Goal: Manage account settings: Manage account settings

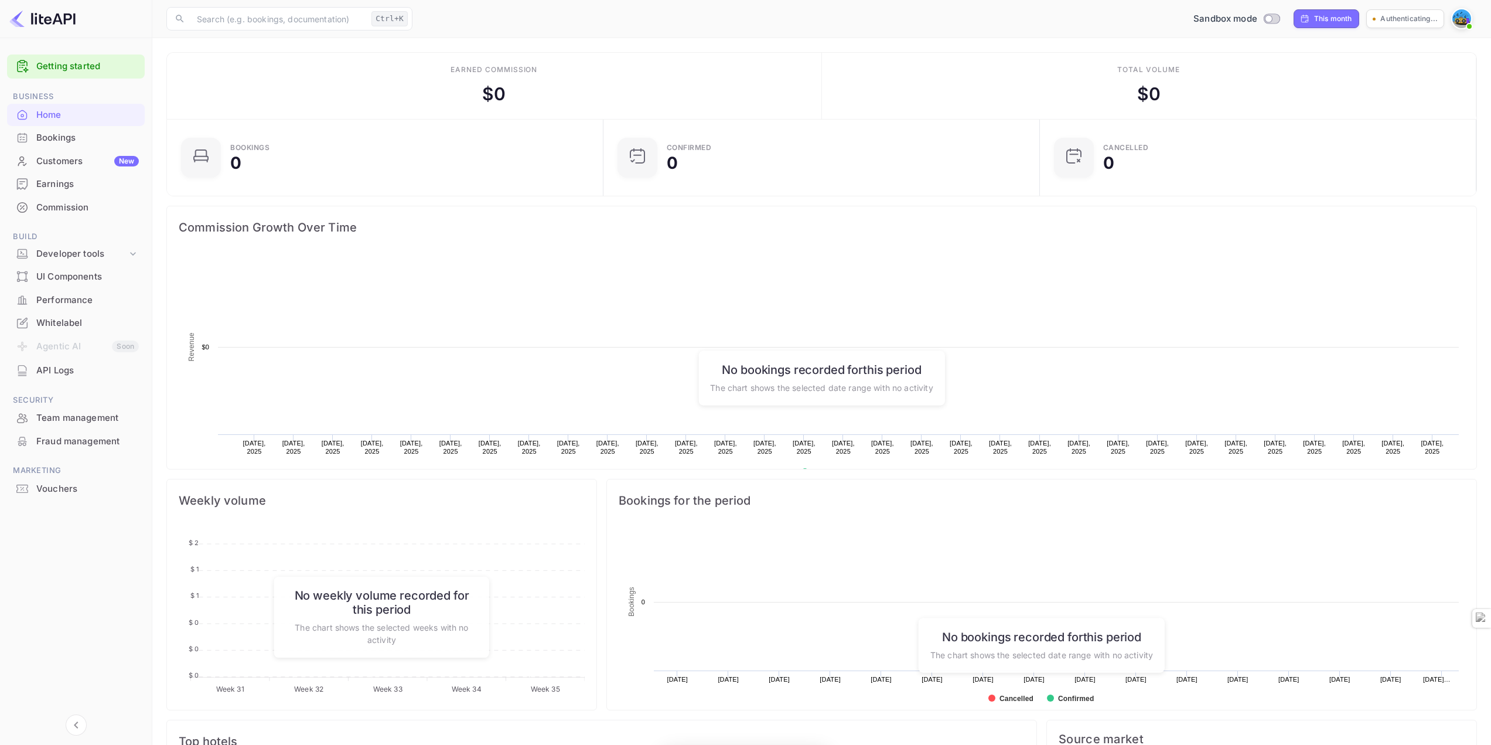
scroll to position [182, 421]
click at [44, 373] on div "API Logs" at bounding box center [87, 370] width 103 height 13
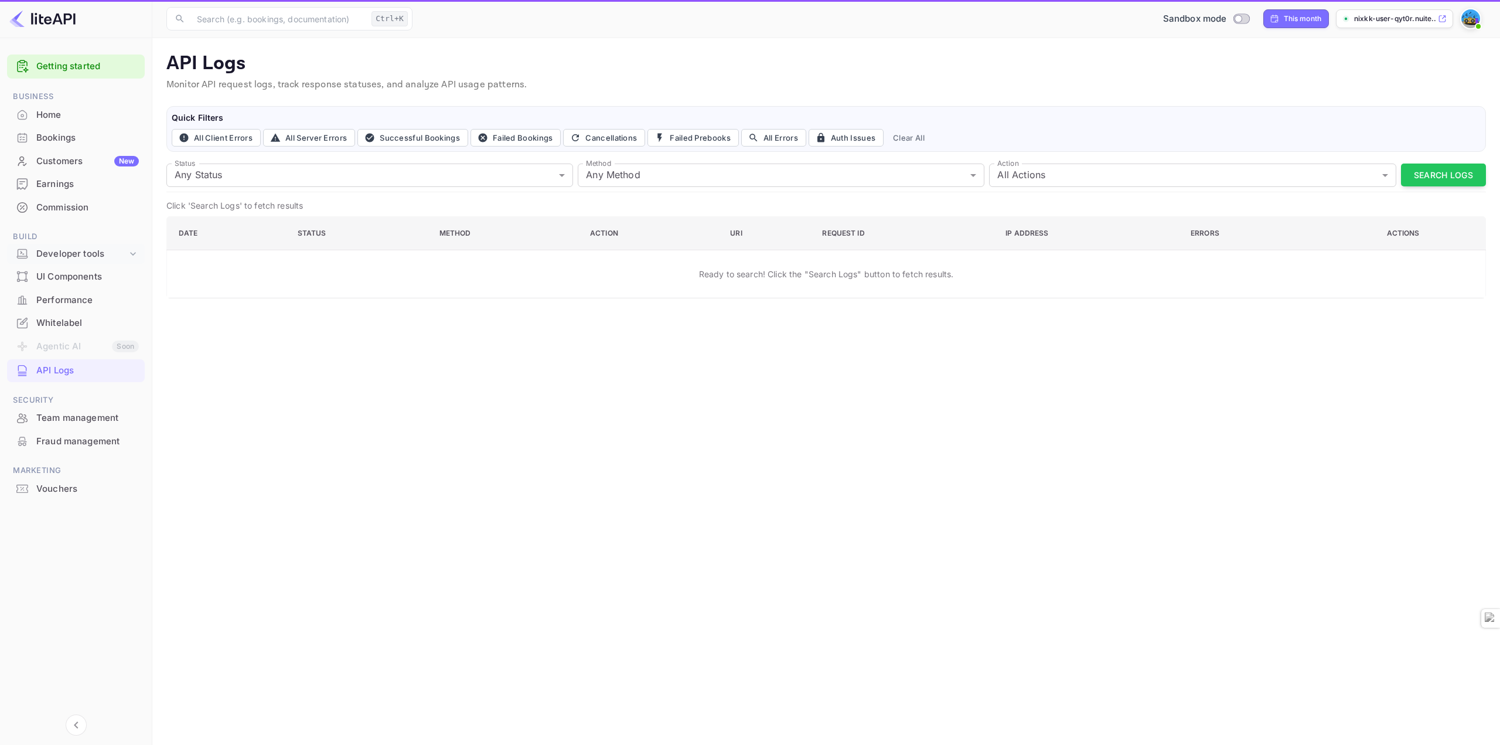
click at [111, 254] on div "Developer tools" at bounding box center [81, 253] width 91 height 13
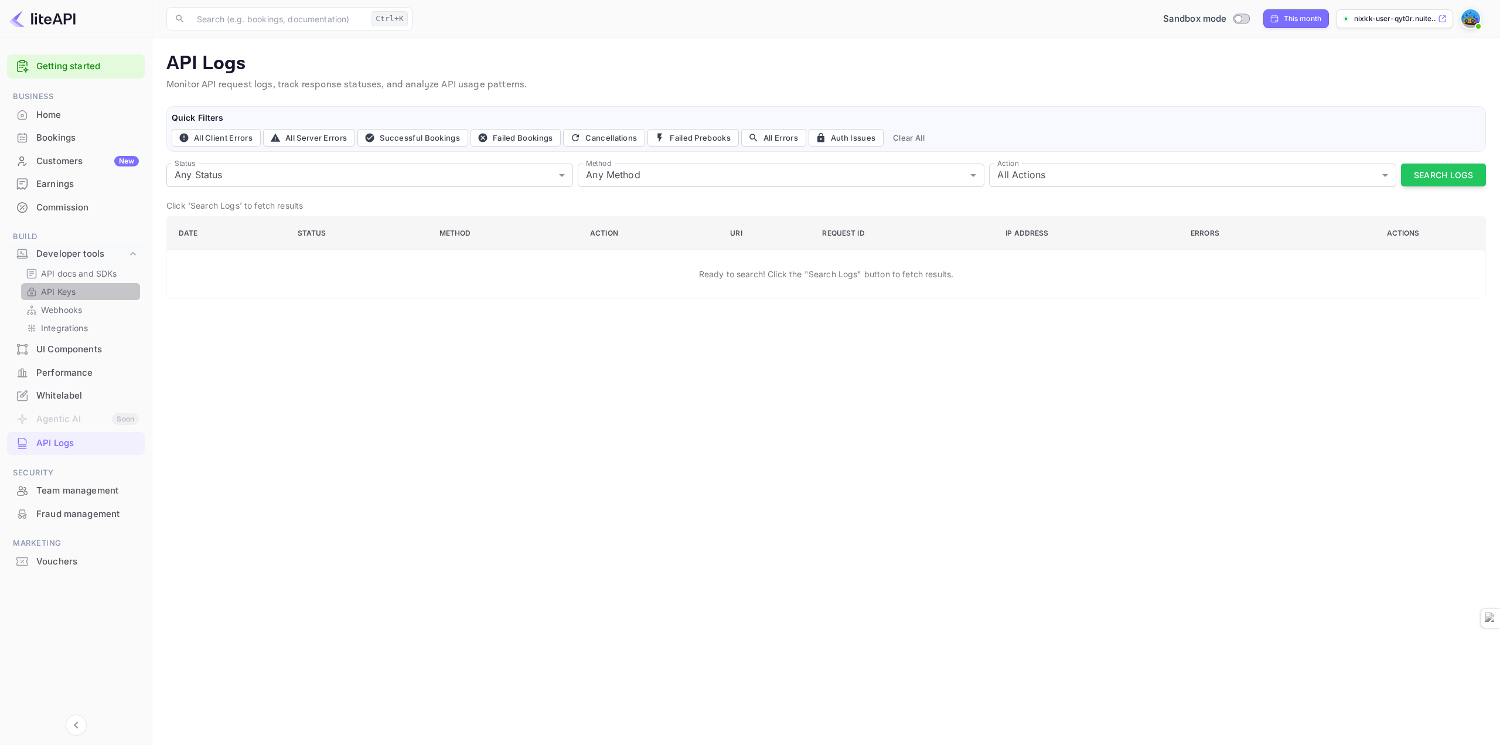
click at [37, 298] on div "API Keys" at bounding box center [80, 291] width 119 height 17
click at [73, 287] on p "API Keys" at bounding box center [58, 291] width 35 height 12
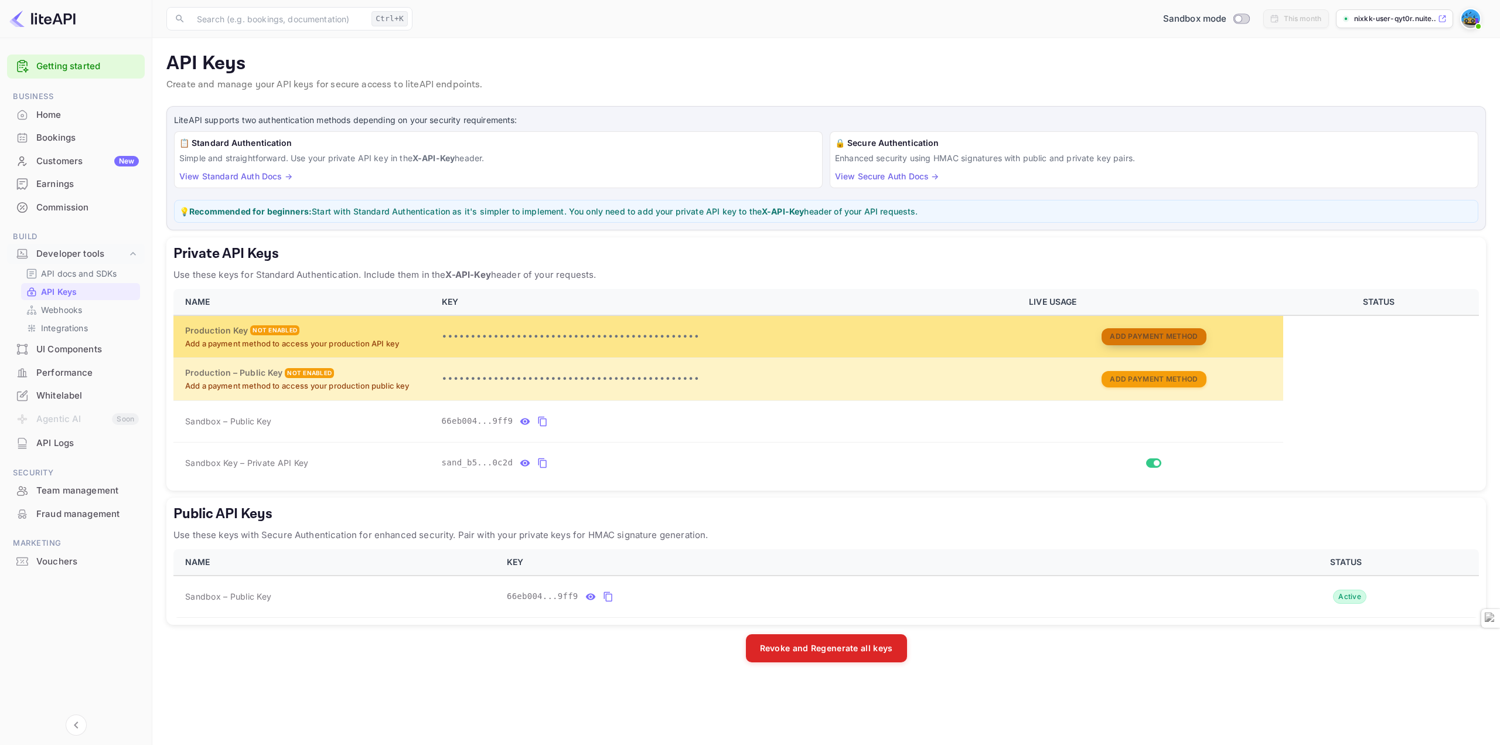
click at [1136, 344] on button "Add Payment Method" at bounding box center [1153, 336] width 104 height 17
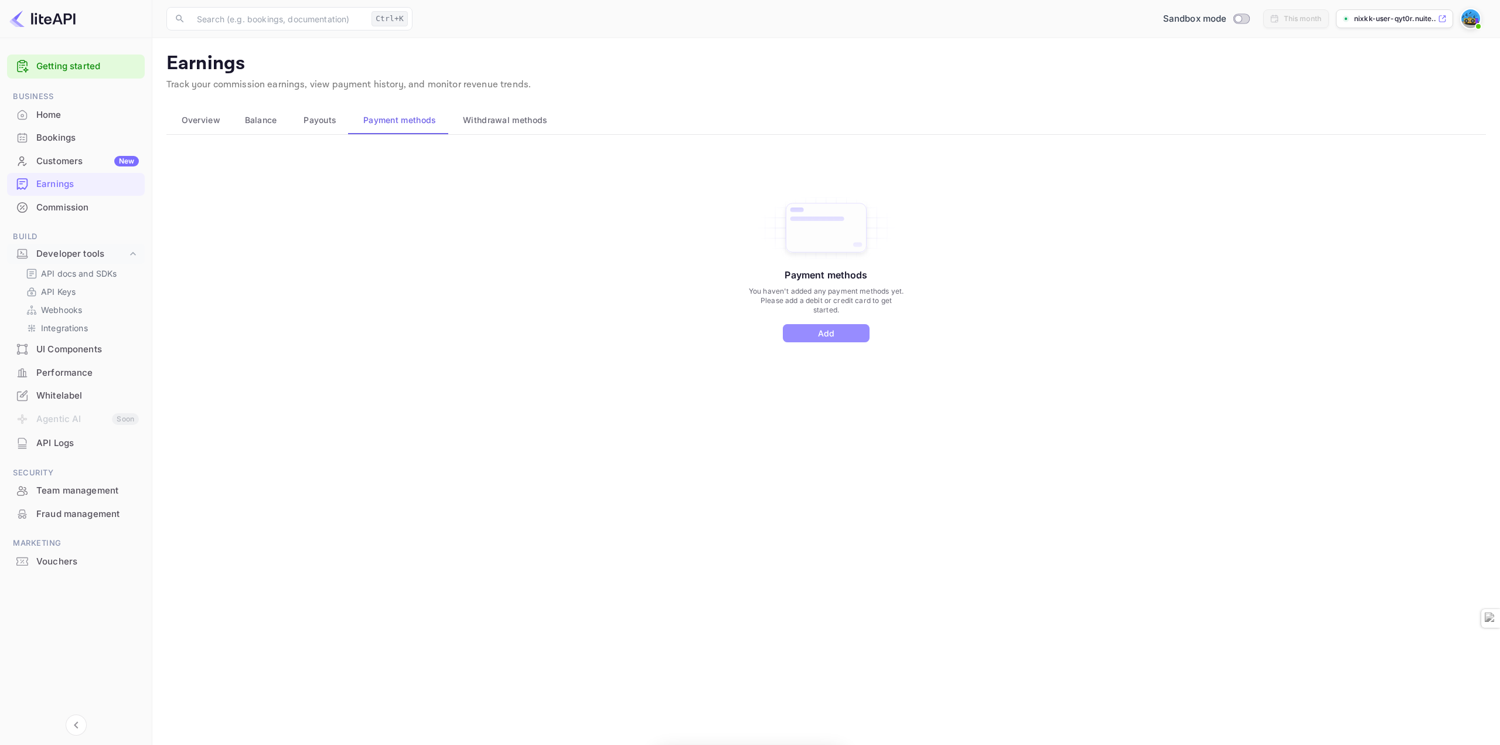
click at [862, 336] on button "Add" at bounding box center [826, 333] width 87 height 18
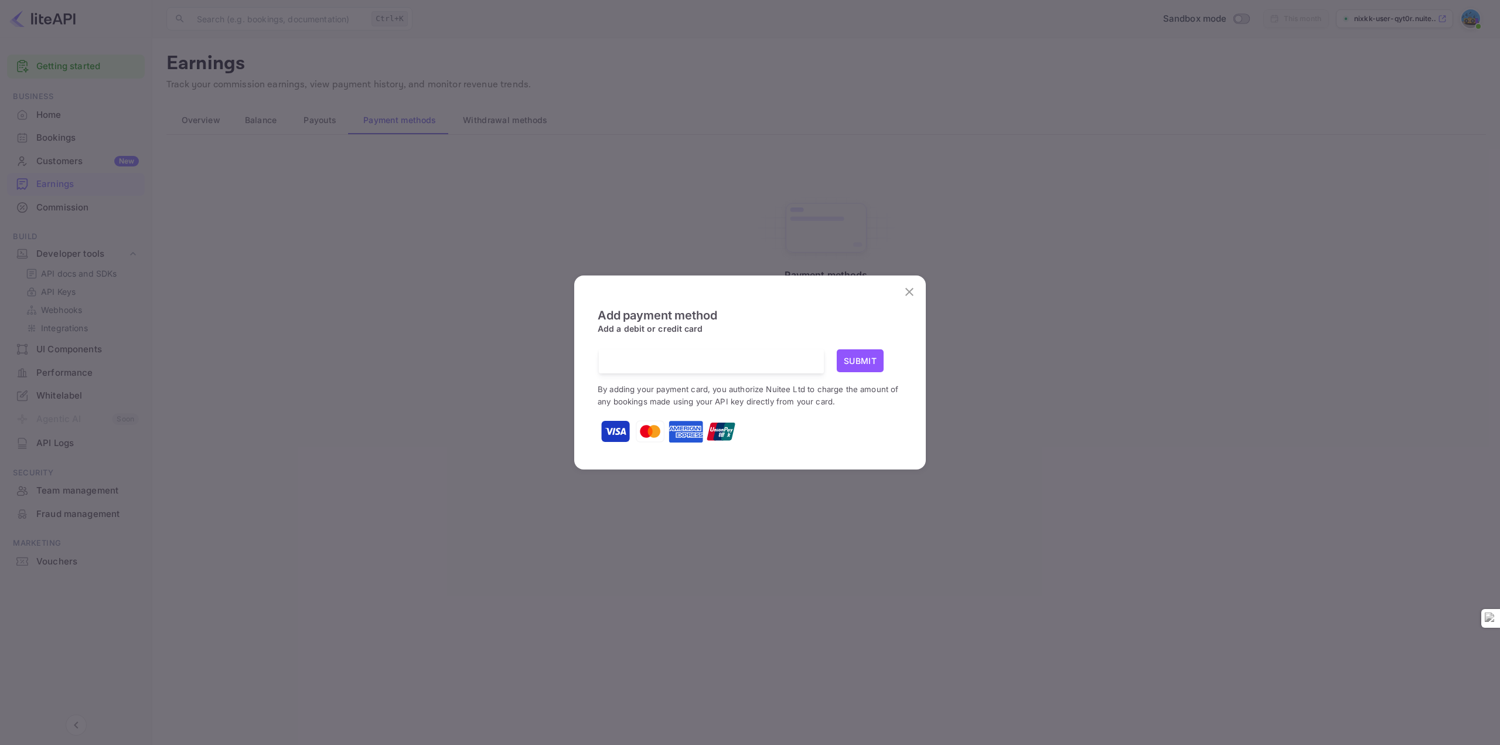
click at [784, 329] on h6 "Add a debit or credit card" at bounding box center [749, 328] width 305 height 13
click at [705, 348] on div "Add payment method Add a debit or credit card Submit By adding your payment car…" at bounding box center [749, 377] width 305 height 138
click at [869, 360] on button "Submit" at bounding box center [859, 360] width 47 height 23
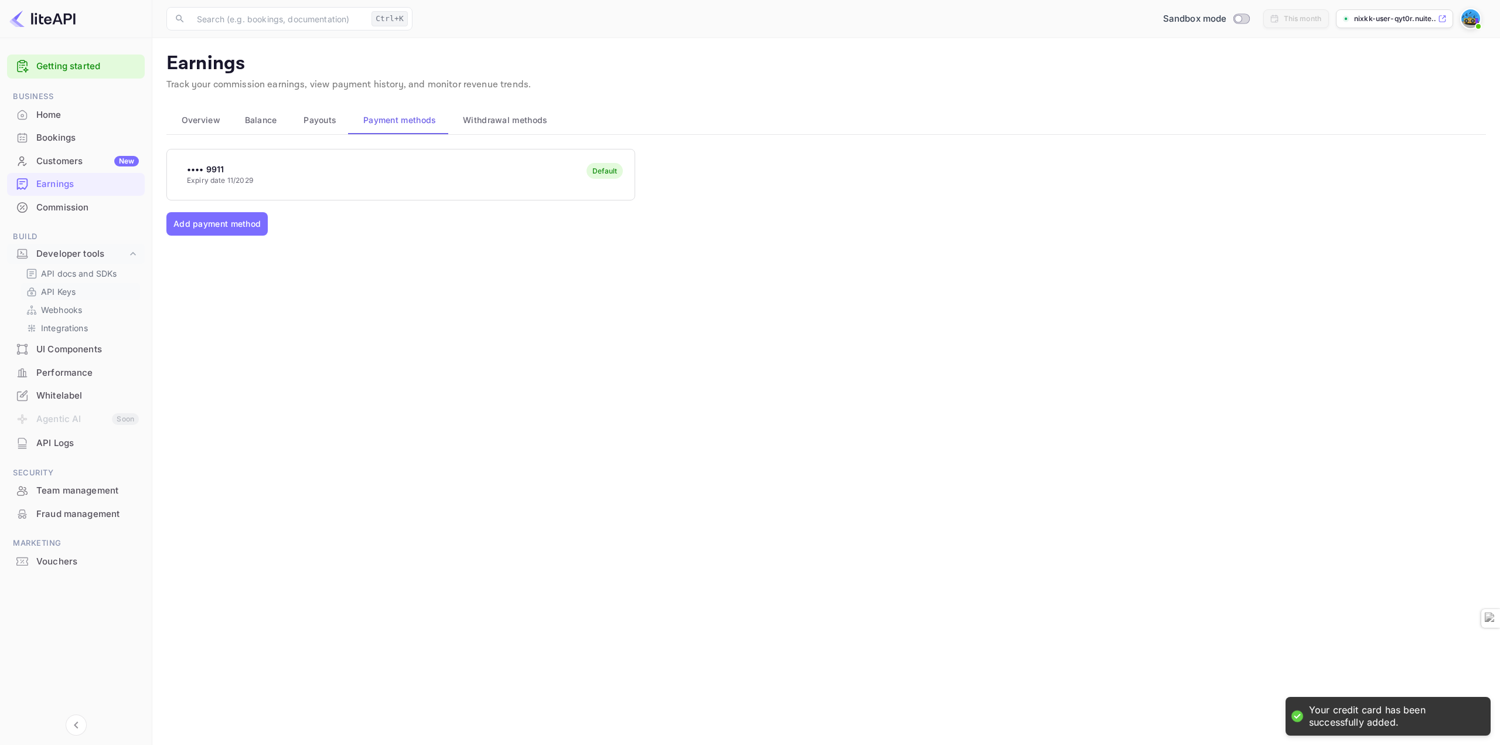
click at [57, 286] on p "API Keys" at bounding box center [58, 291] width 35 height 12
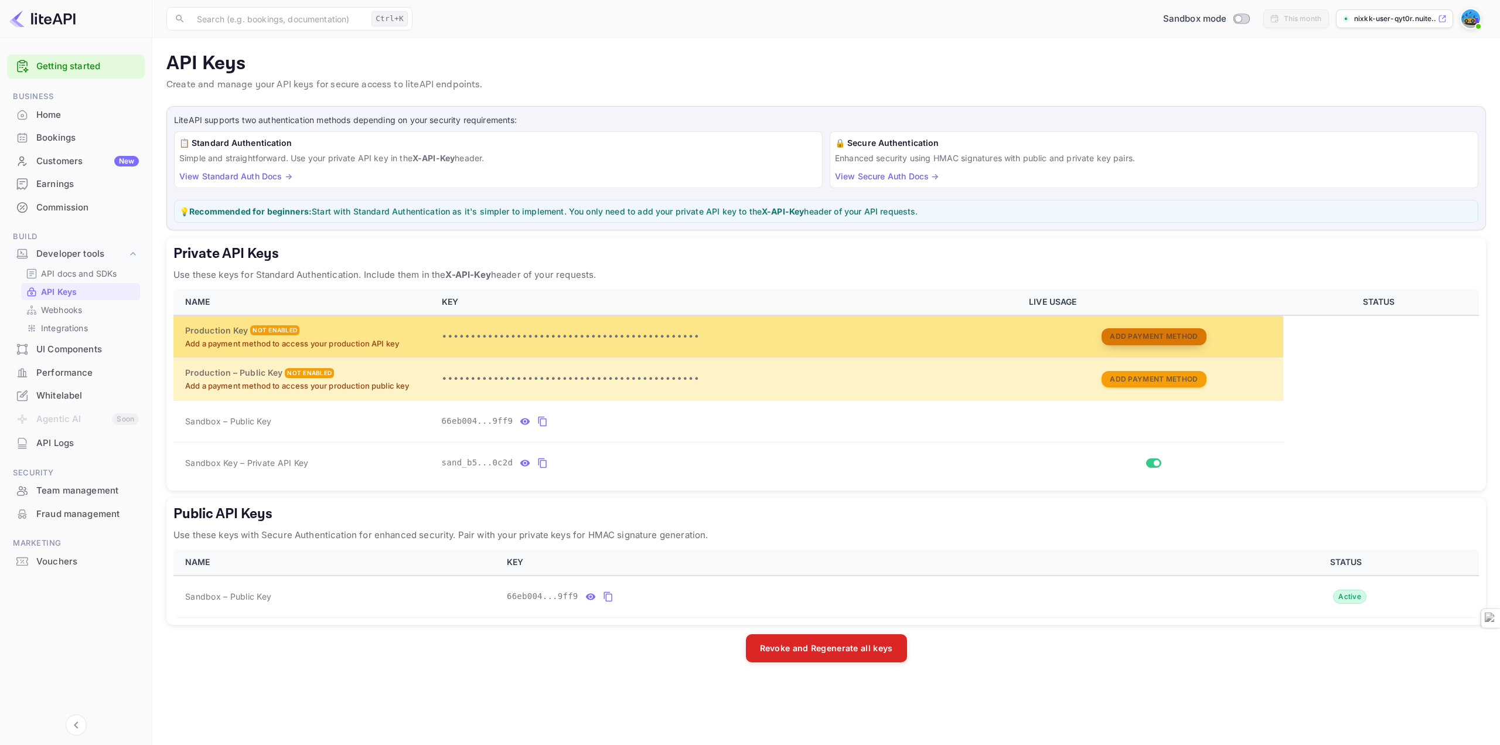
click at [1118, 334] on button "Add Payment Method" at bounding box center [1153, 336] width 104 height 17
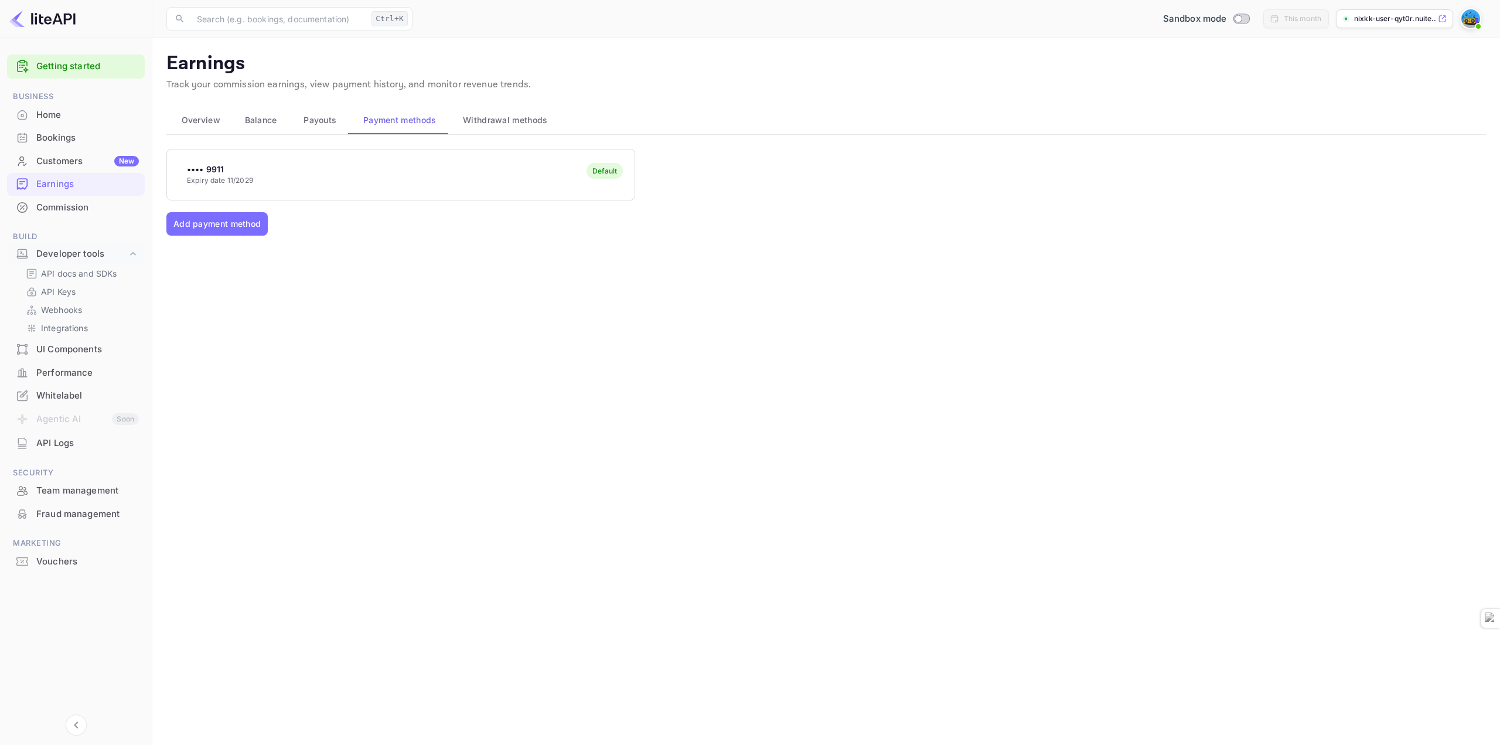
click at [296, 128] on button "Payouts" at bounding box center [319, 120] width 60 height 28
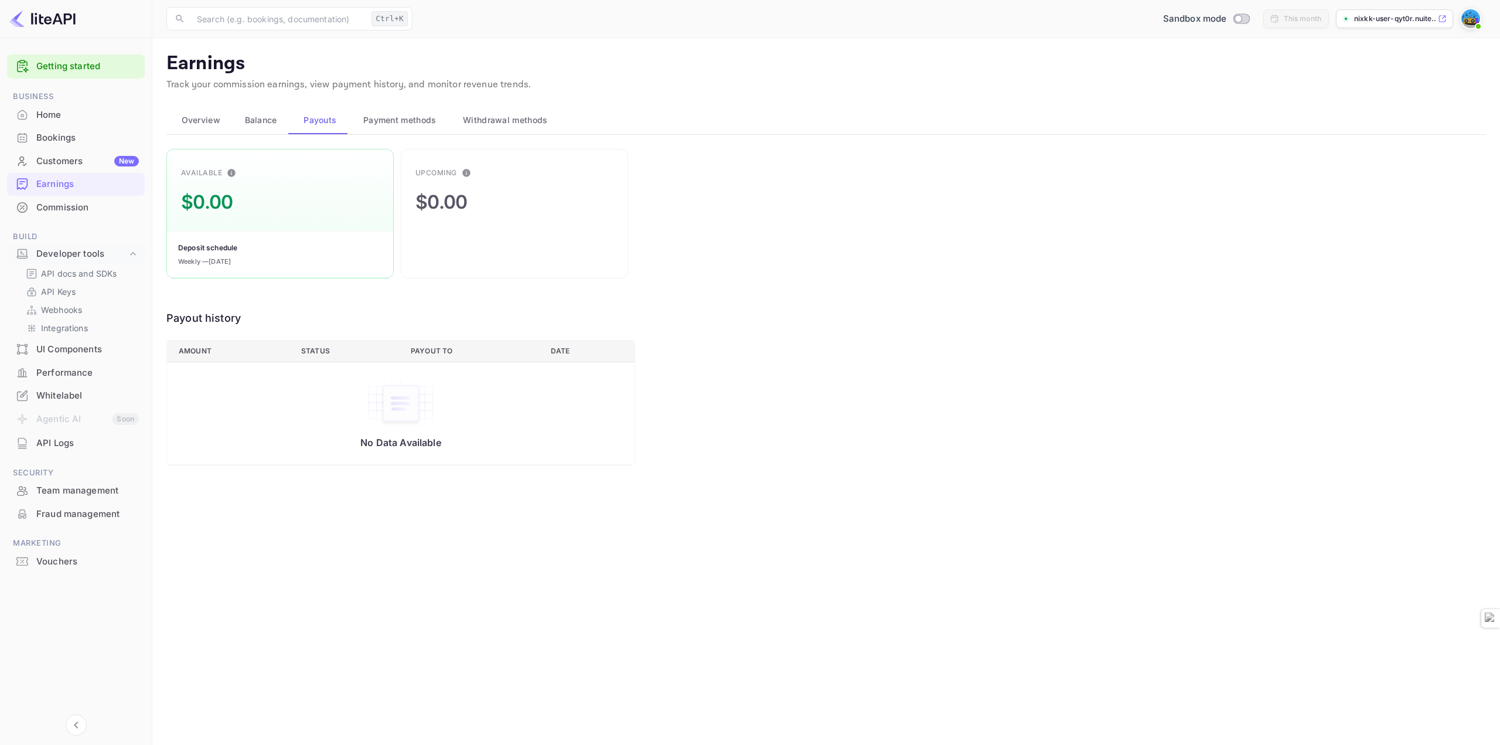
click at [261, 123] on span "Balance" at bounding box center [261, 120] width 32 height 14
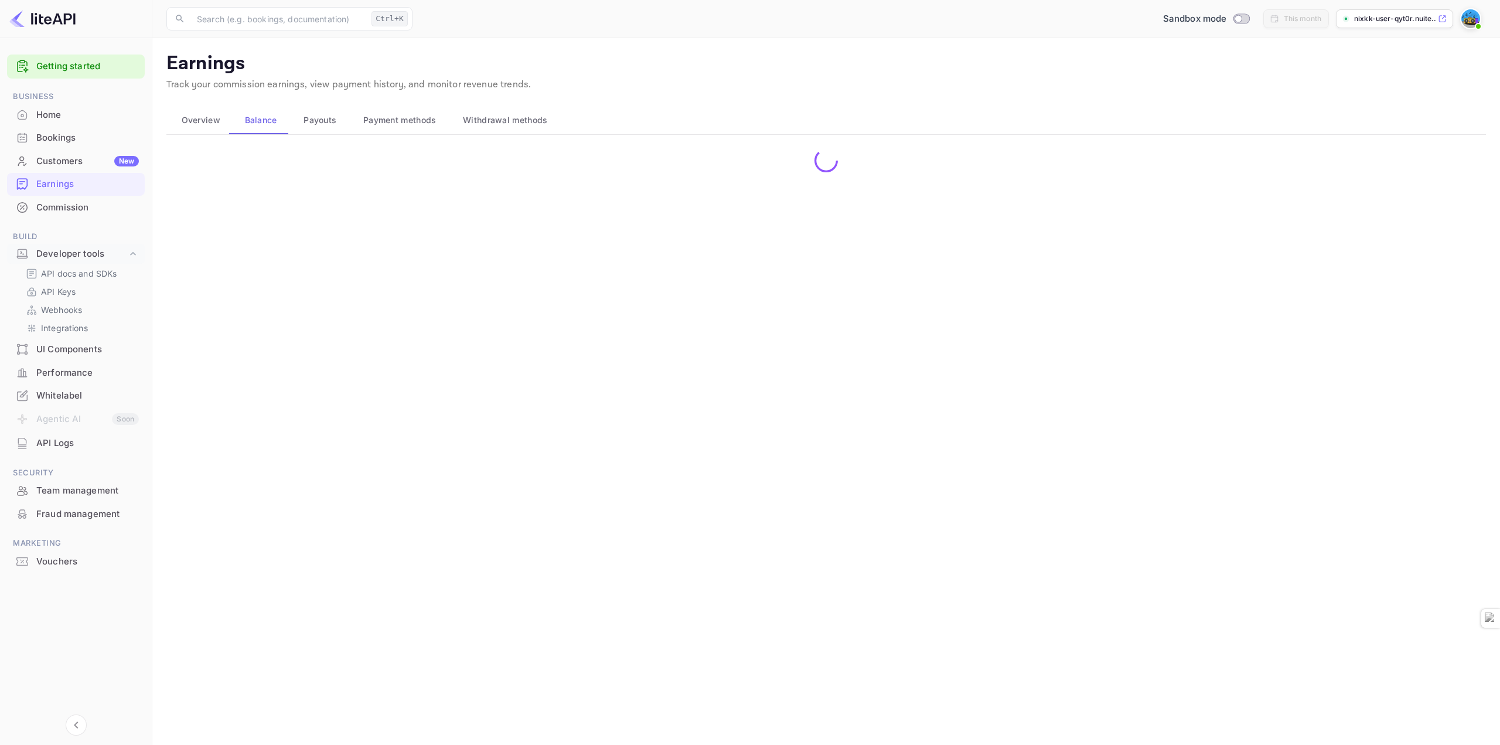
click at [187, 122] on span "Overview" at bounding box center [201, 120] width 39 height 14
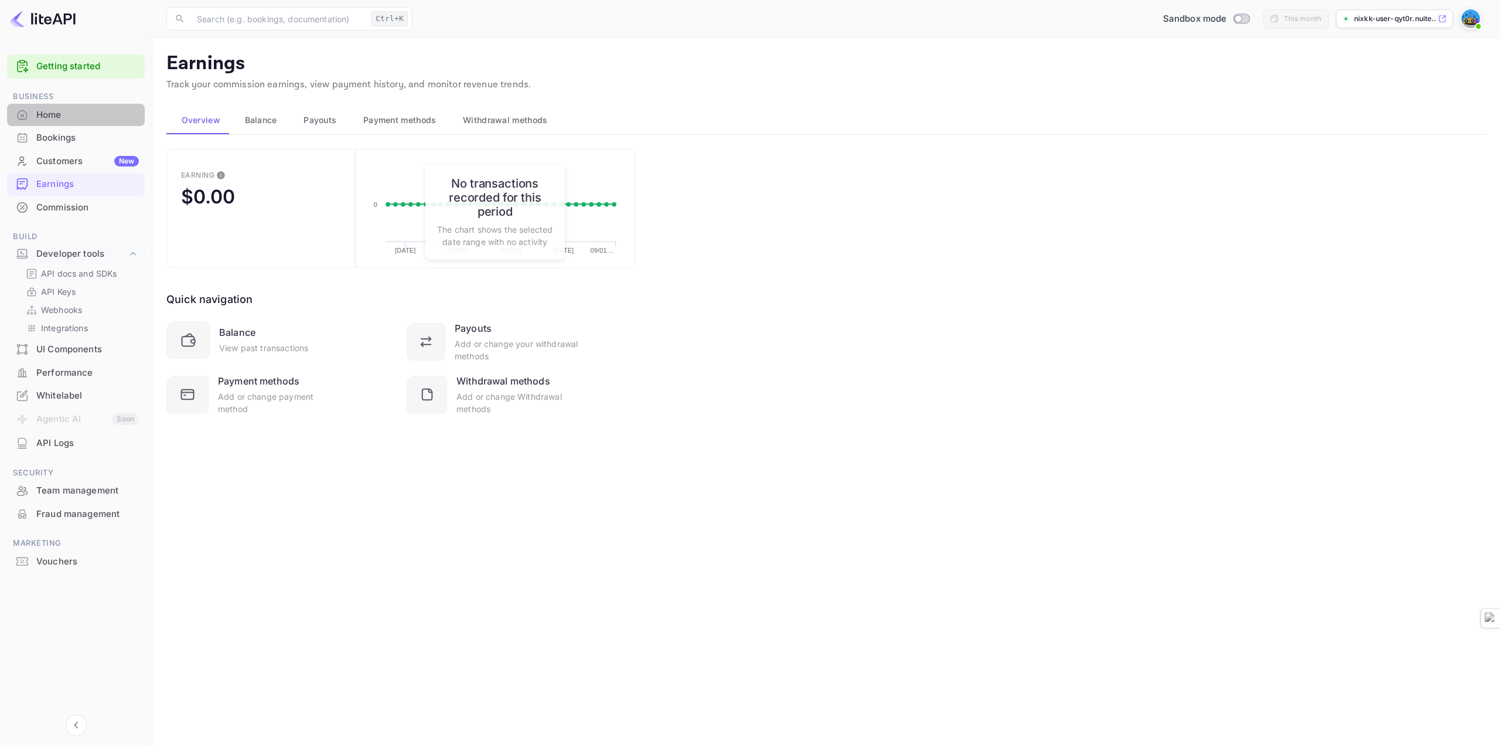
click at [84, 114] on div "Home" at bounding box center [87, 114] width 103 height 13
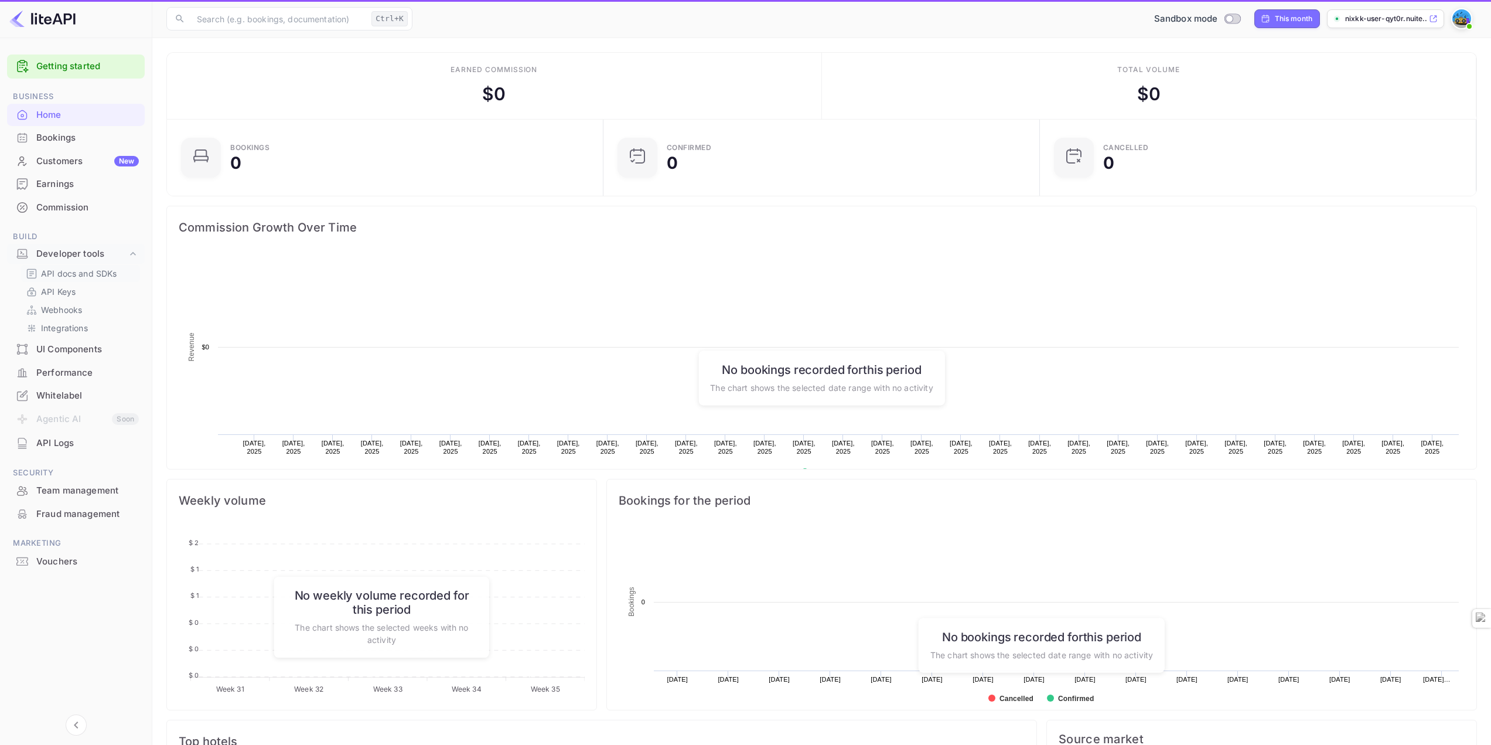
scroll to position [182, 421]
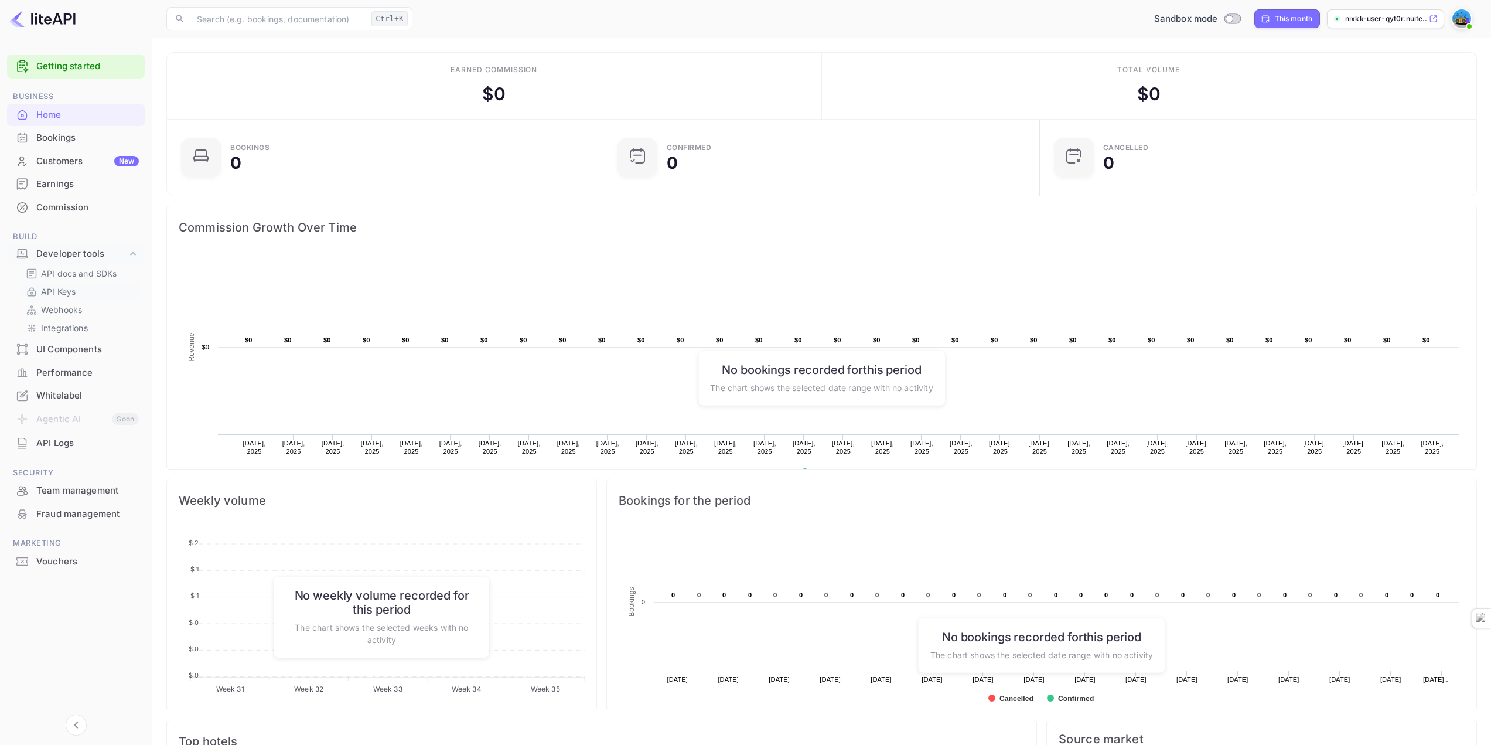
click at [84, 292] on link "API Keys" at bounding box center [81, 291] width 110 height 12
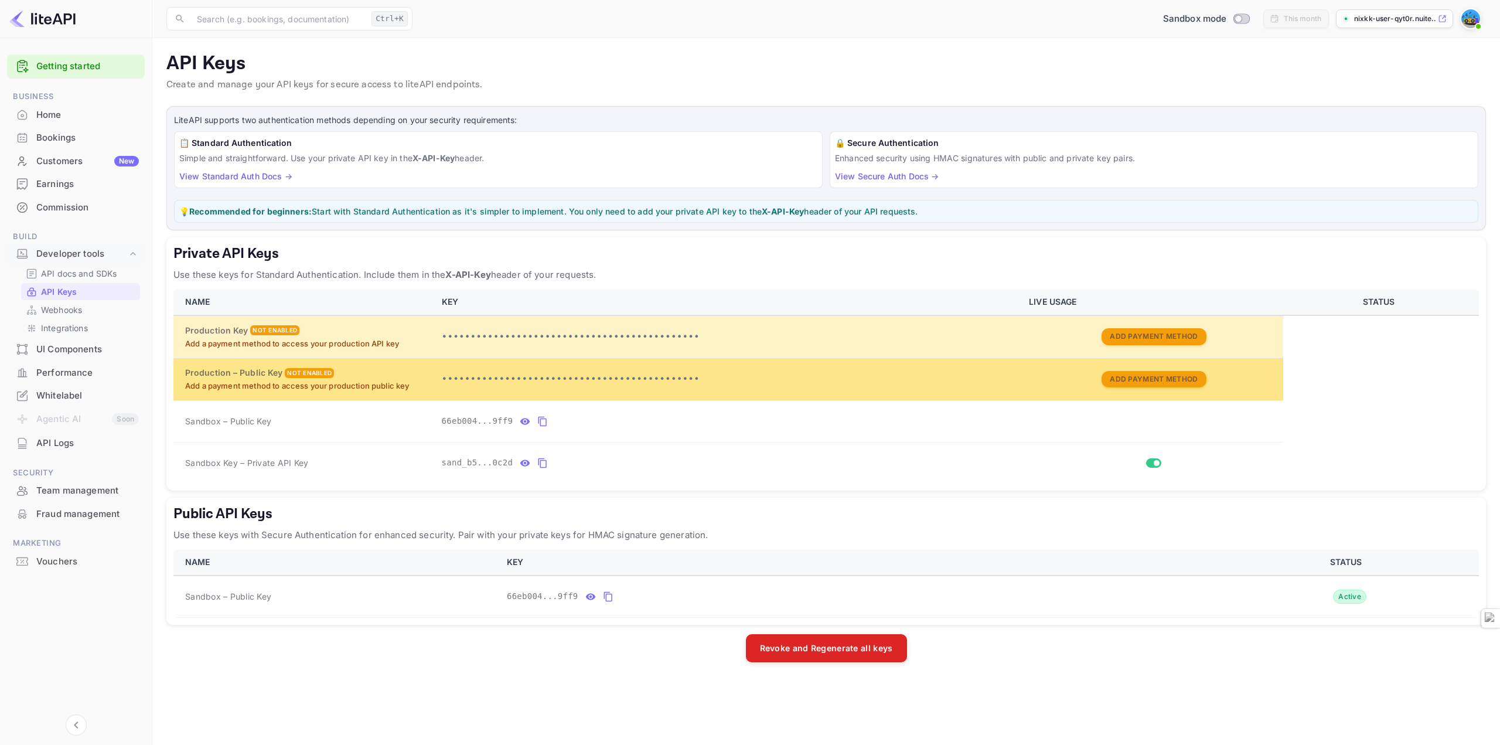
click at [742, 364] on td "•••••••••••••••••••••••••••••••••••••••••••••" at bounding box center [729, 379] width 588 height 42
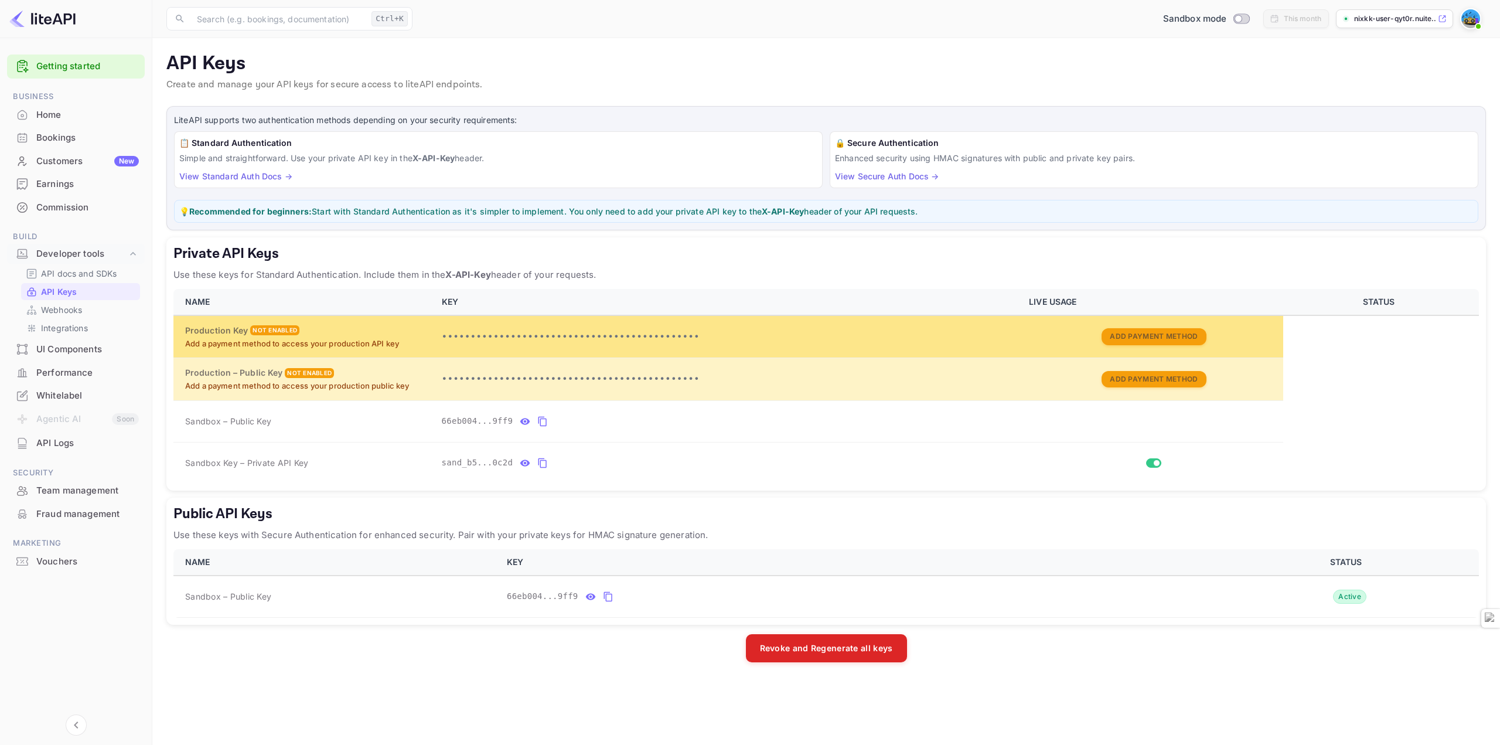
click at [373, 340] on p "Add a payment method to access your production API key" at bounding box center [306, 344] width 243 height 12
click at [255, 323] on td "Production Key Not enabled Add a payment method to access your production API k…" at bounding box center [303, 336] width 261 height 43
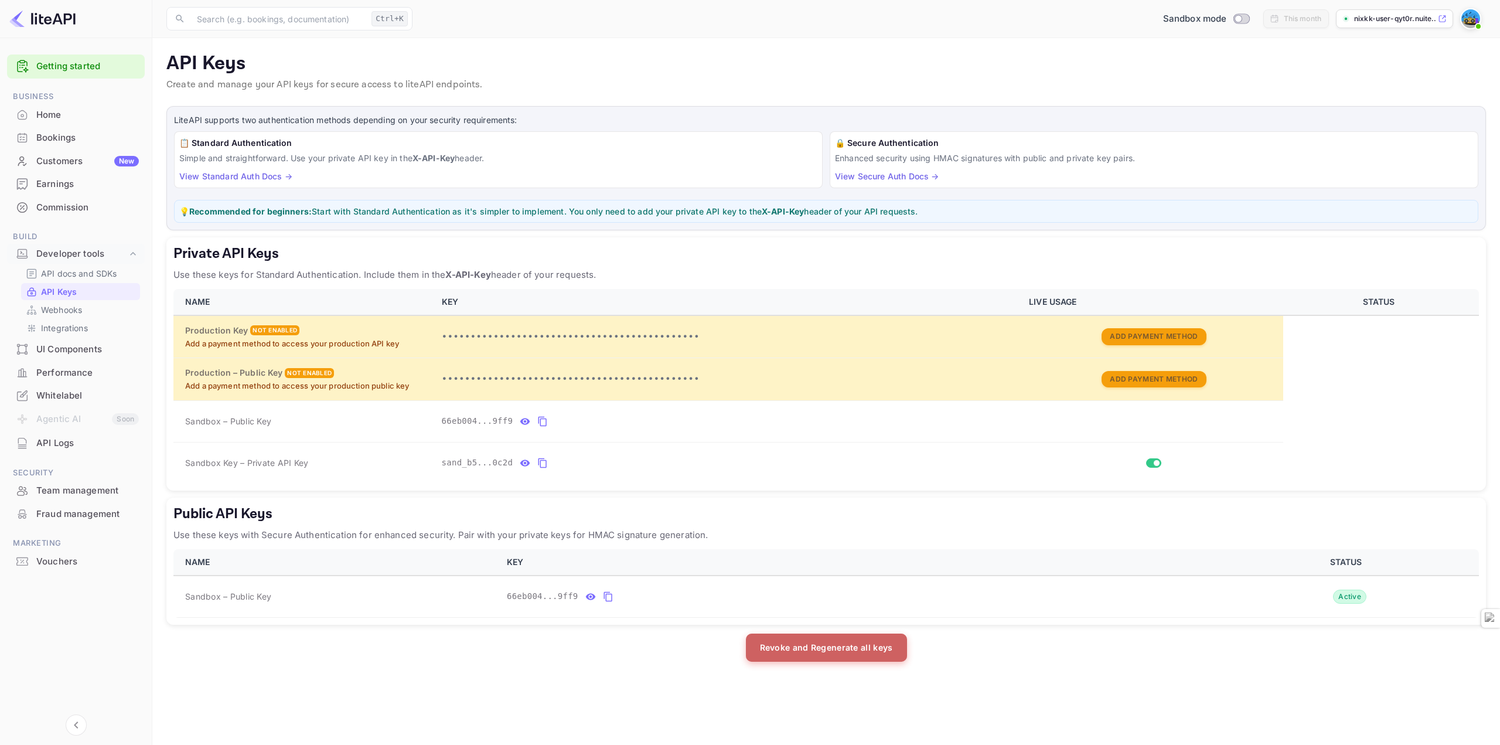
click at [831, 655] on button "Revoke and Regenerate all keys" at bounding box center [826, 647] width 161 height 28
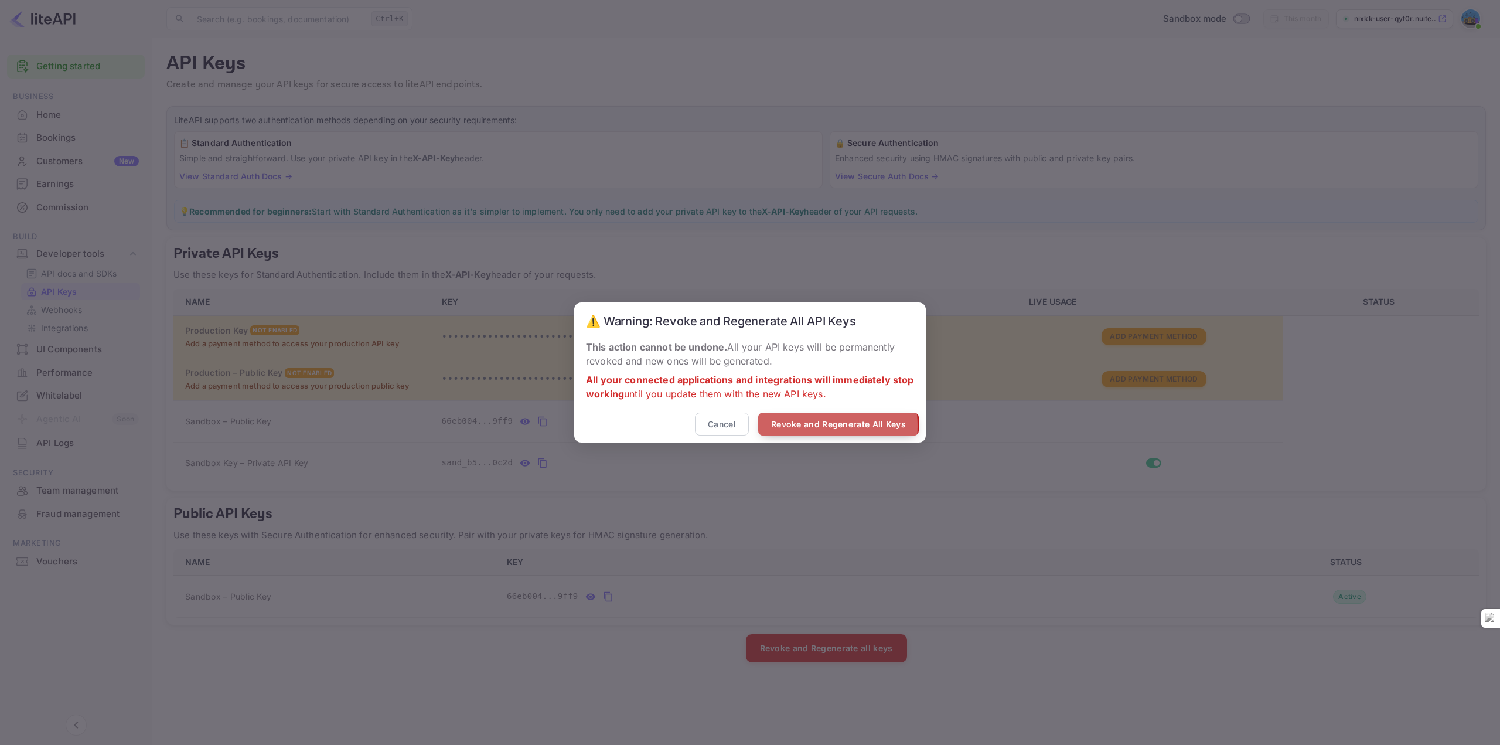
click at [800, 426] on button "Revoke and Regenerate All Keys" at bounding box center [838, 423] width 161 height 23
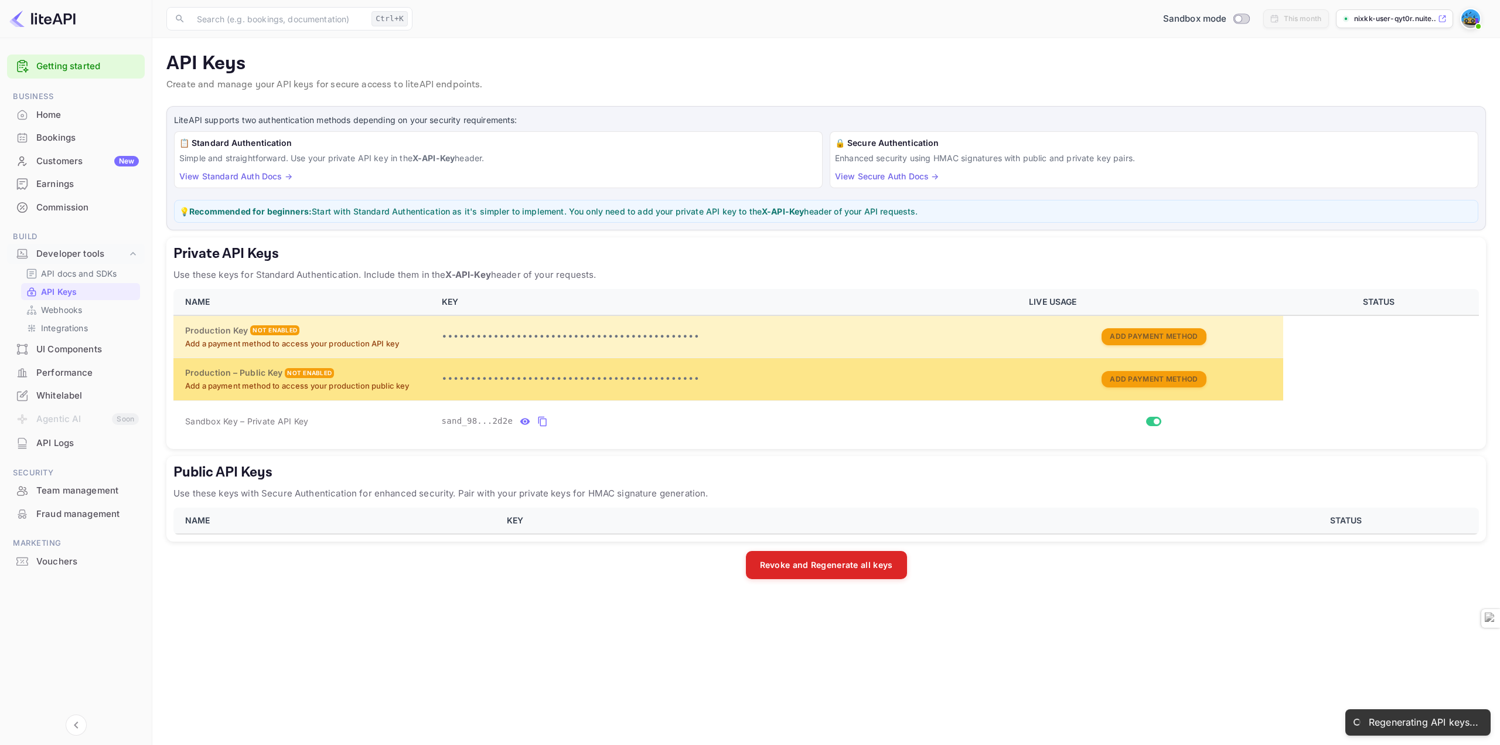
click at [281, 362] on td "Production – Public Key Not enabled Add a payment method to access your product…" at bounding box center [303, 379] width 261 height 42
drag, startPoint x: 274, startPoint y: 381, endPoint x: 264, endPoint y: 385, distance: 11.3
click at [264, 385] on p "Add a payment method to access your production public key" at bounding box center [306, 386] width 243 height 12
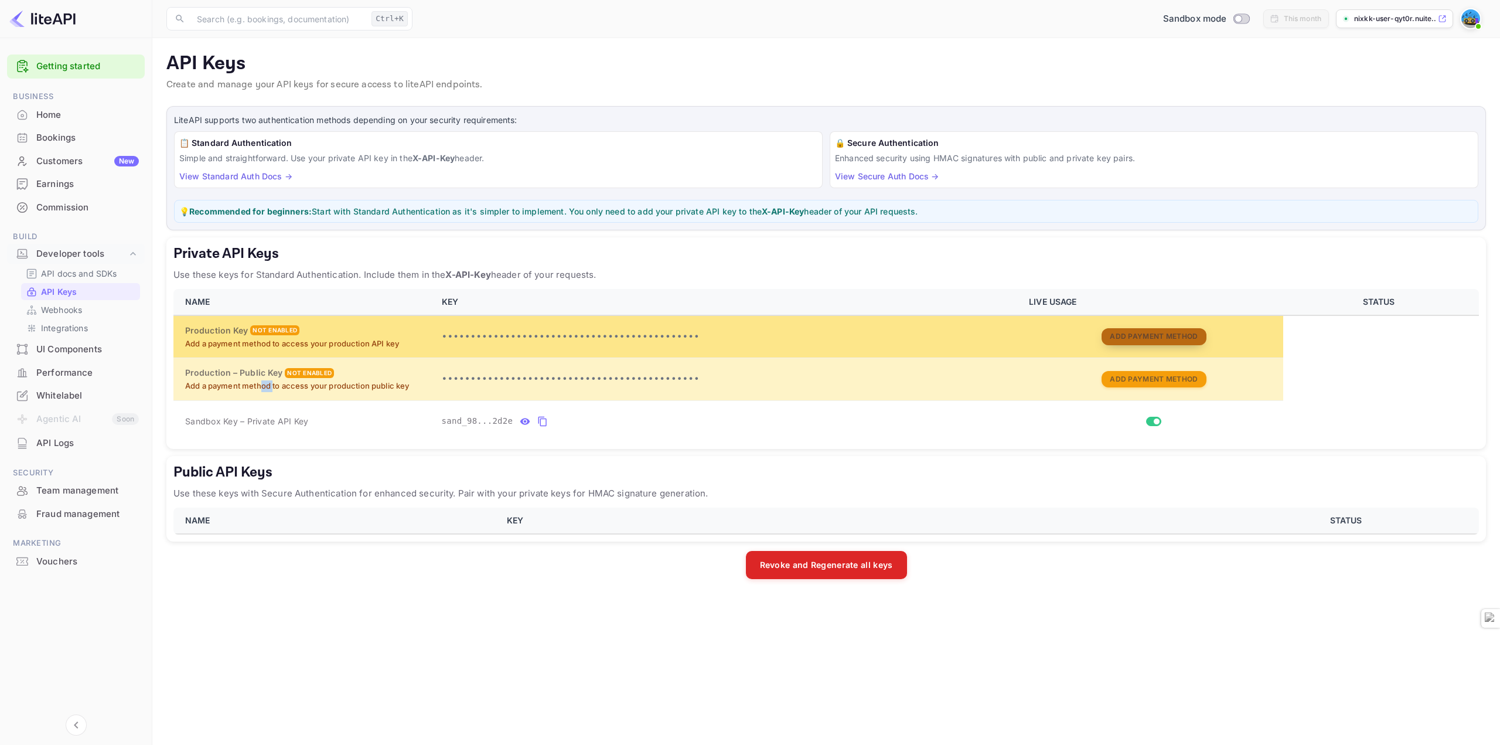
click at [1142, 330] on button "Add Payment Method" at bounding box center [1153, 336] width 104 height 17
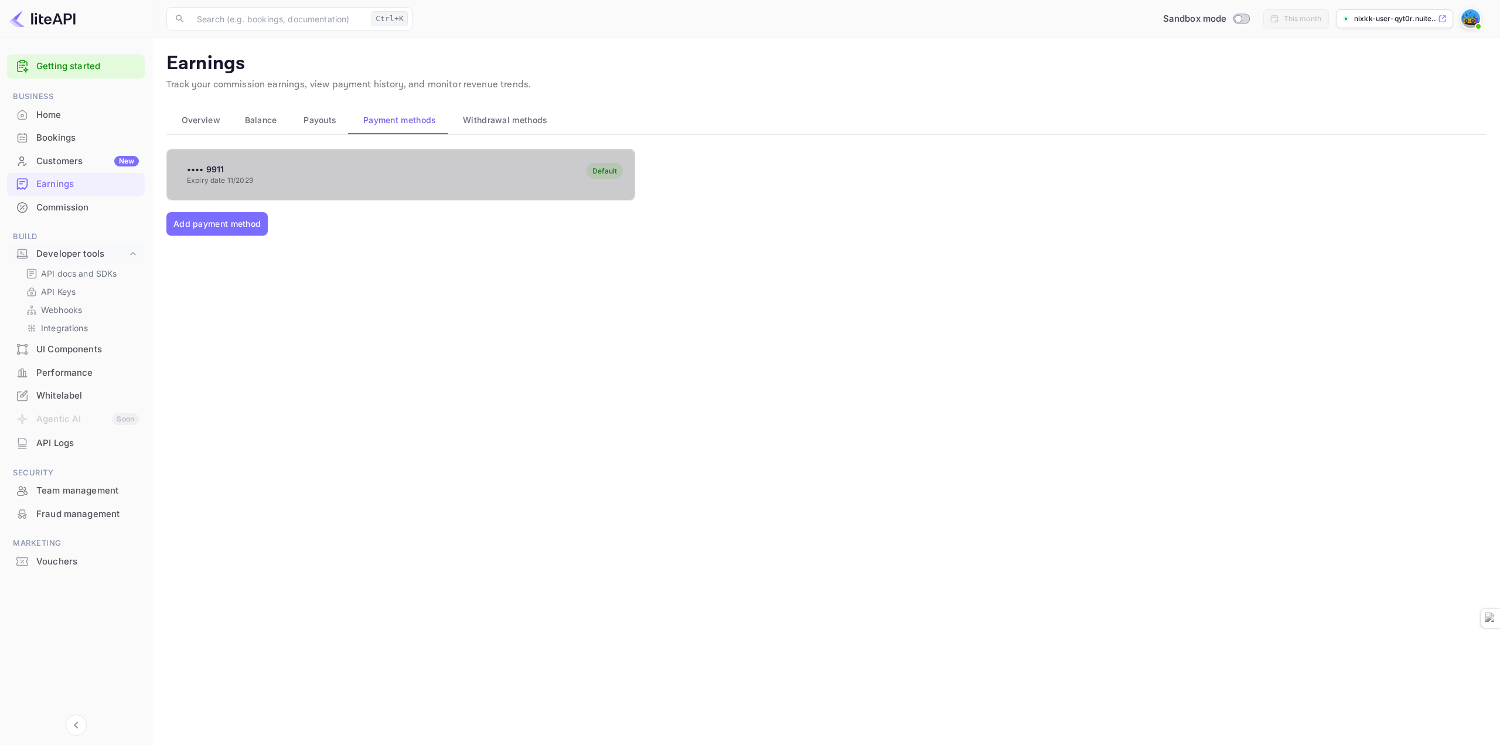
click at [335, 174] on div "•••• 9911 Expiry date 11/2029 Default" at bounding box center [400, 174] width 467 height 46
click at [242, 186] on div "•••• 9911 Expiry date 11/2029 Default" at bounding box center [400, 174] width 467 height 46
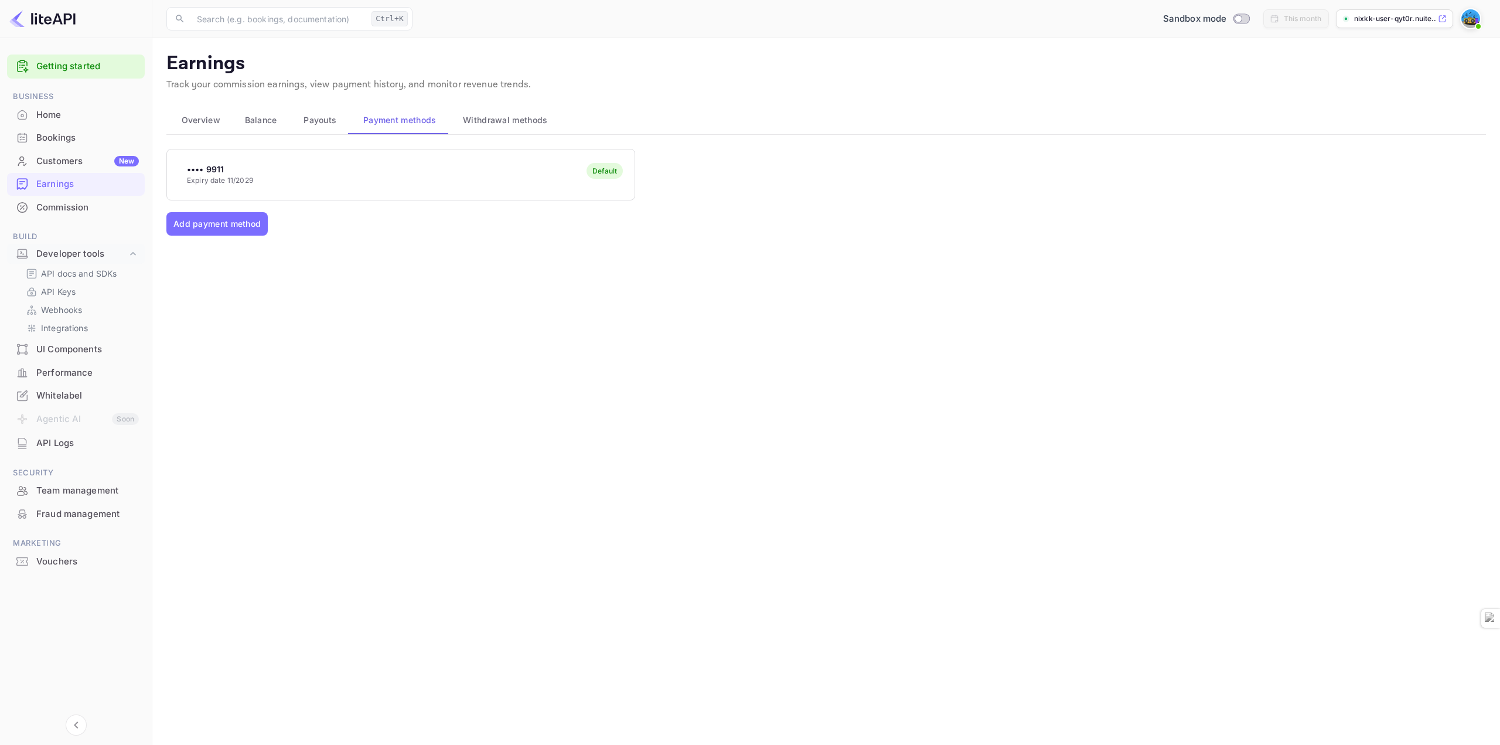
click at [399, 186] on div "•••• 9911 Expiry date 11/2029 Default" at bounding box center [400, 174] width 467 height 46
click at [284, 172] on div "•••• 9911 Expiry date 11/2029 Default" at bounding box center [400, 174] width 467 height 46
click at [283, 172] on div "•••• 9911 Expiry date 11/2029 Default" at bounding box center [400, 174] width 467 height 46
click at [103, 122] on div "Home" at bounding box center [76, 115] width 138 height 23
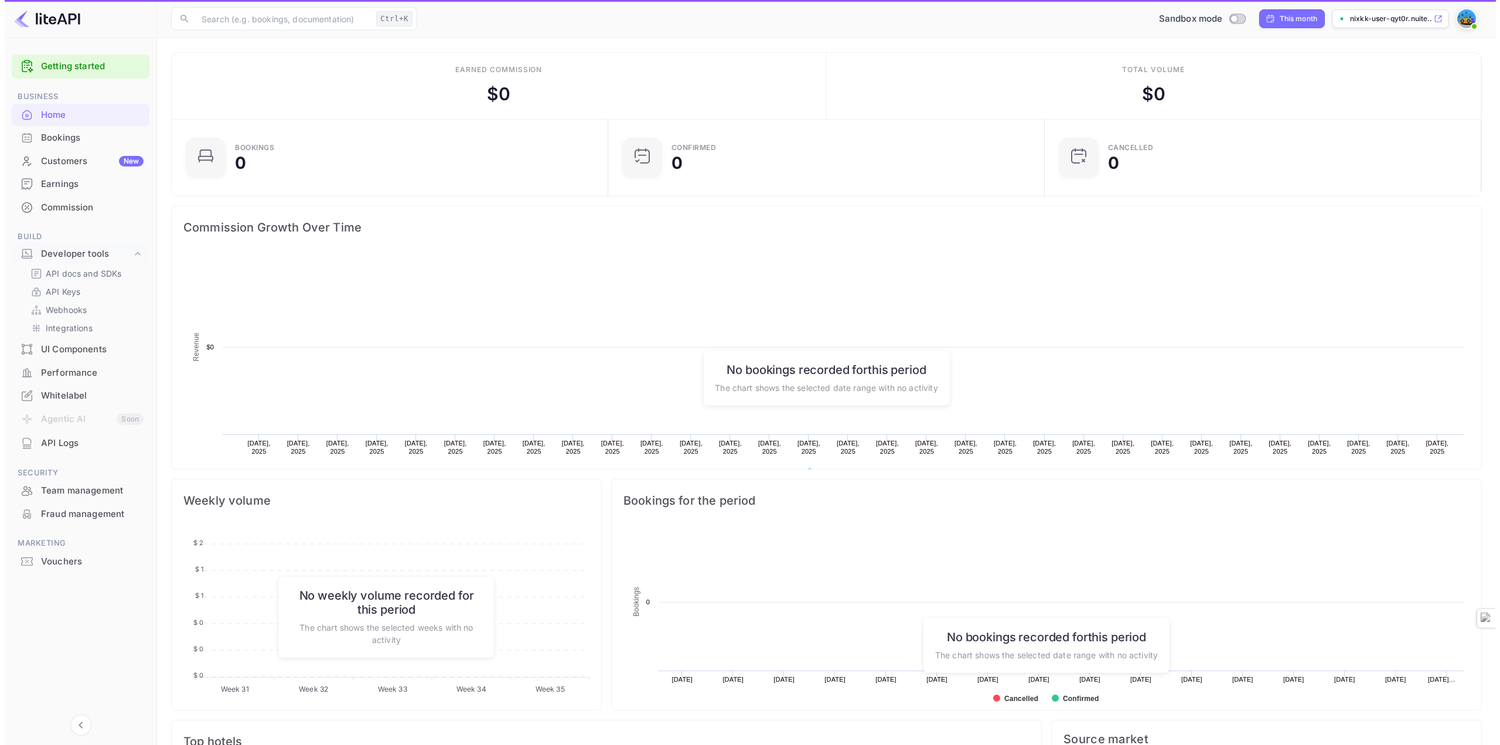
scroll to position [182, 421]
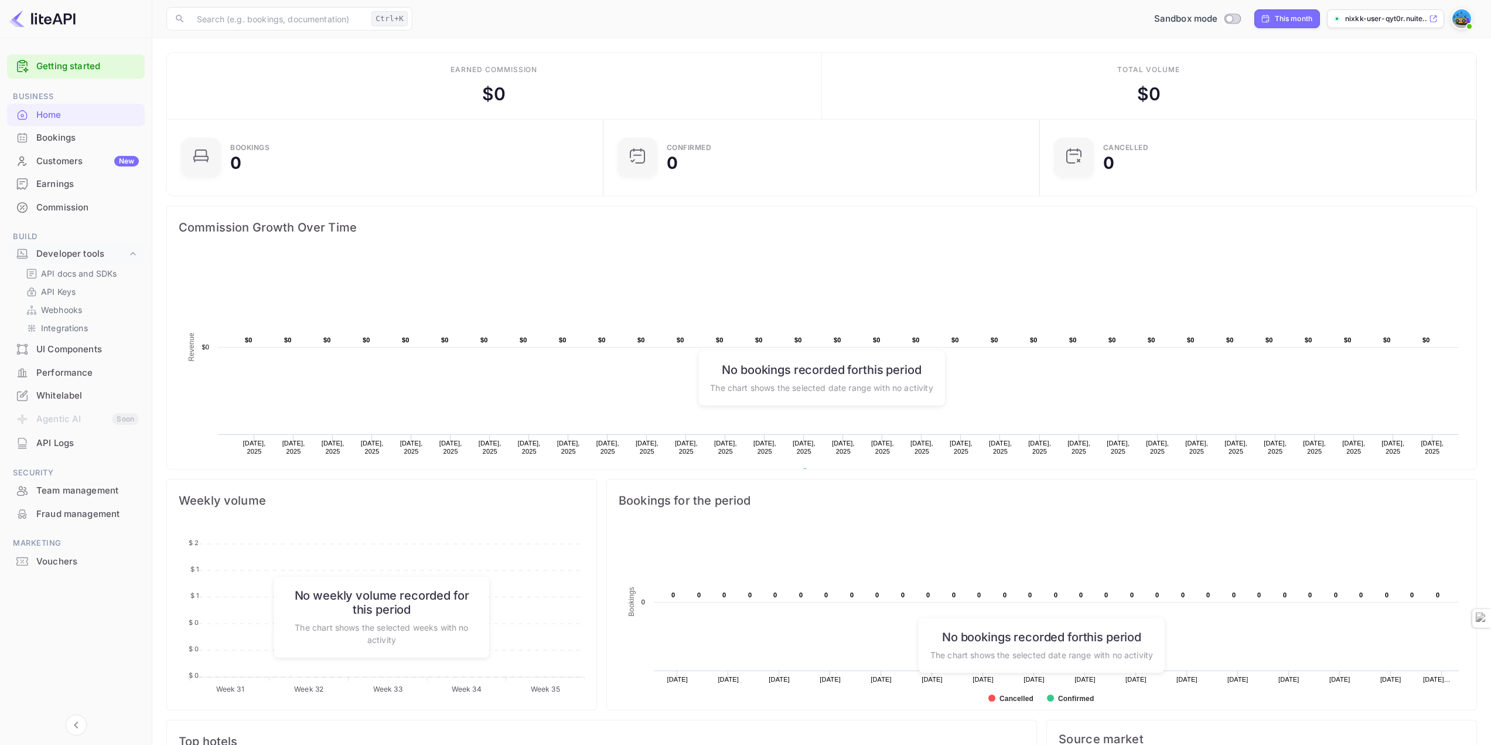
click at [0, 424] on div "Getting started Business Home Bookings Customers New Earnings Commission Build …" at bounding box center [76, 389] width 152 height 679
click at [91, 291] on link "API Keys" at bounding box center [81, 291] width 110 height 12
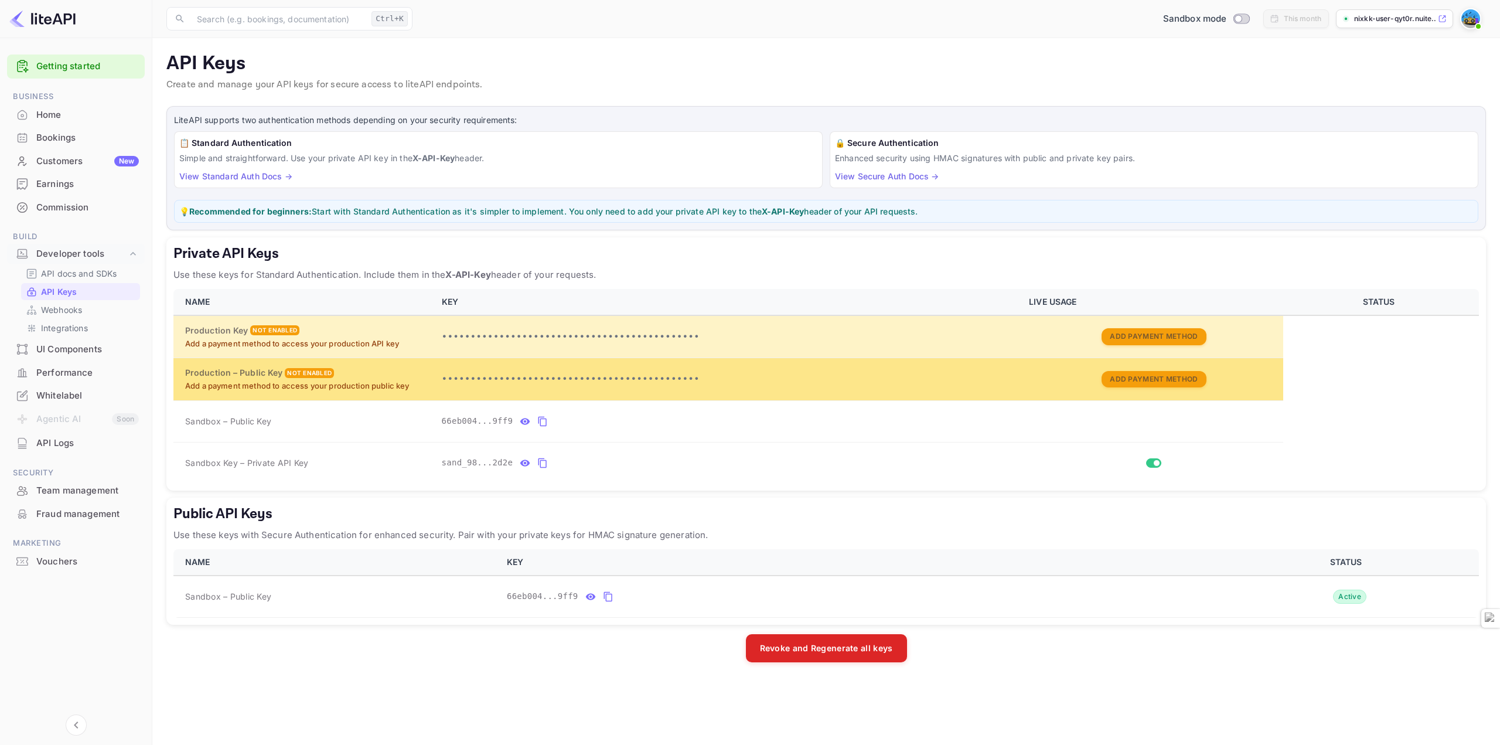
click at [381, 371] on div "Production – Public Key Not enabled" at bounding box center [306, 372] width 243 height 13
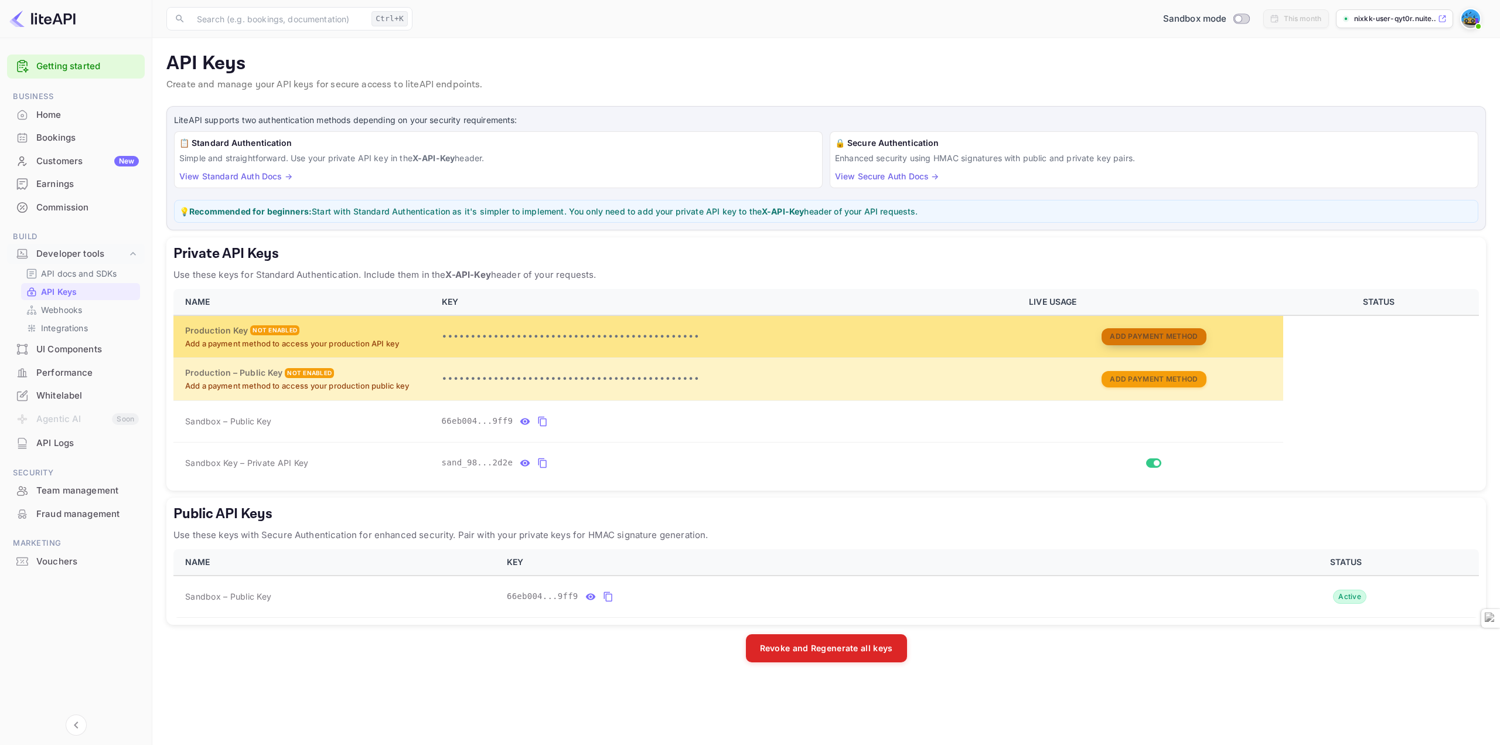
click at [1184, 338] on button "Add Payment Method" at bounding box center [1153, 336] width 104 height 17
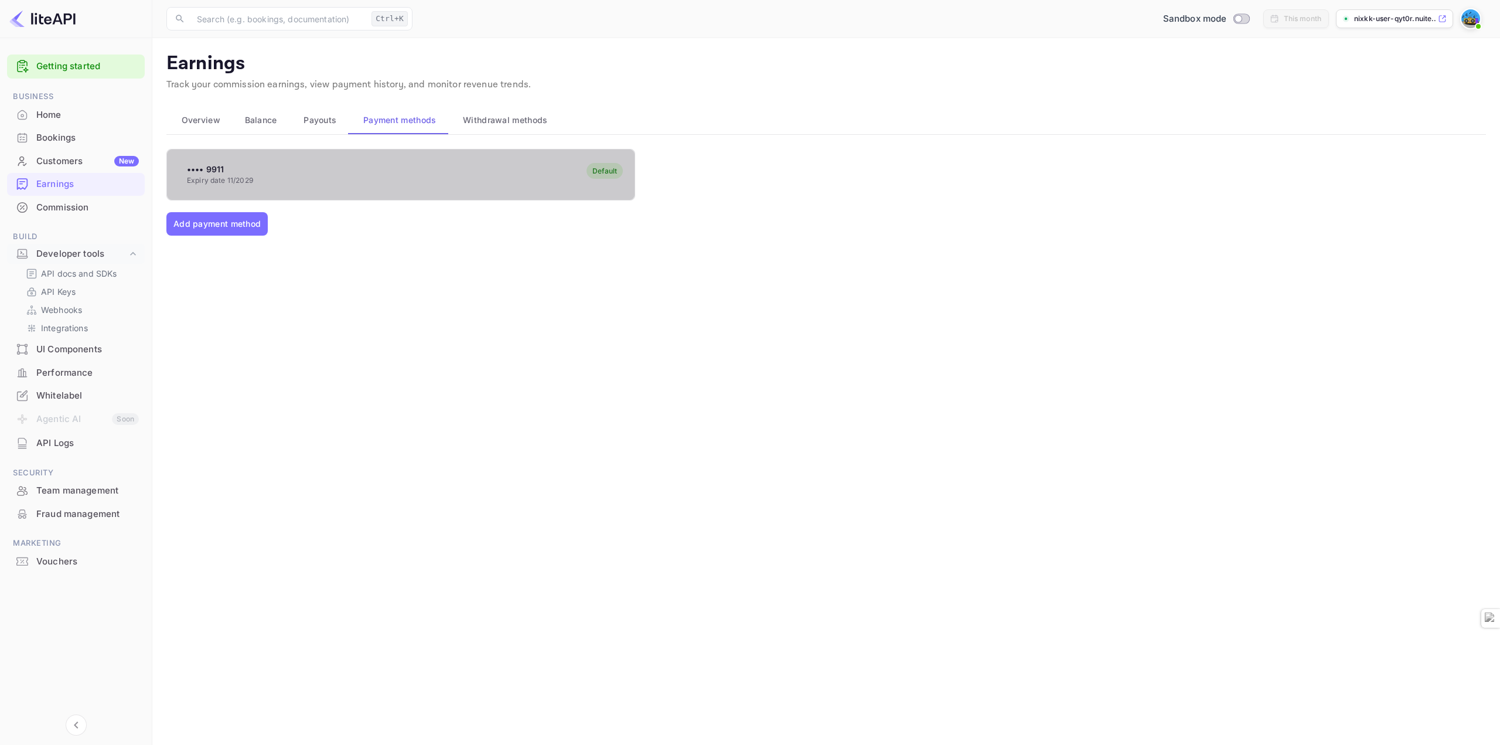
click at [249, 168] on p "•••• 9911" at bounding box center [220, 169] width 66 height 12
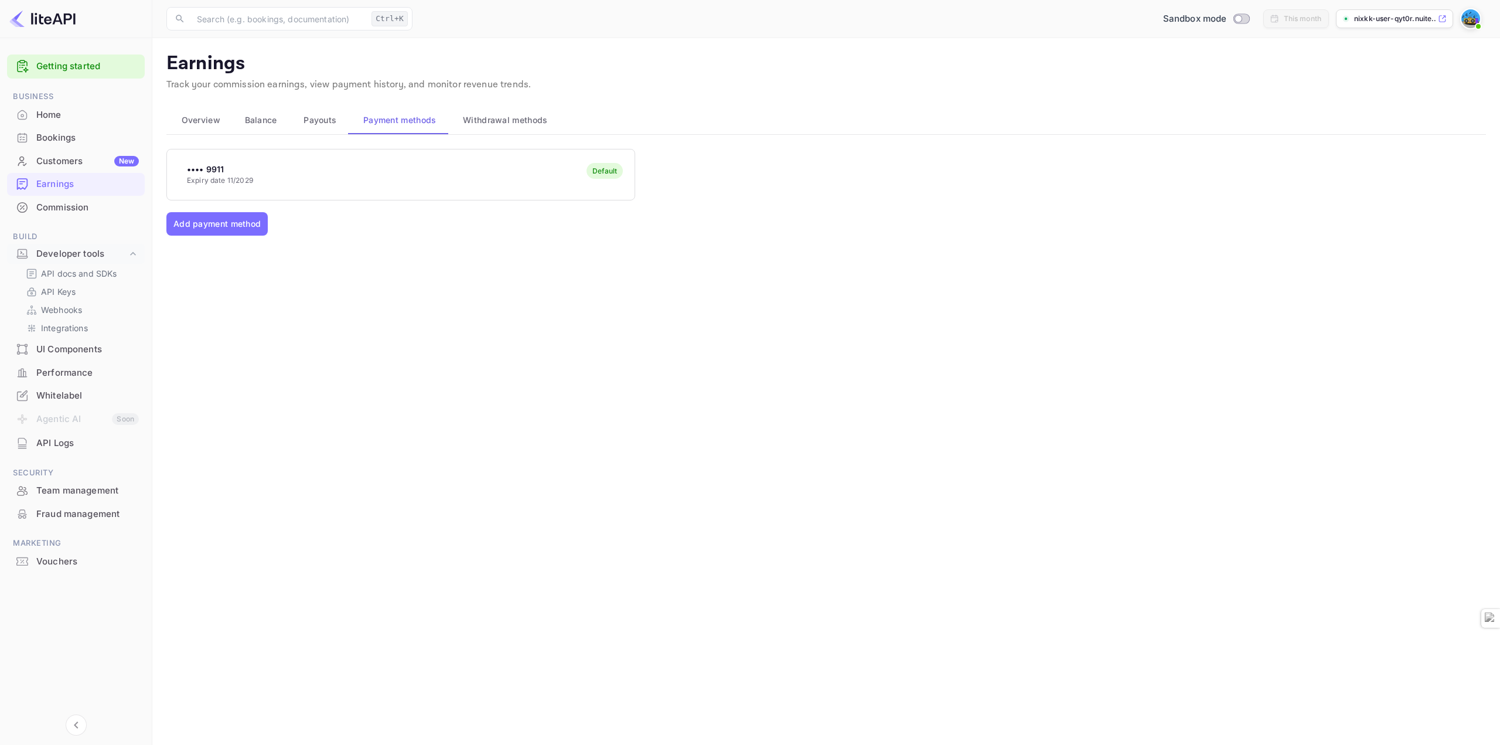
drag, startPoint x: 249, startPoint y: 168, endPoint x: 266, endPoint y: 170, distance: 17.1
click at [250, 168] on p "•••• 9911" at bounding box center [220, 169] width 66 height 12
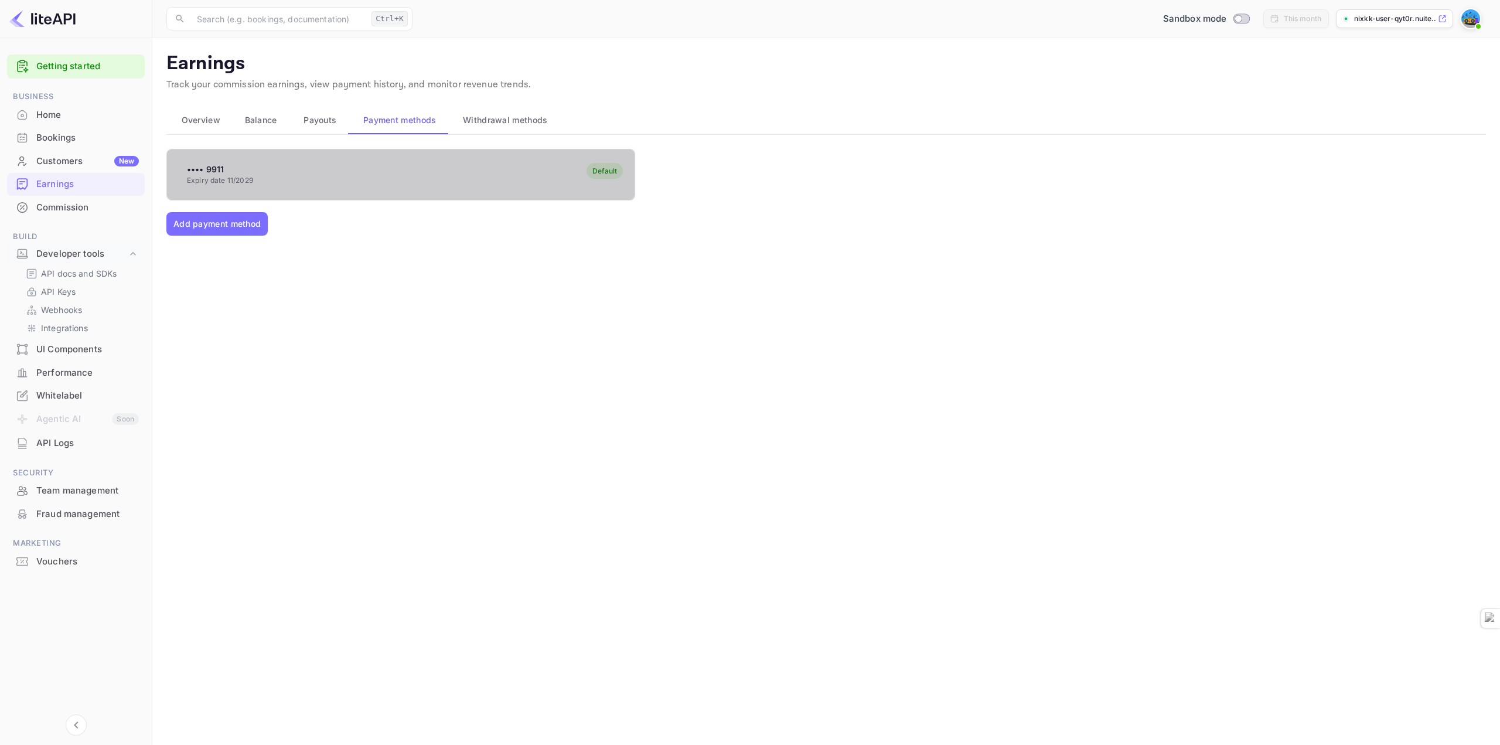
click at [268, 170] on div "•••• 9911 Expiry date 11/2029 Default" at bounding box center [400, 174] width 467 height 46
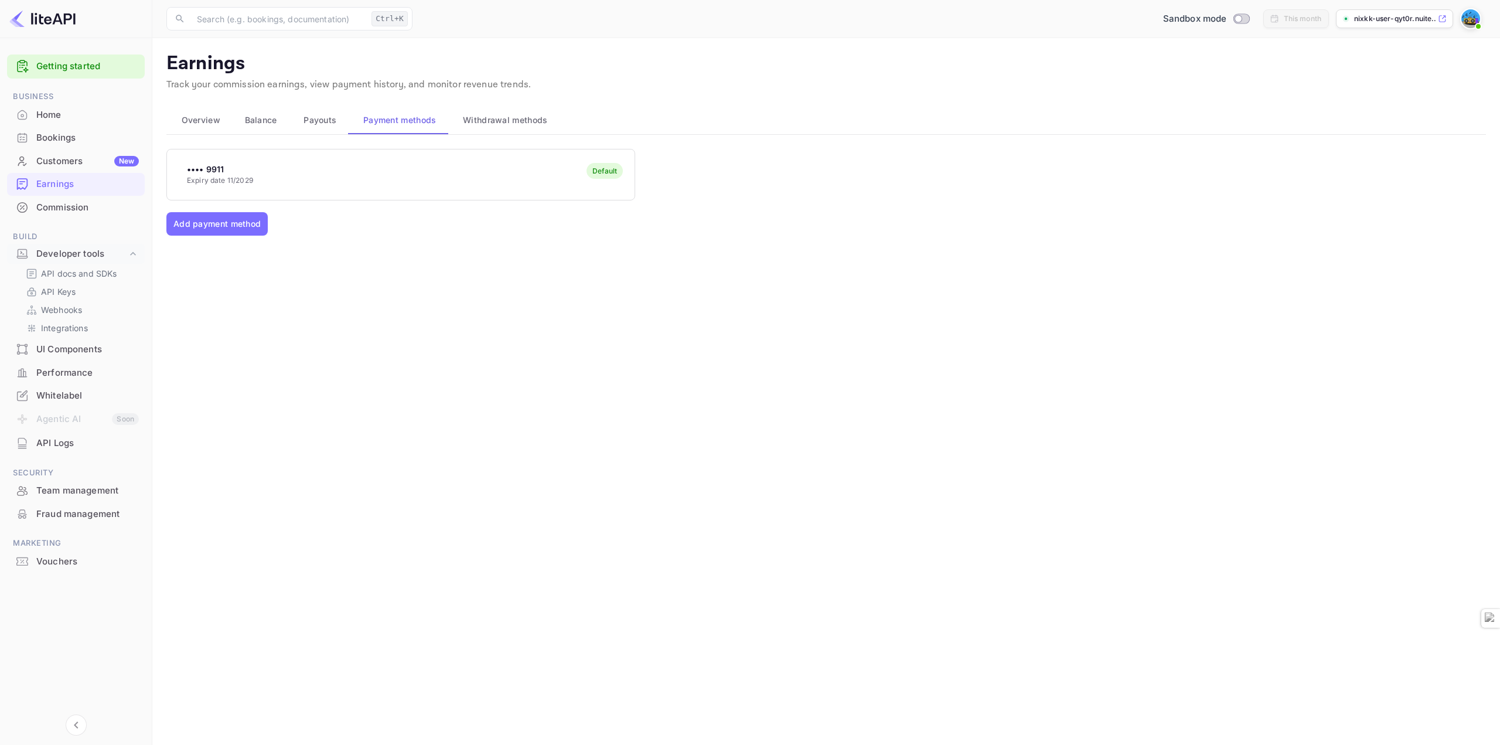
drag, startPoint x: 268, startPoint y: 170, endPoint x: 254, endPoint y: 185, distance: 20.7
click at [255, 182] on div "•••• 9911 Expiry date 11/2029 Default" at bounding box center [400, 174] width 467 height 46
click at [246, 205] on div "•••• 9911 Expiry date 11/2029 Default Add payment method" at bounding box center [825, 281] width 1319 height 264
click at [236, 228] on button "Add payment method" at bounding box center [216, 223] width 101 height 23
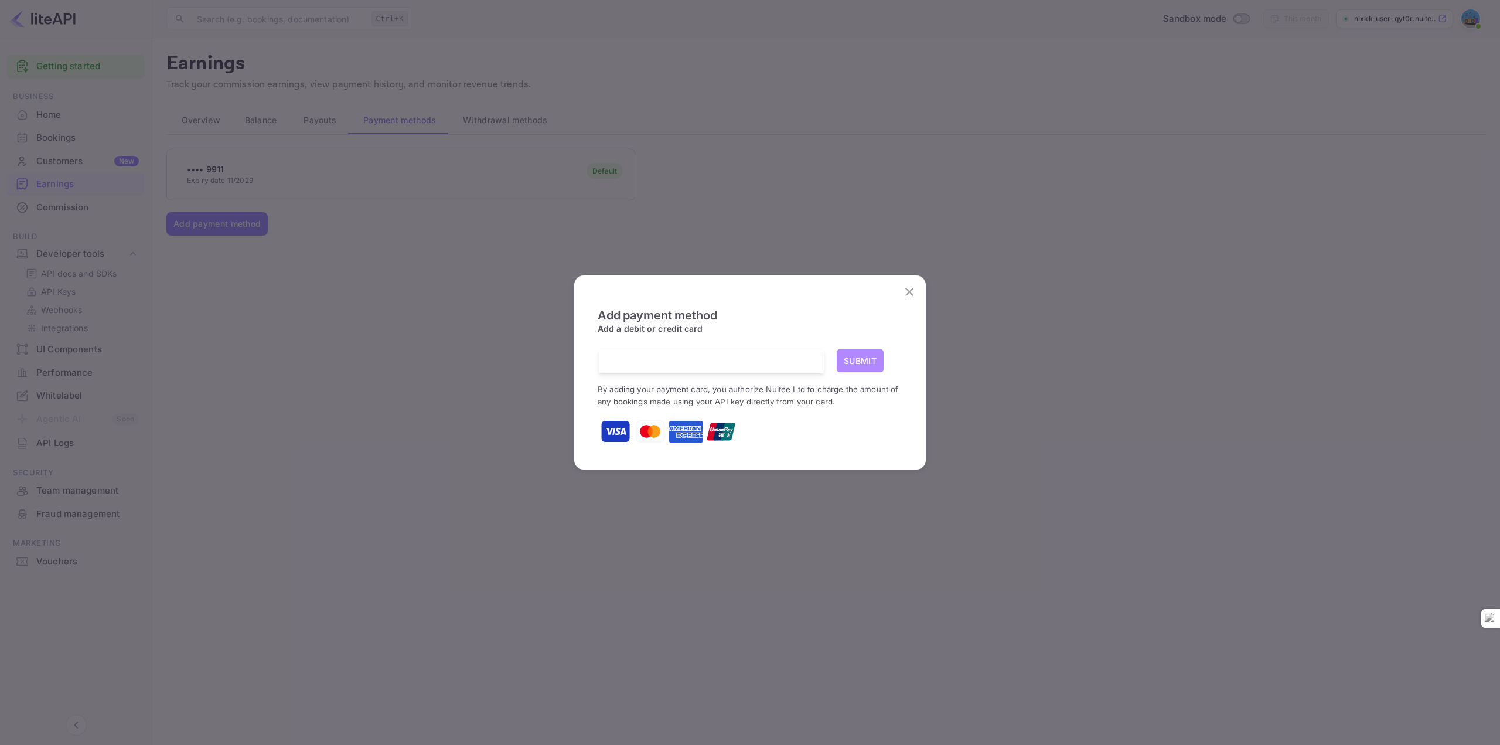
click at [855, 355] on button "Submit" at bounding box center [859, 360] width 47 height 23
click at [853, 354] on button "Submit" at bounding box center [859, 360] width 47 height 23
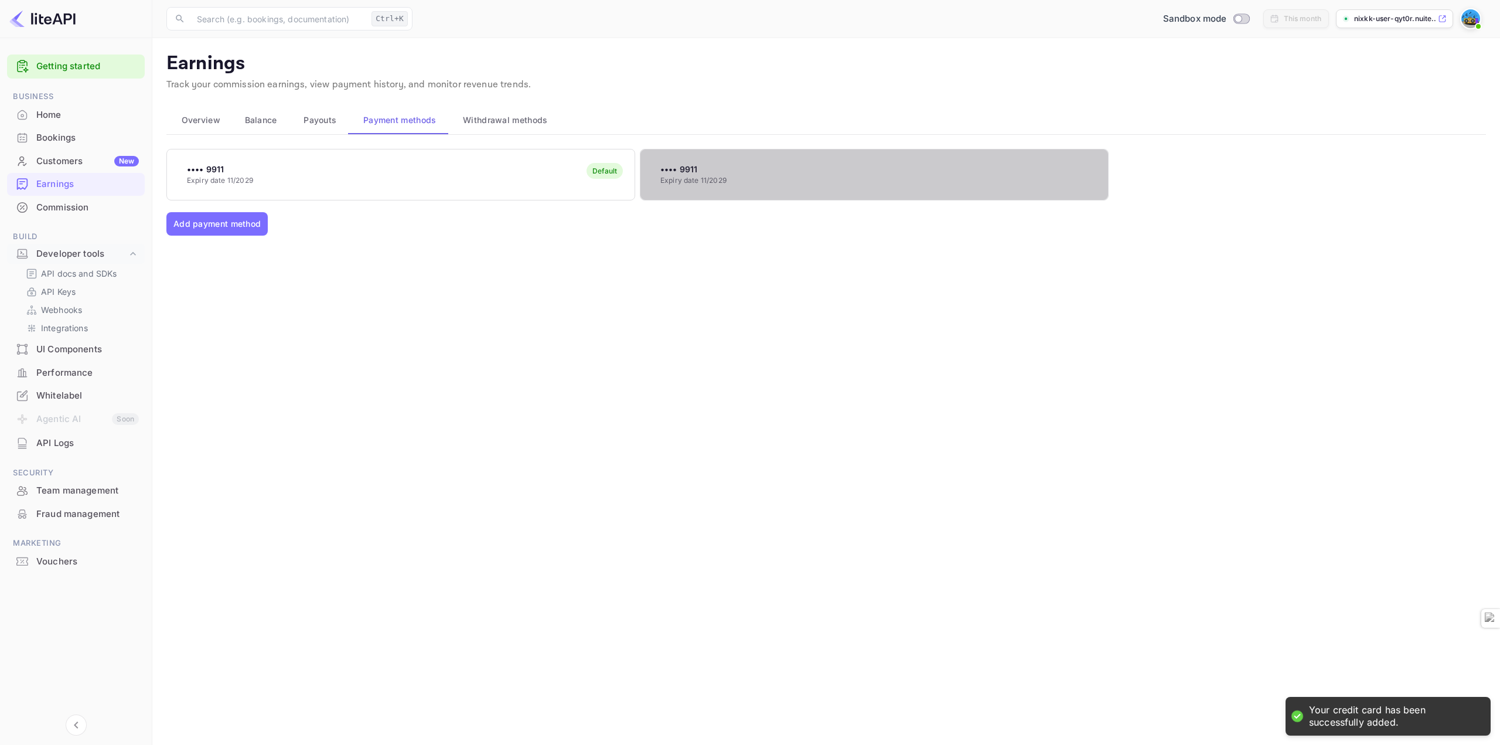
click at [721, 191] on div "•••• 9911 Expiry date 11/2029" at bounding box center [873, 174] width 467 height 46
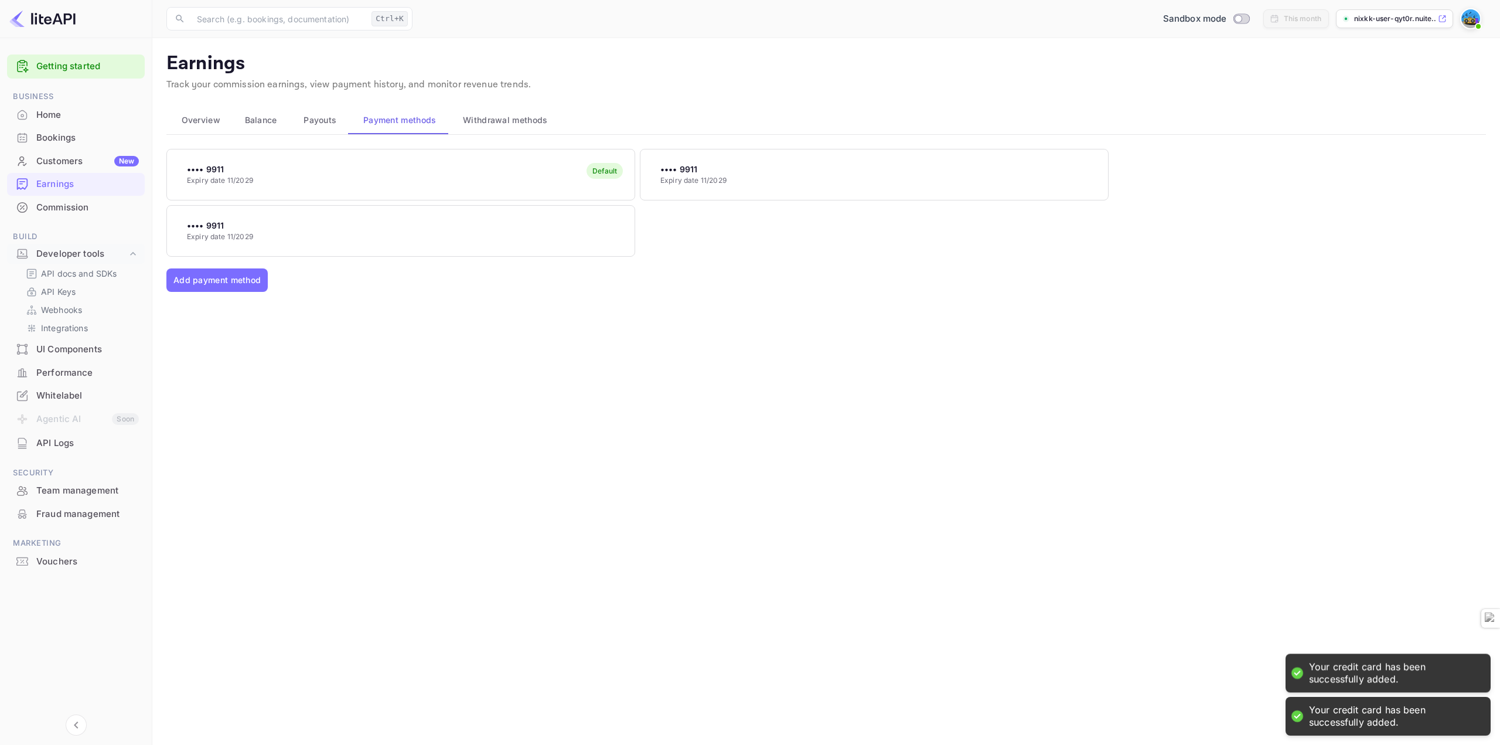
click at [290, 210] on div "•••• 9911 Expiry date 11/2029" at bounding box center [400, 230] width 467 height 46
drag, startPoint x: 296, startPoint y: 163, endPoint x: 277, endPoint y: 179, distance: 25.0
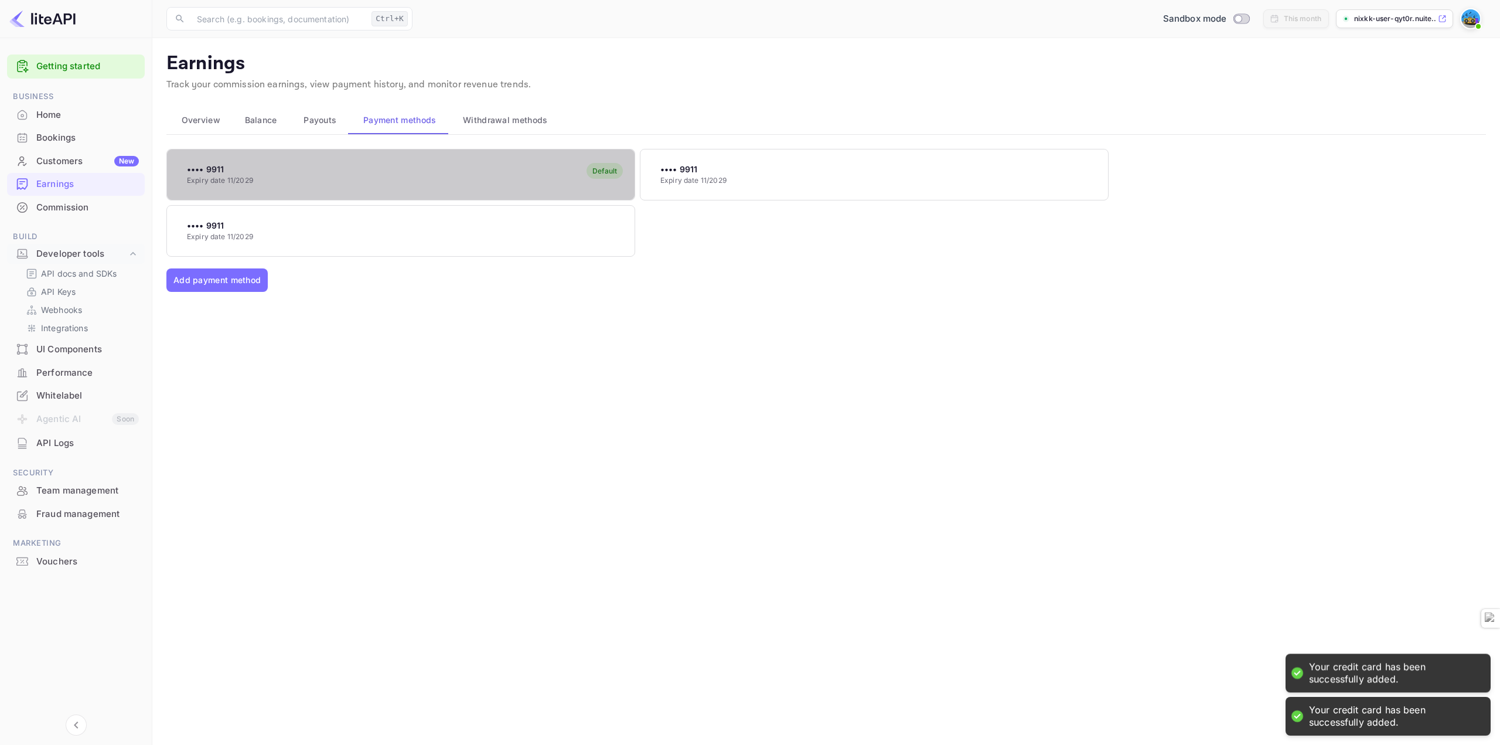
click at [276, 179] on div "•••• 9911 Expiry date 11/2029 Default" at bounding box center [400, 174] width 467 height 46
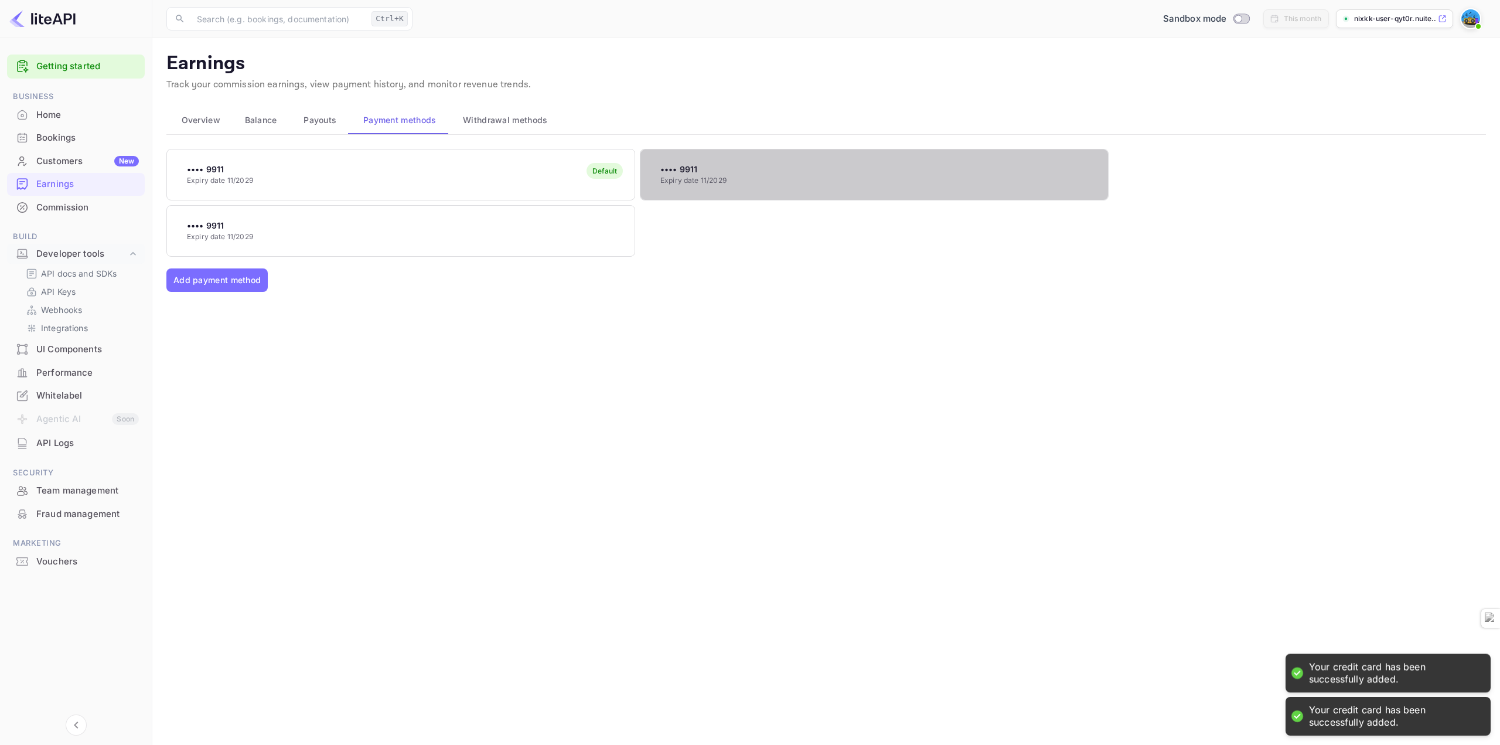
click at [711, 169] on p "•••• 9911" at bounding box center [693, 169] width 66 height 12
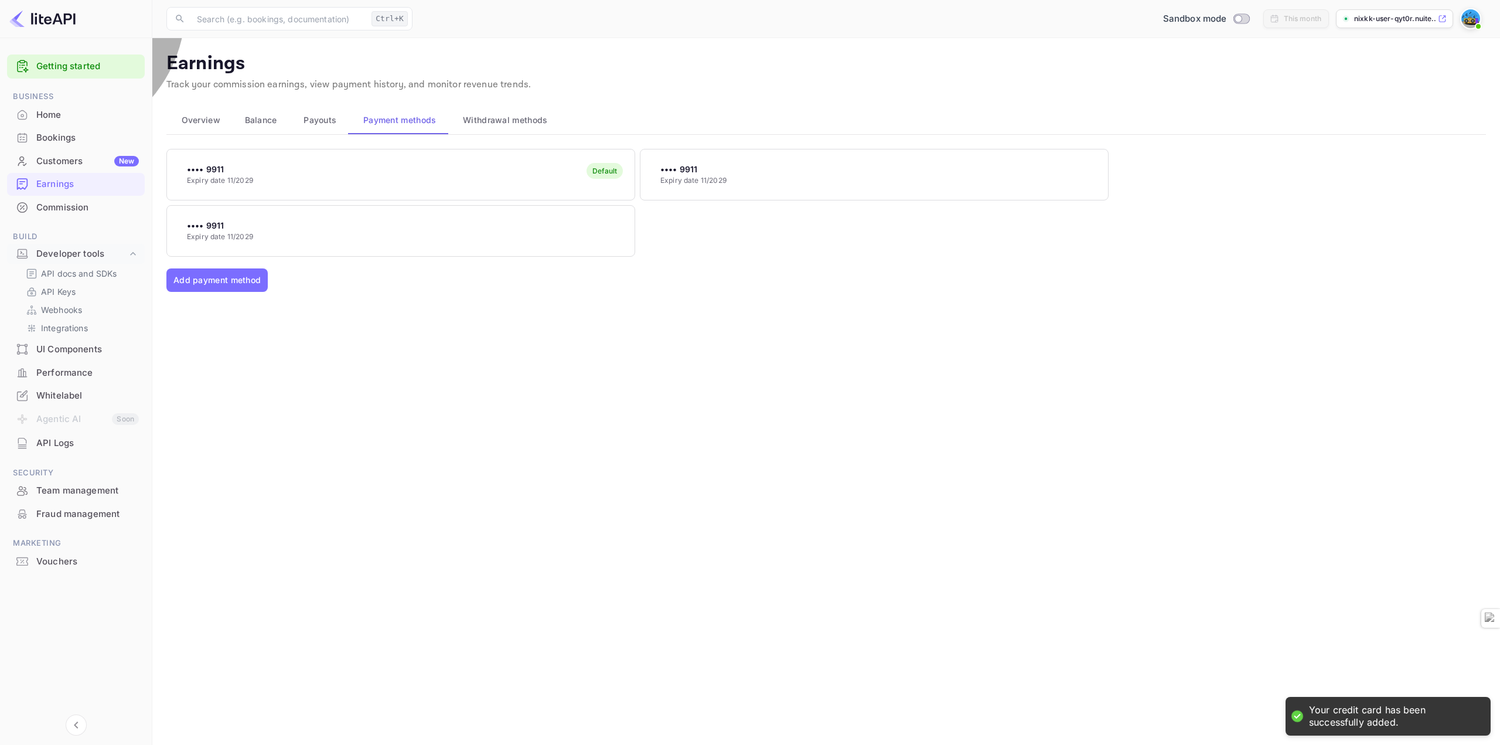
drag, startPoint x: 692, startPoint y: 226, endPoint x: 670, endPoint y: 227, distance: 22.9
click at [57, 269] on p "API docs and SDKs" at bounding box center [79, 273] width 76 height 12
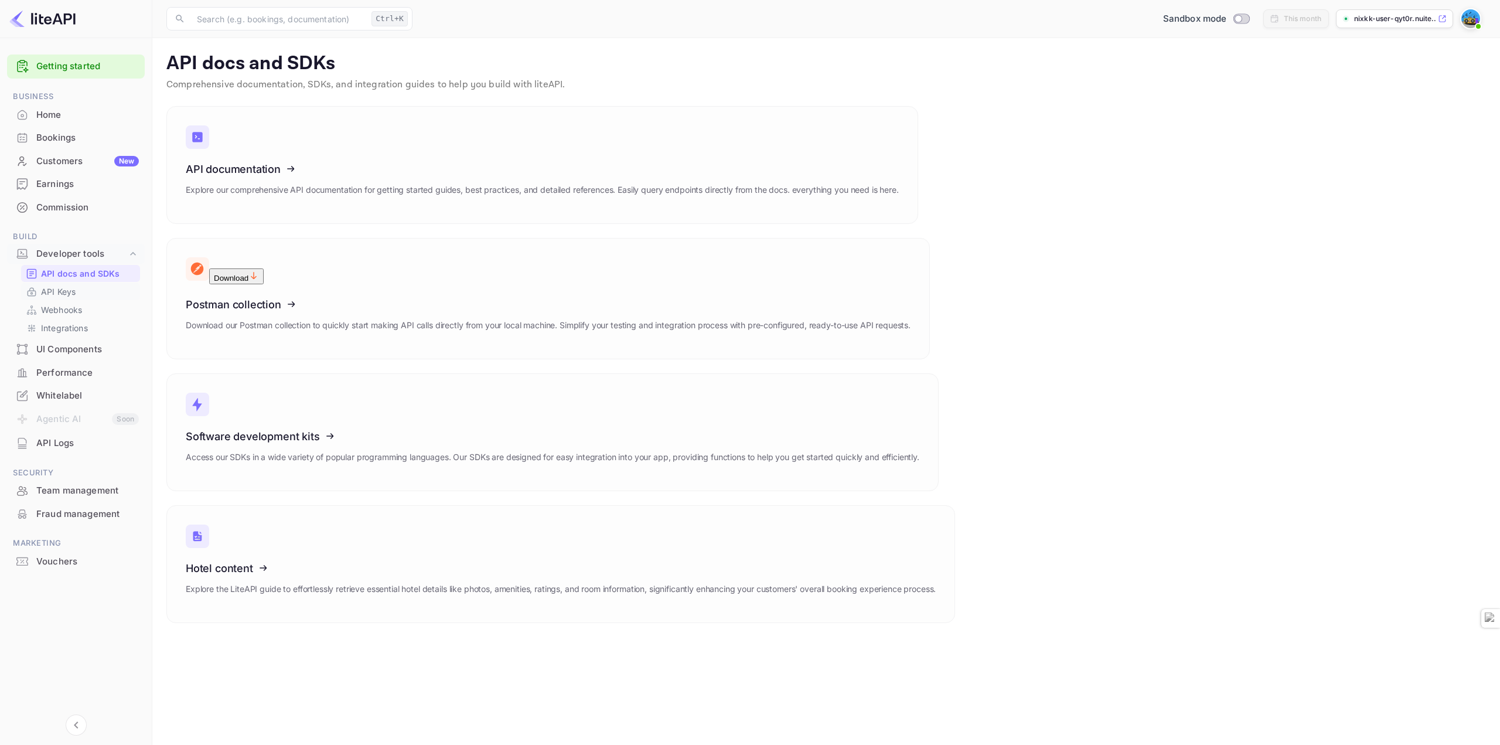
click at [65, 289] on p "API Keys" at bounding box center [58, 291] width 35 height 12
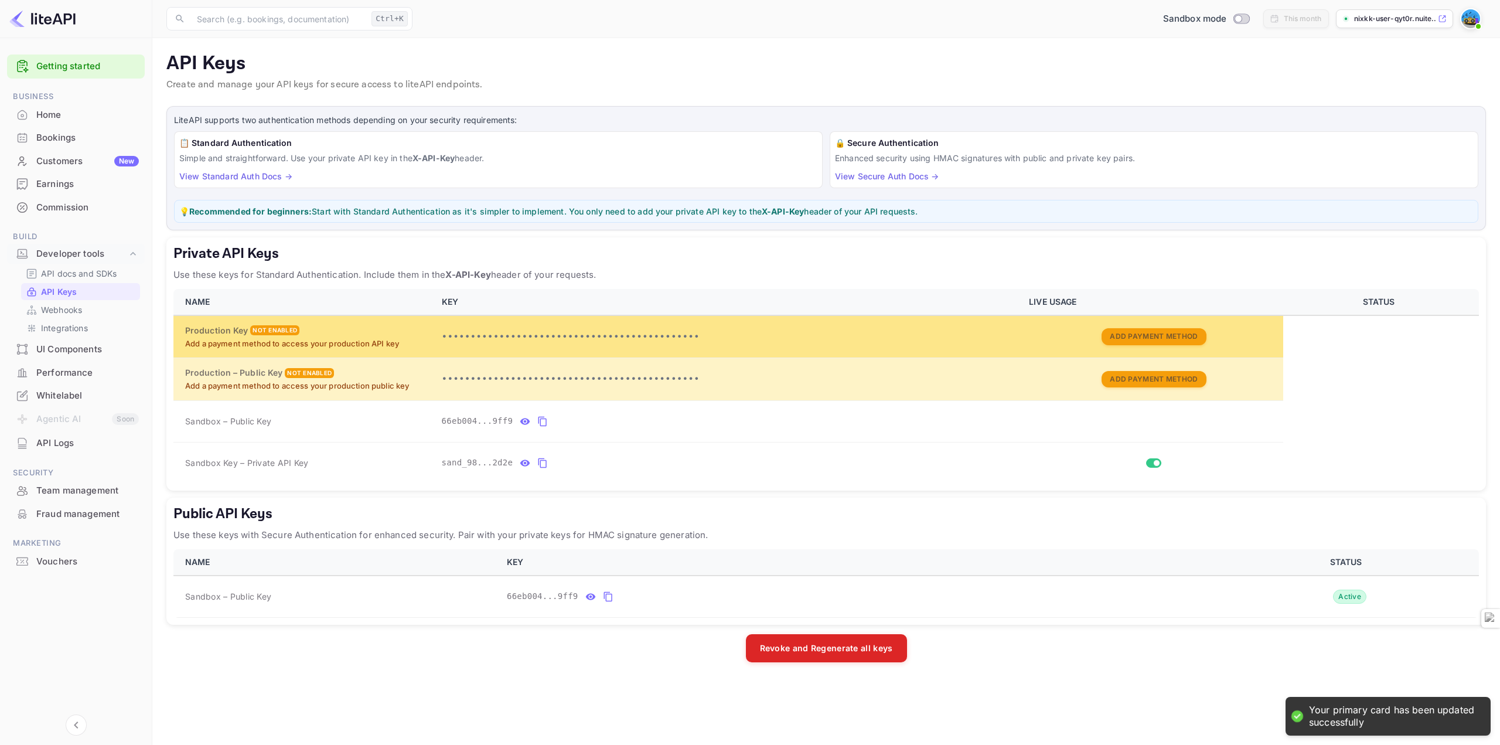
click at [1124, 351] on td "Add Payment Method" at bounding box center [1152, 336] width 261 height 43
click at [1132, 337] on button "Add Payment Method" at bounding box center [1153, 336] width 104 height 17
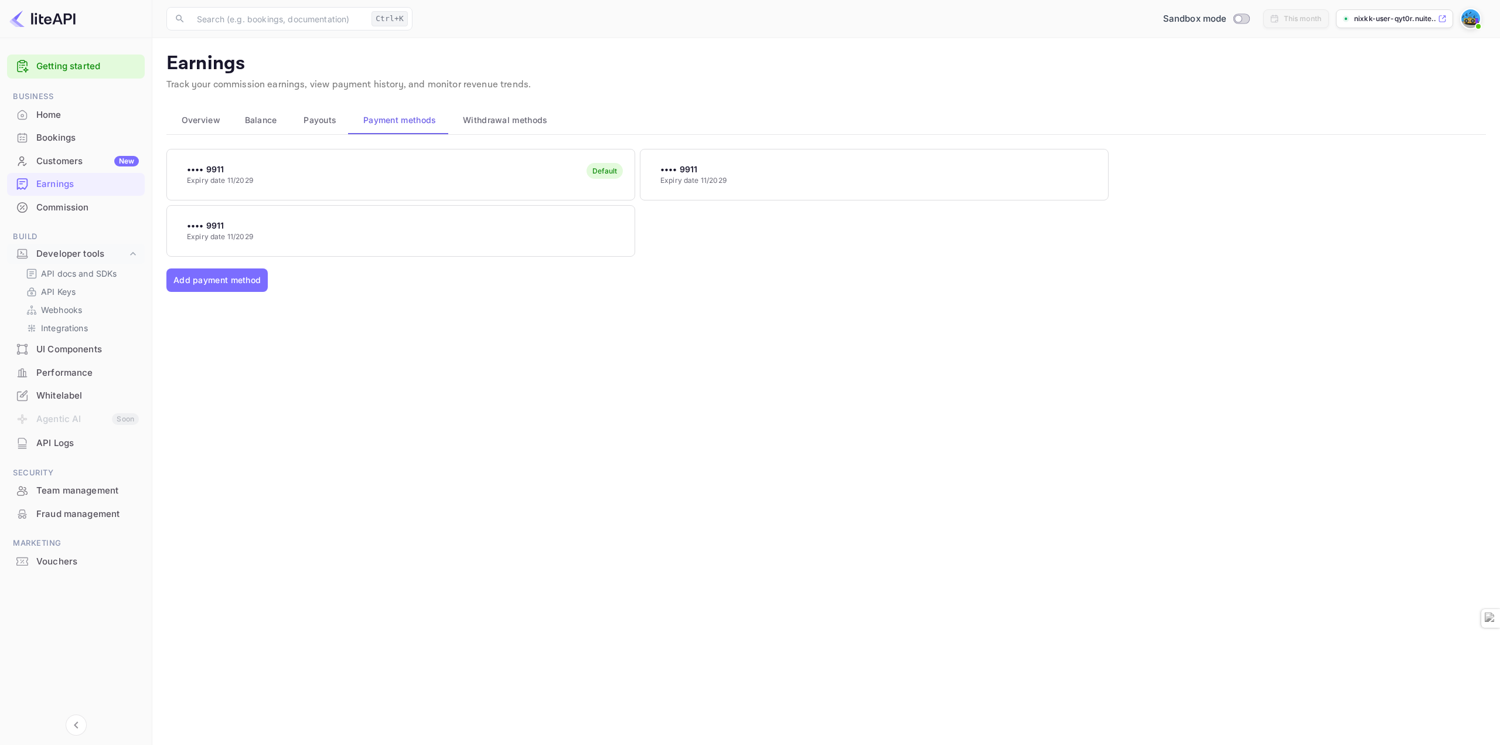
click at [245, 202] on div "•••• 9911 Expiry date 11/2029 Default •••• 9911 Expiry date 11/2029 •••• 9911 E…" at bounding box center [825, 203] width 1319 height 108
click at [246, 230] on p "•••• 9911" at bounding box center [220, 225] width 66 height 12
drag, startPoint x: 582, startPoint y: 302, endPoint x: 479, endPoint y: 302, distance: 103.1
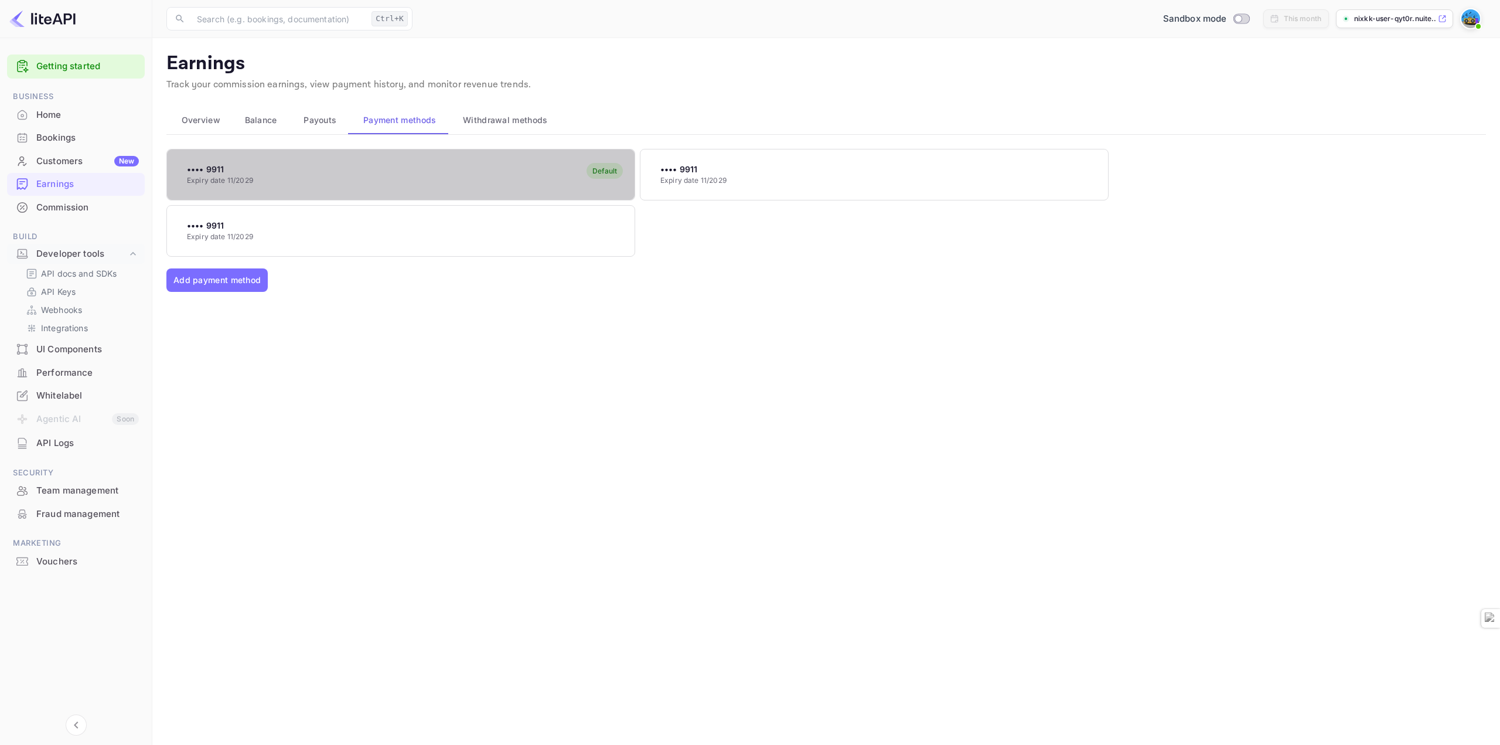
drag, startPoint x: 243, startPoint y: 163, endPoint x: 250, endPoint y: 170, distance: 10.4
click at [243, 162] on div "•••• 9911 Expiry date 11/2029 Default" at bounding box center [400, 174] width 467 height 46
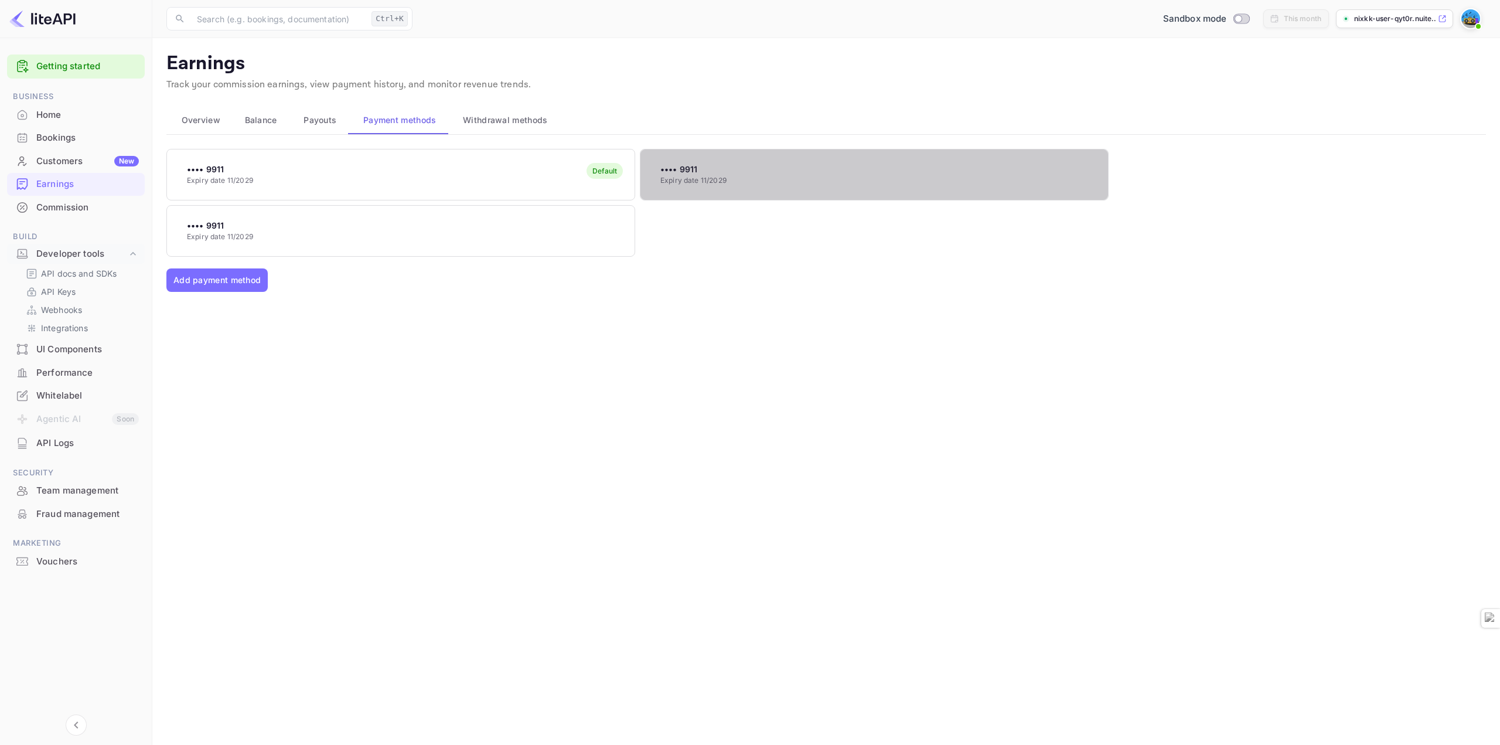
drag, startPoint x: 781, startPoint y: 174, endPoint x: 791, endPoint y: 173, distance: 9.4
click at [791, 173] on div "•••• 9911 Expiry date 11/2029" at bounding box center [873, 174] width 467 height 46
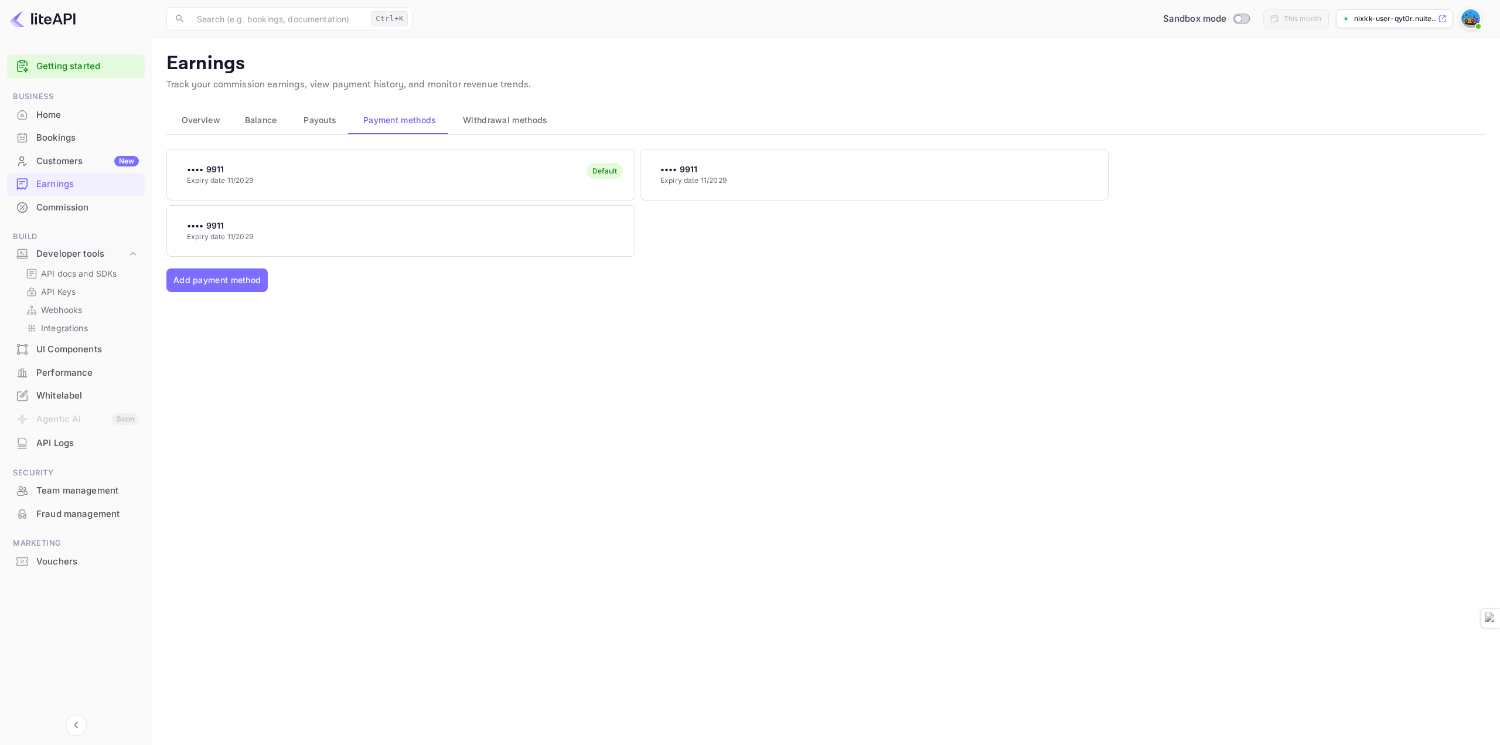
drag, startPoint x: 326, startPoint y: 122, endPoint x: 279, endPoint y: 124, distance: 47.5
click at [325, 122] on span "Payouts" at bounding box center [319, 120] width 33 height 14
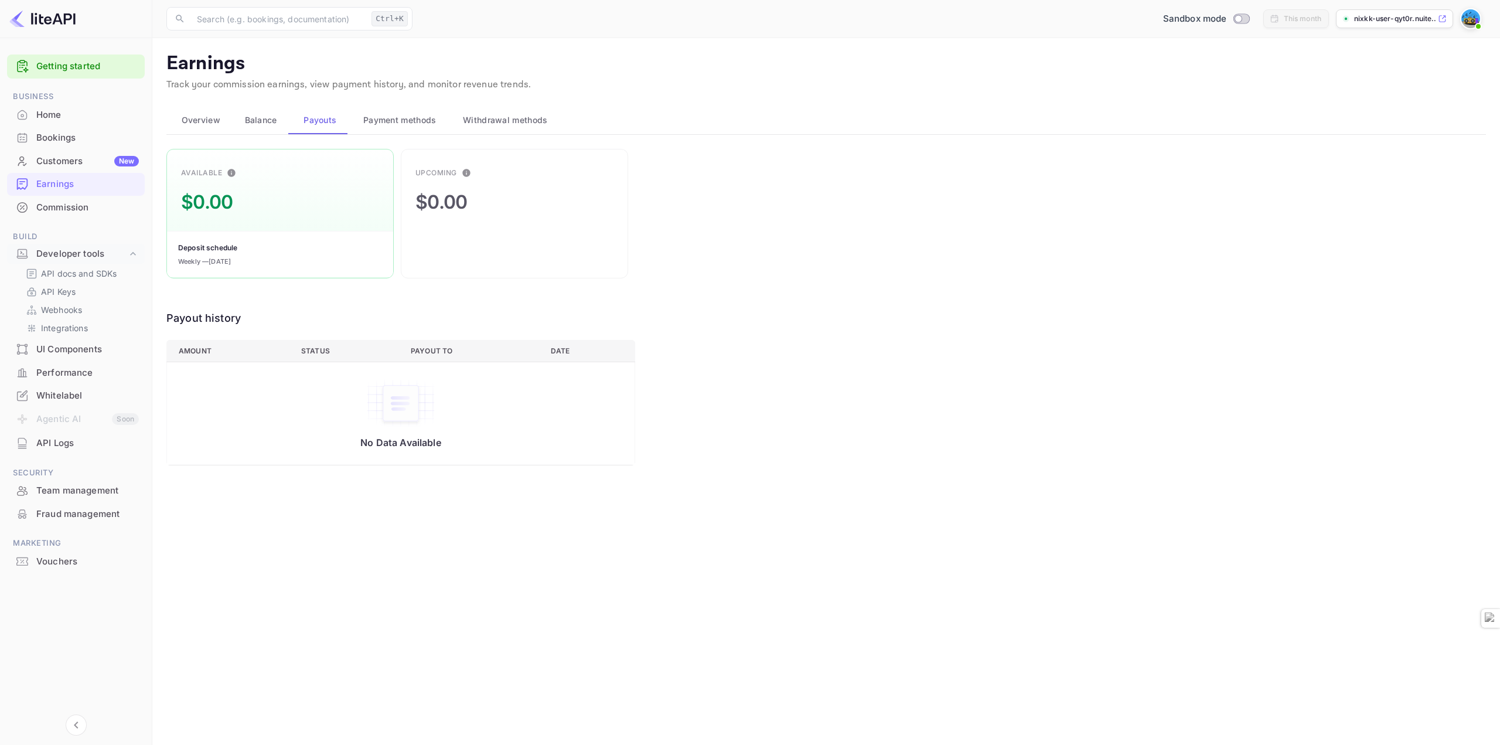
drag, startPoint x: 204, startPoint y: 113, endPoint x: 200, endPoint y: 119, distance: 7.5
click at [208, 112] on button "Overview" at bounding box center [197, 120] width 63 height 28
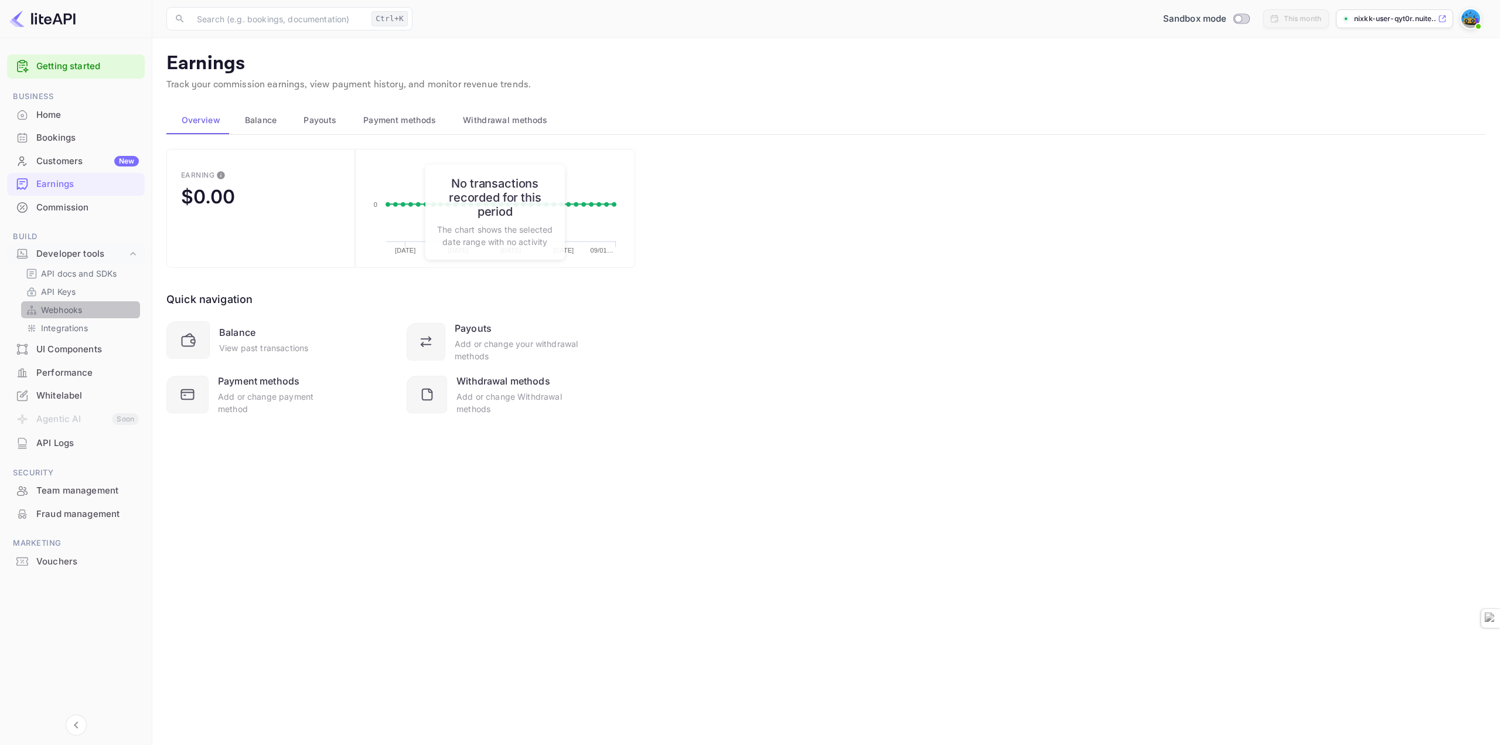
click at [92, 316] on div "Webhooks" at bounding box center [80, 309] width 119 height 17
click at [66, 271] on p "API docs and SDKs" at bounding box center [79, 273] width 76 height 12
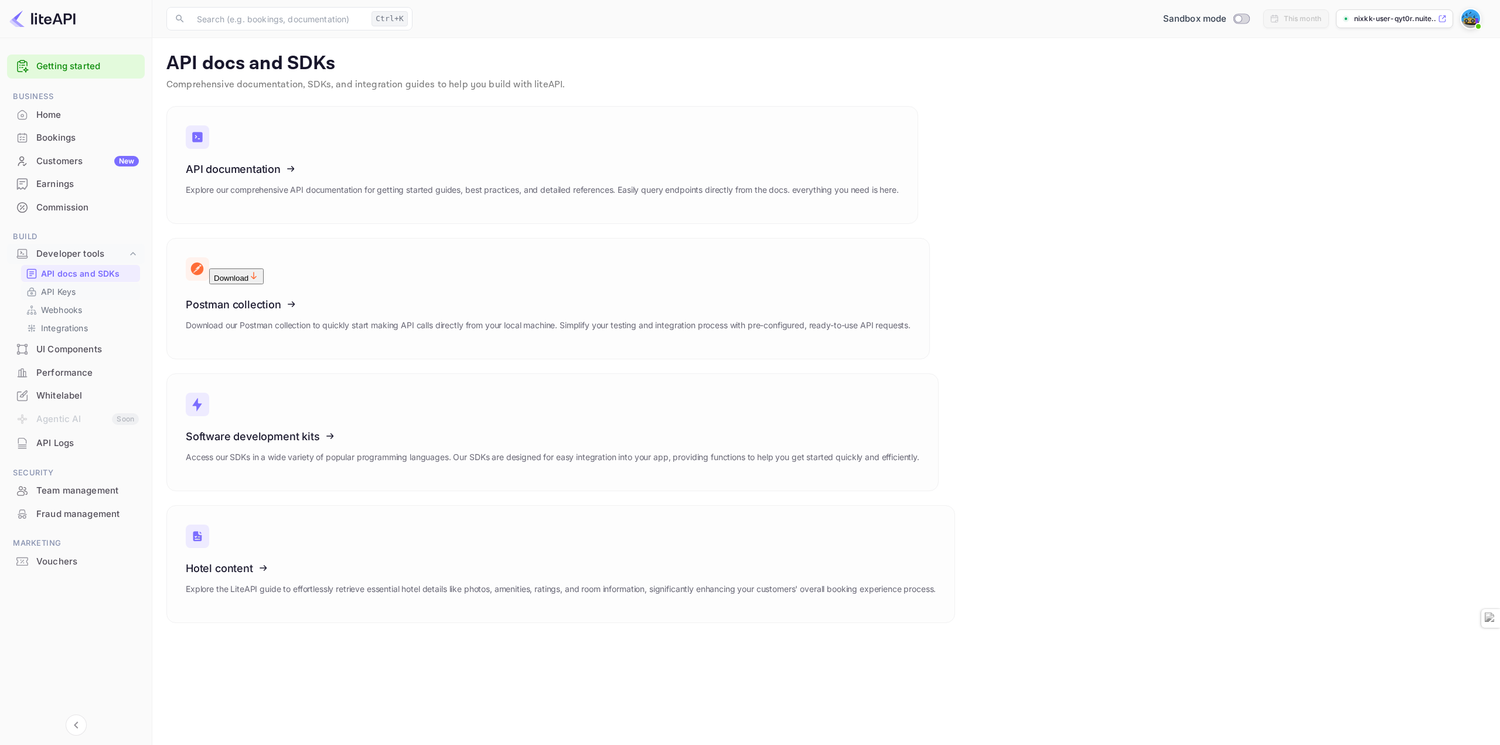
click at [58, 293] on p "API Keys" at bounding box center [58, 291] width 35 height 12
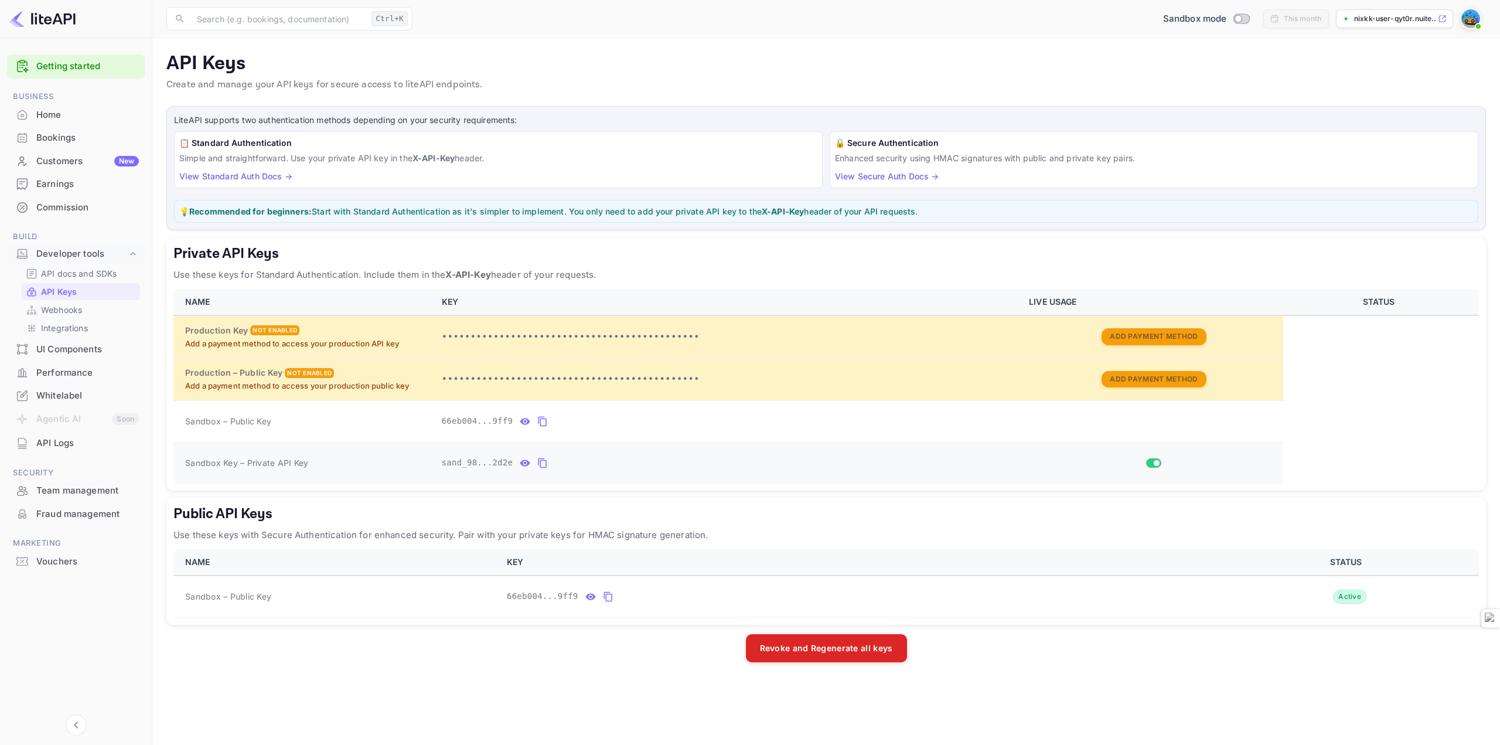
click at [1166, 462] on div "private api keys table" at bounding box center [1154, 462] width 250 height 9
click at [1156, 463] on input "Switch" at bounding box center [1156, 462] width 21 height 7
click at [1156, 464] on input "Switch" at bounding box center [1150, 462] width 21 height 7
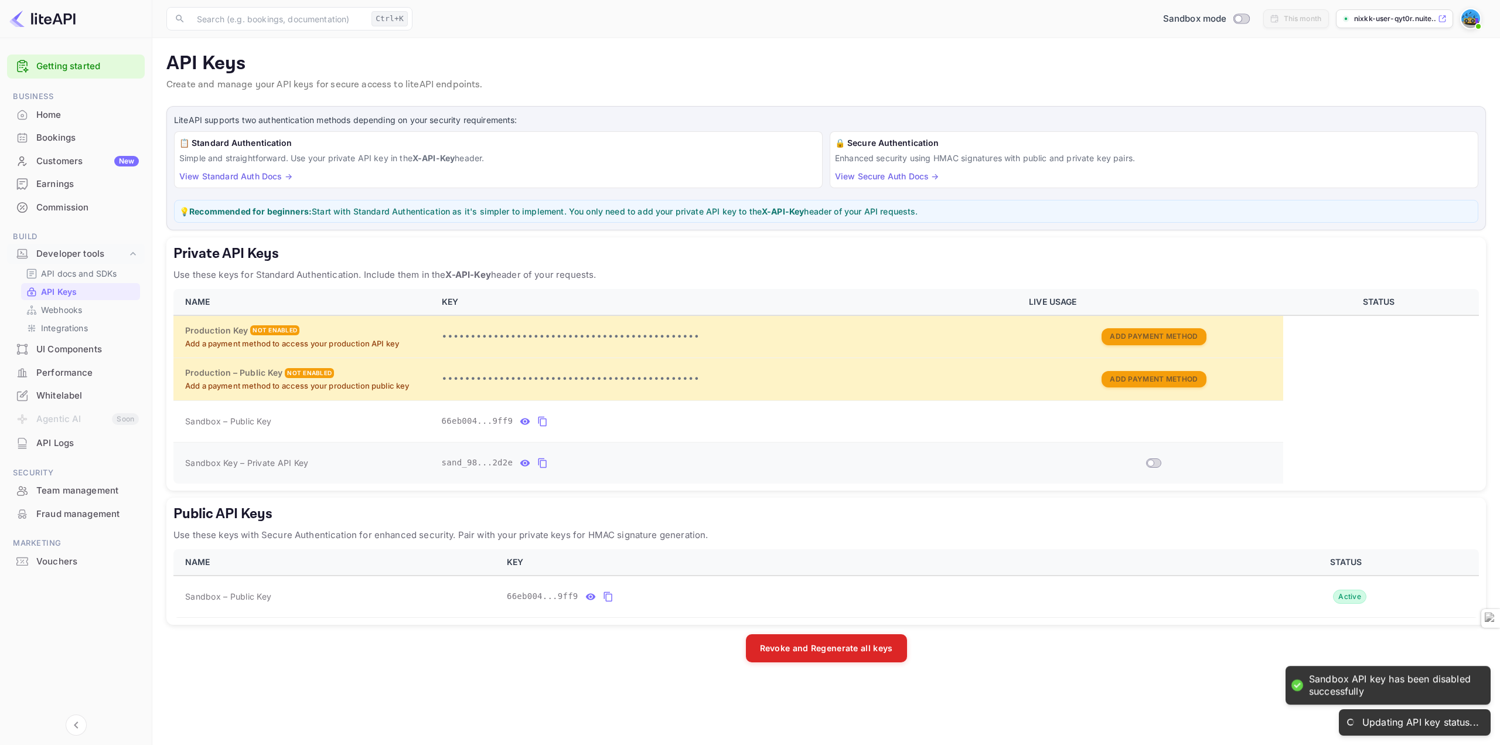
checkbox input "true"
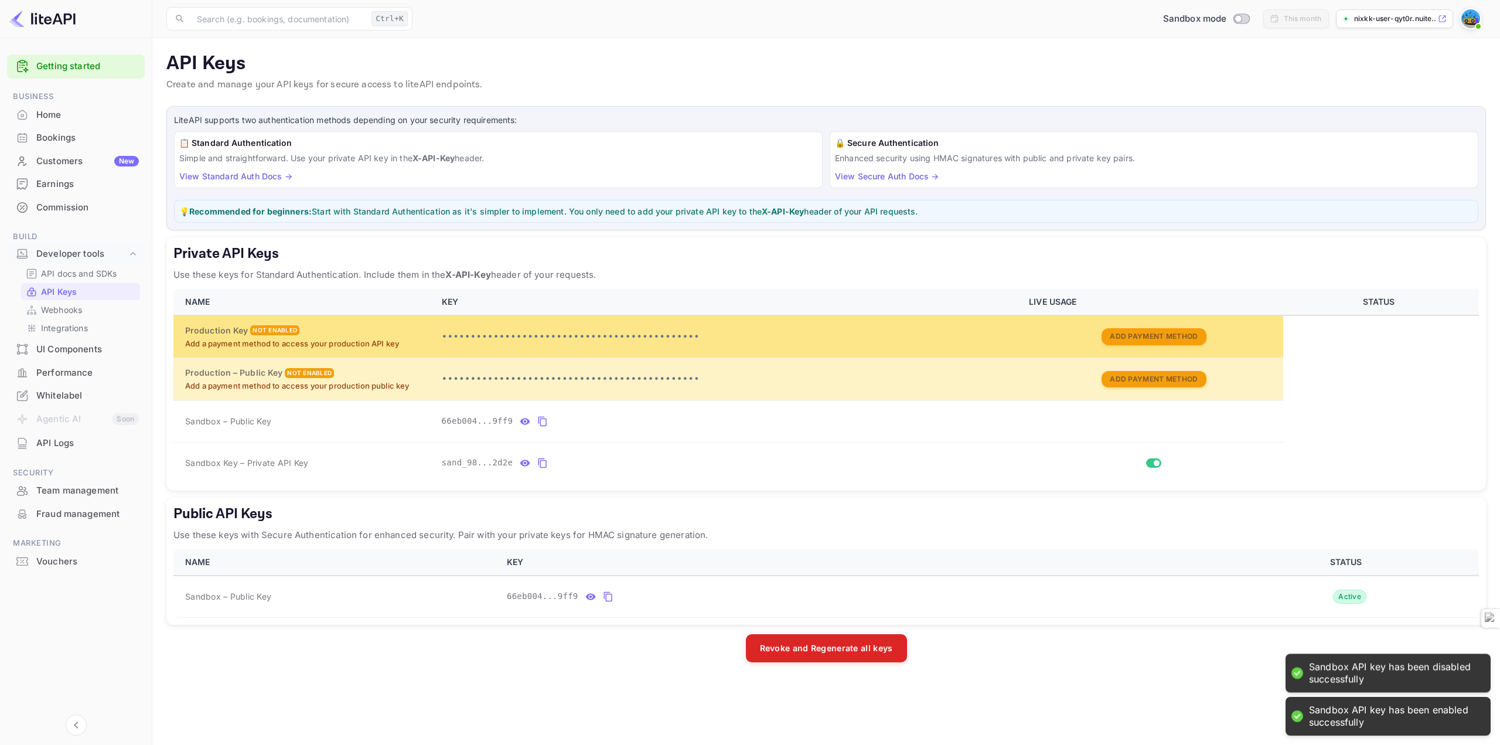
click at [265, 321] on td "Production Key Not enabled Add a payment method to access your production API k…" at bounding box center [303, 336] width 261 height 43
click at [257, 327] on div "Not enabled" at bounding box center [274, 330] width 49 height 10
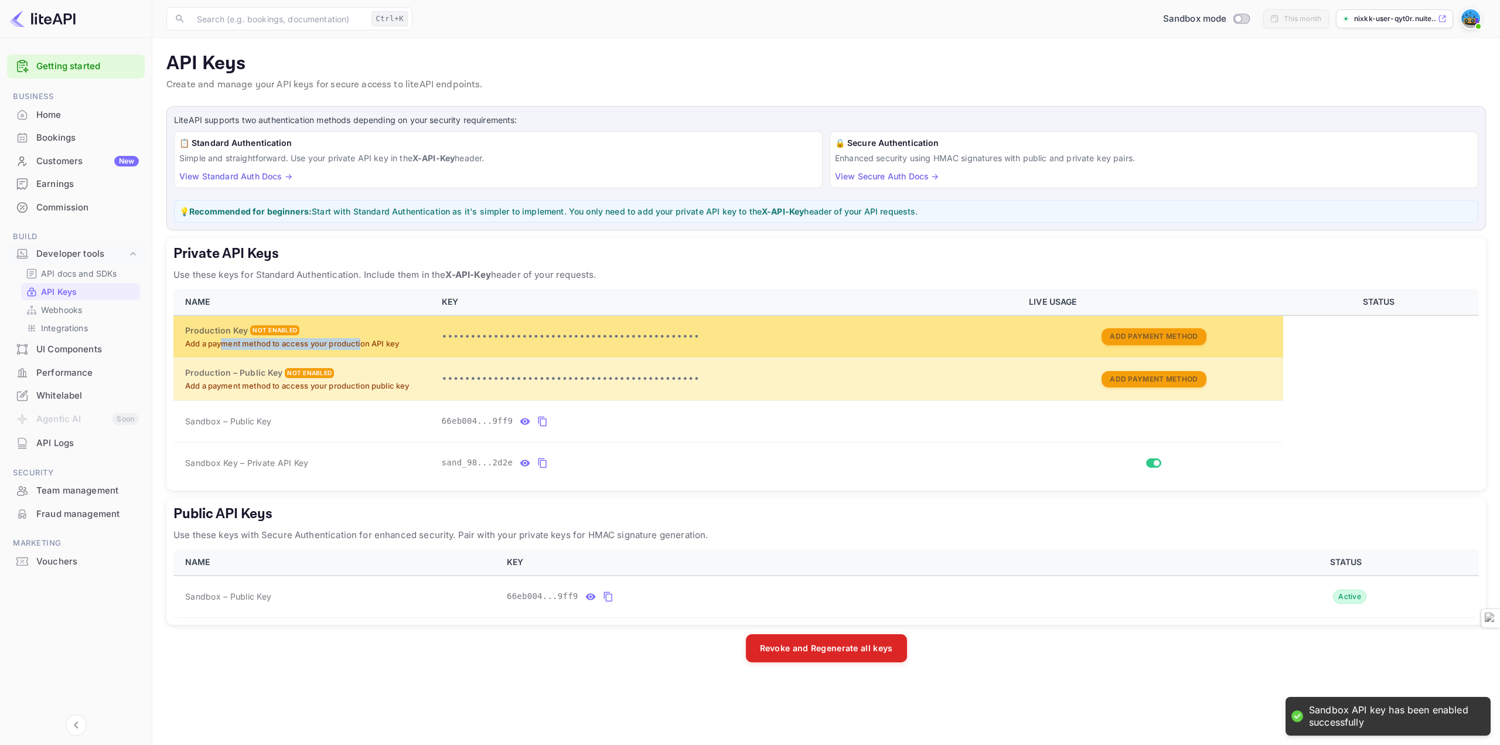
drag, startPoint x: 257, startPoint y: 345, endPoint x: 401, endPoint y: 344, distance: 144.1
click at [371, 344] on p "Add a payment method to access your production API key" at bounding box center [306, 344] width 243 height 12
click at [404, 344] on p "Add a payment method to access your production API key" at bounding box center [306, 344] width 243 height 12
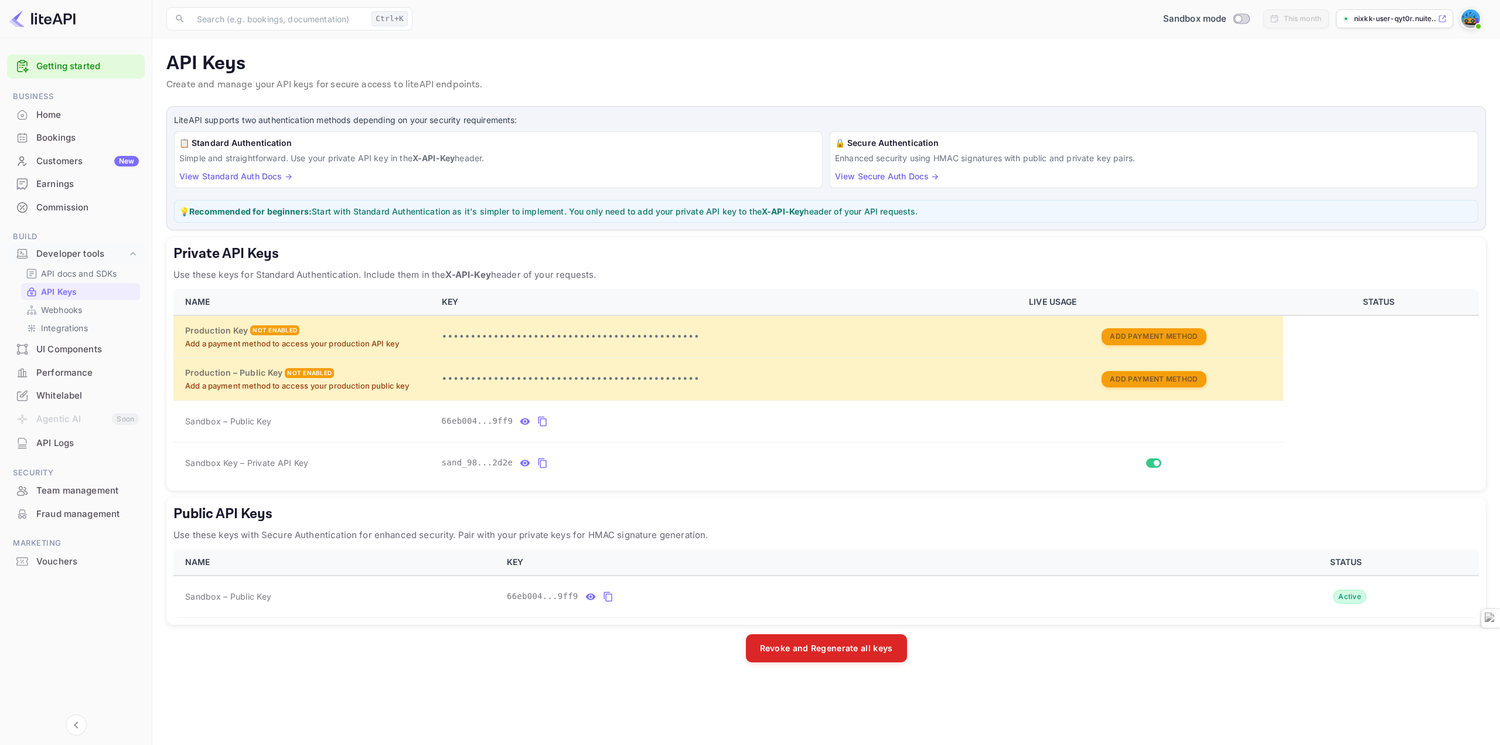
click at [254, 226] on div "LiteAPI supports two authentication methods depending on your security requirem…" at bounding box center [825, 168] width 1319 height 124
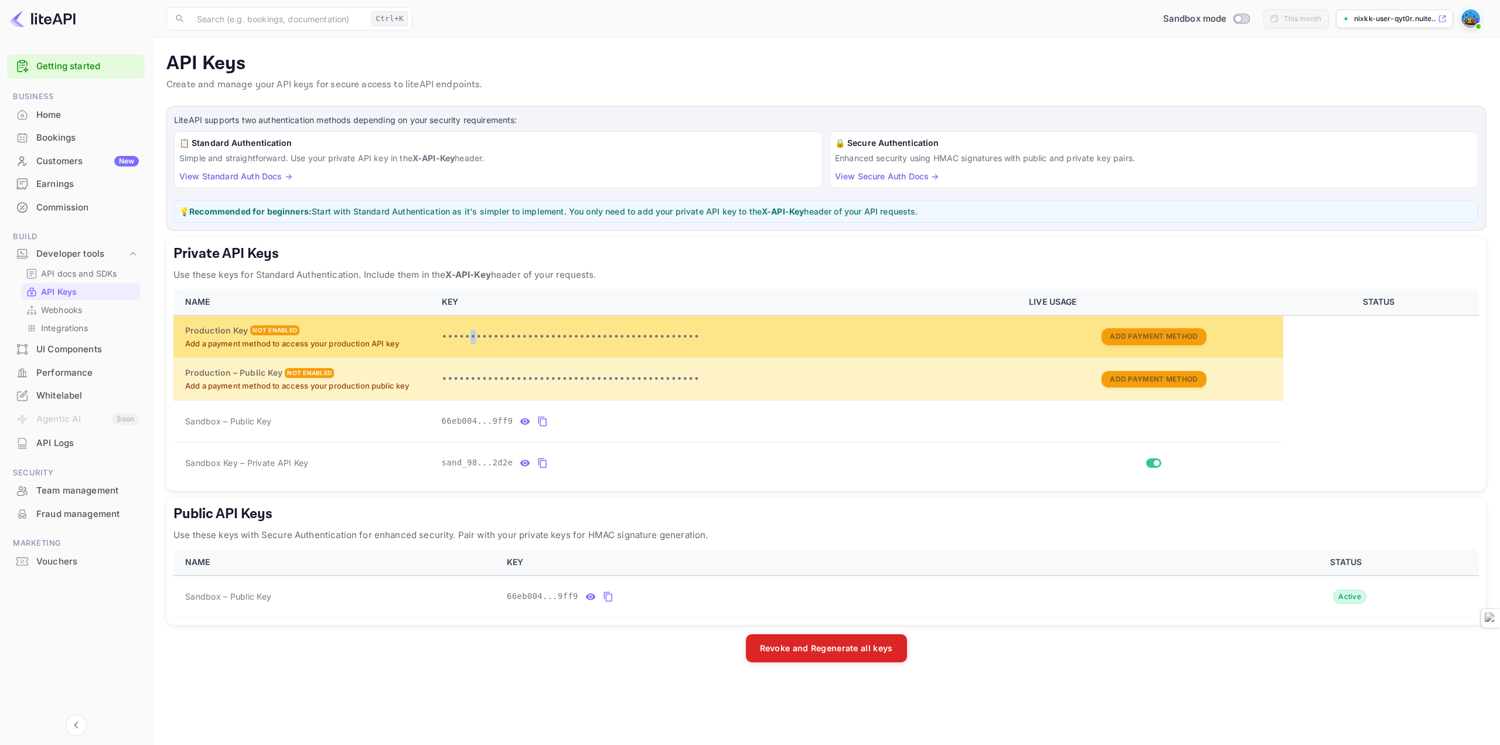
click at [468, 346] on td "•••••••••••••••••••••••••••••••••••••••••••••" at bounding box center [729, 336] width 588 height 43
drag, startPoint x: 439, startPoint y: 340, endPoint x: 1054, endPoint y: 317, distance: 615.5
click at [904, 322] on td "•••••••••••••••••••••••••••••••••••••••••••••" at bounding box center [729, 336] width 588 height 43
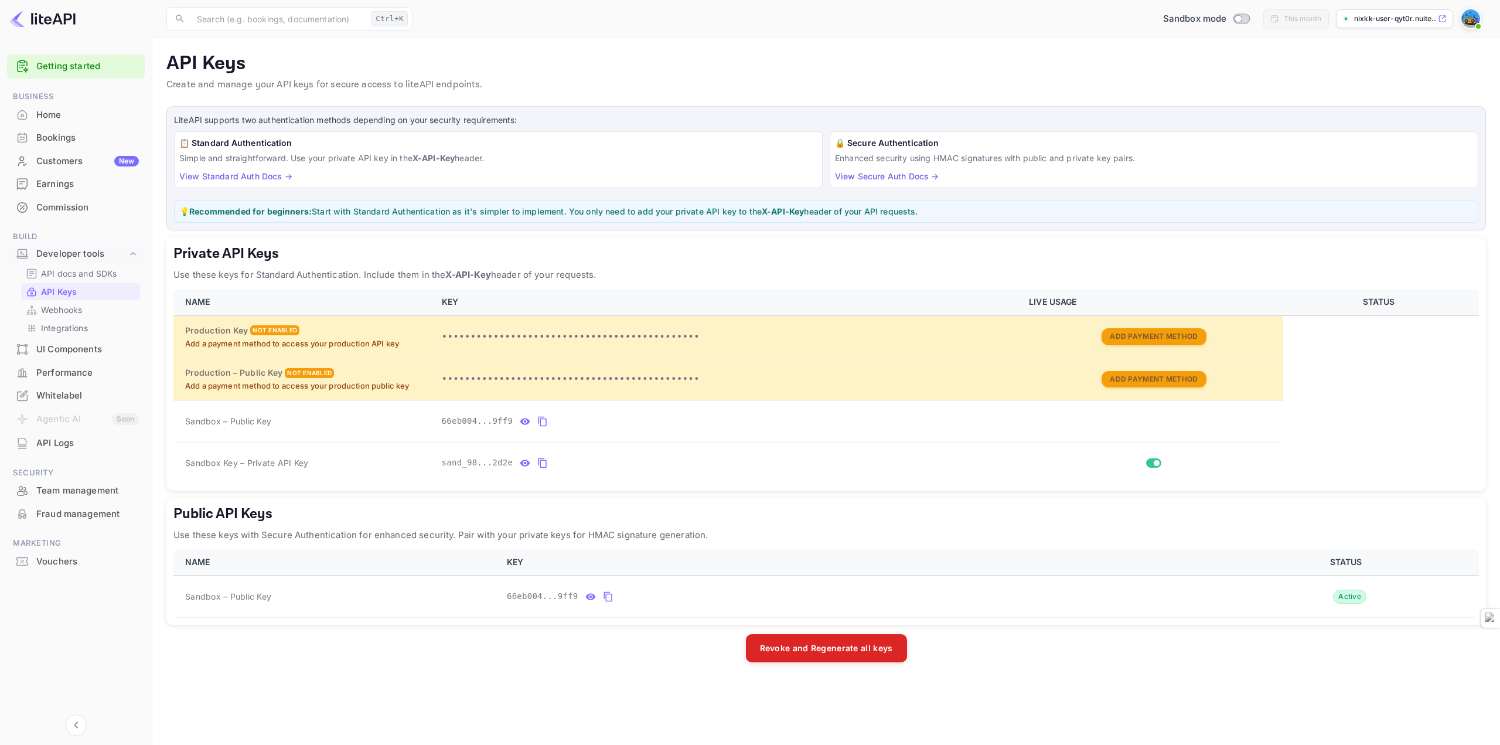
click at [1292, 318] on table "NAME KEY LIVE USAGE STATUS Production Key Not enabled Add a payment method to a…" at bounding box center [825, 386] width 1305 height 194
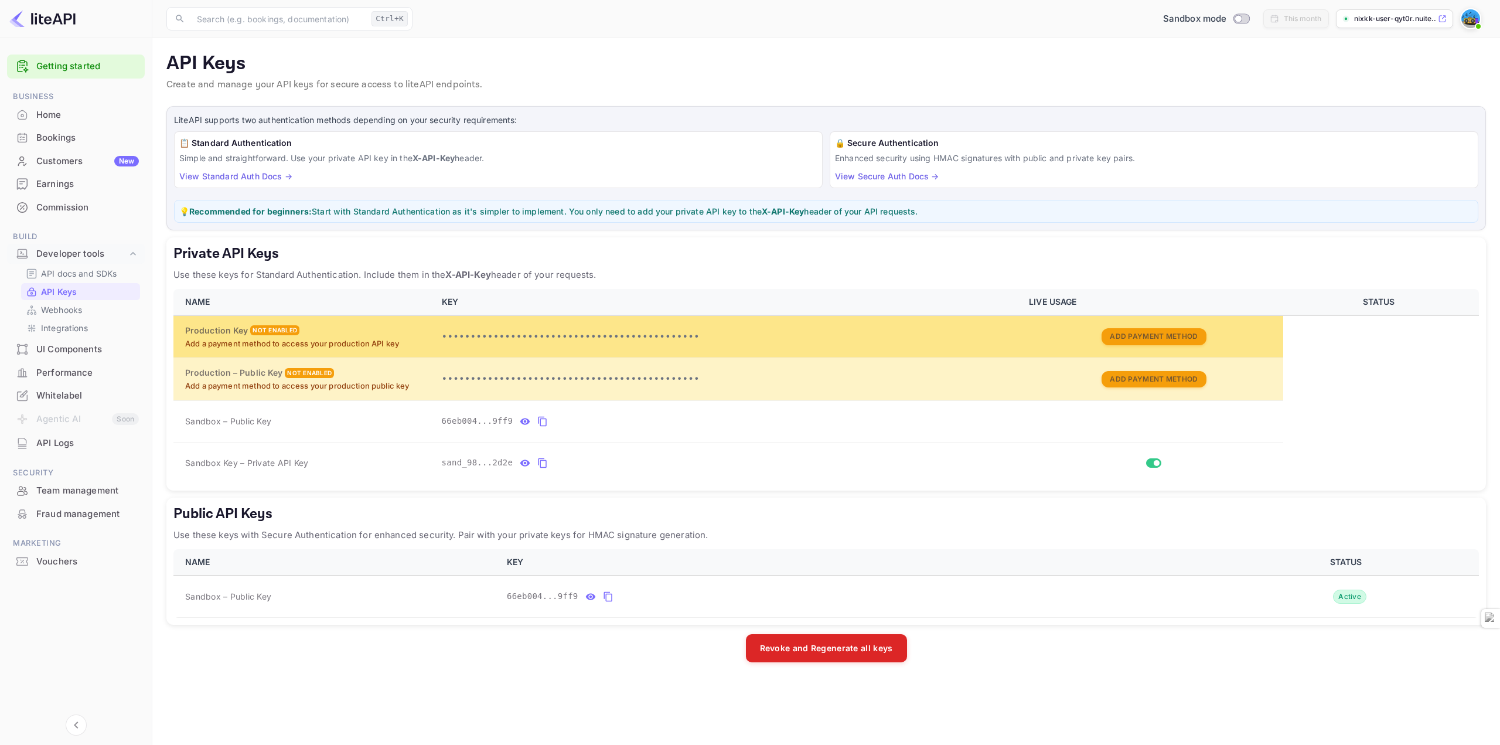
click at [1138, 327] on td "Add Payment Method" at bounding box center [1152, 336] width 261 height 43
click at [1146, 334] on button "Add Payment Method" at bounding box center [1153, 336] width 104 height 17
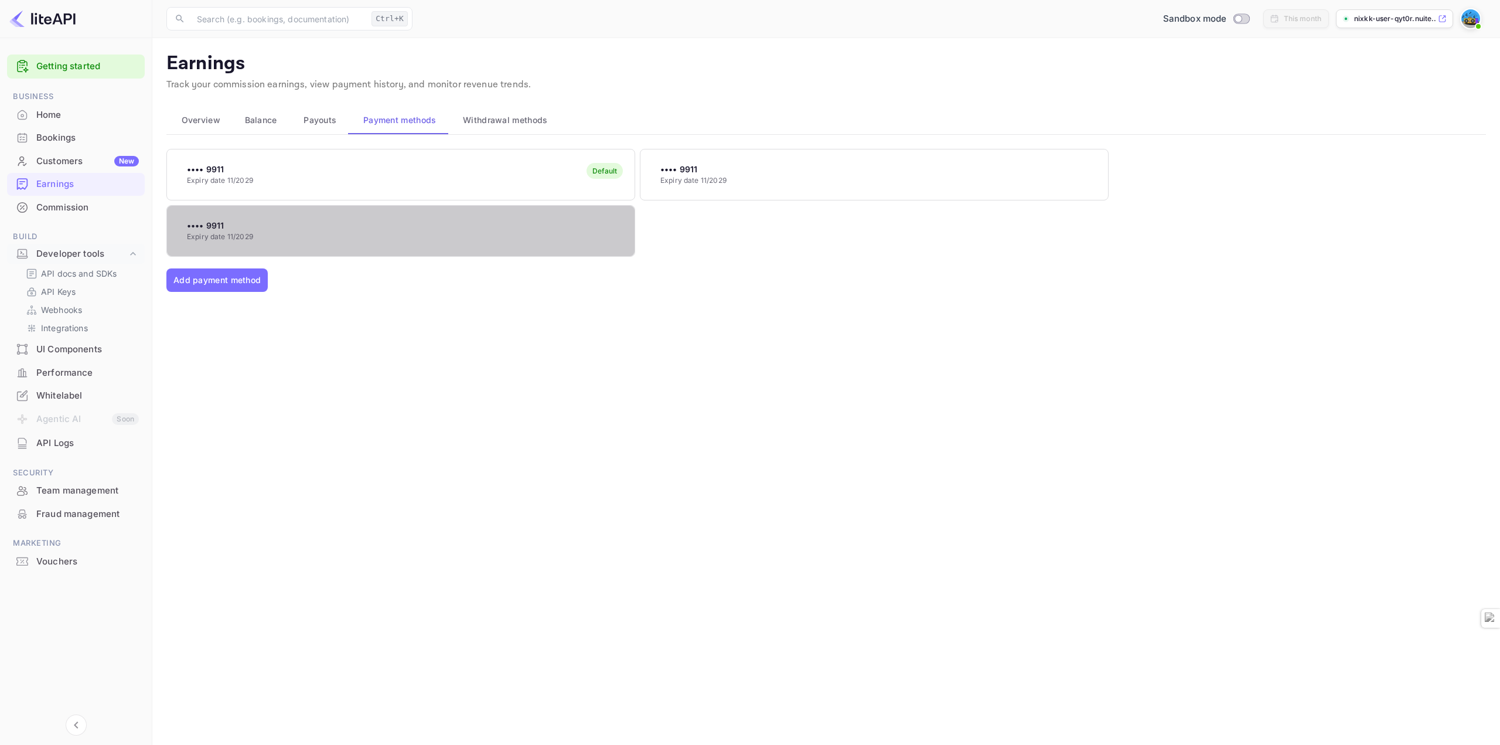
click at [333, 220] on div "•••• 9911 Expiry date 11/2029" at bounding box center [400, 230] width 467 height 46
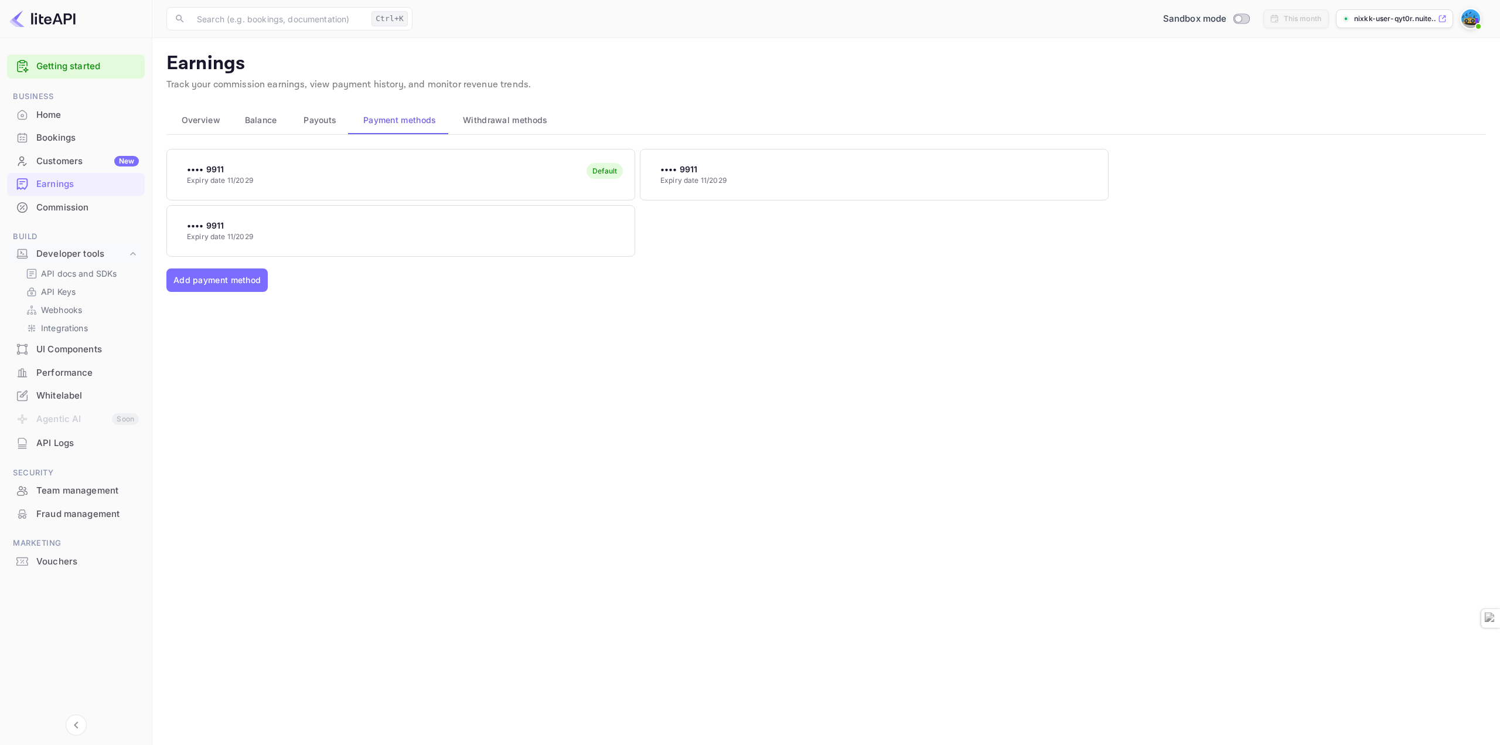
click at [66, 267] on div "API docs and SDKs" at bounding box center [80, 273] width 119 height 17
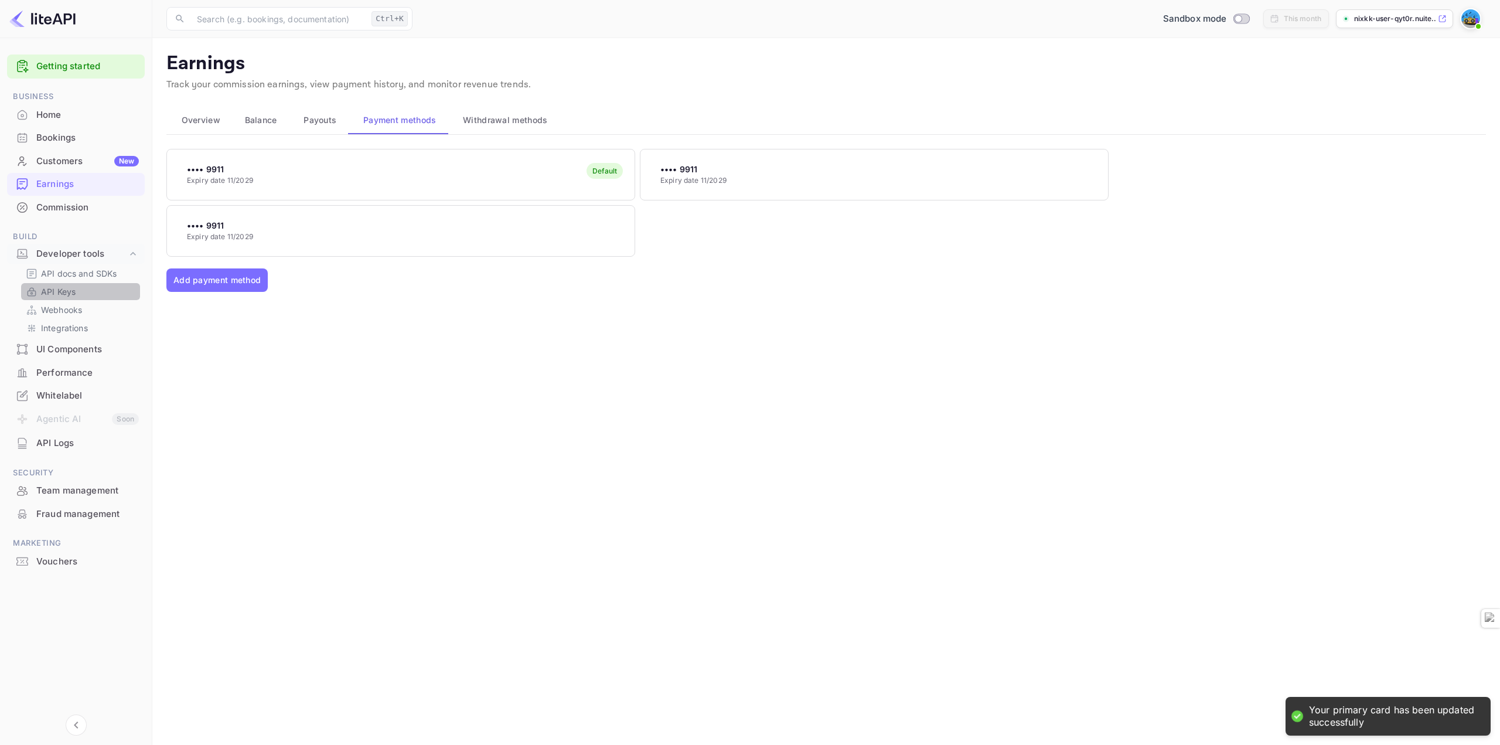
click at [69, 286] on p "API Keys" at bounding box center [58, 291] width 35 height 12
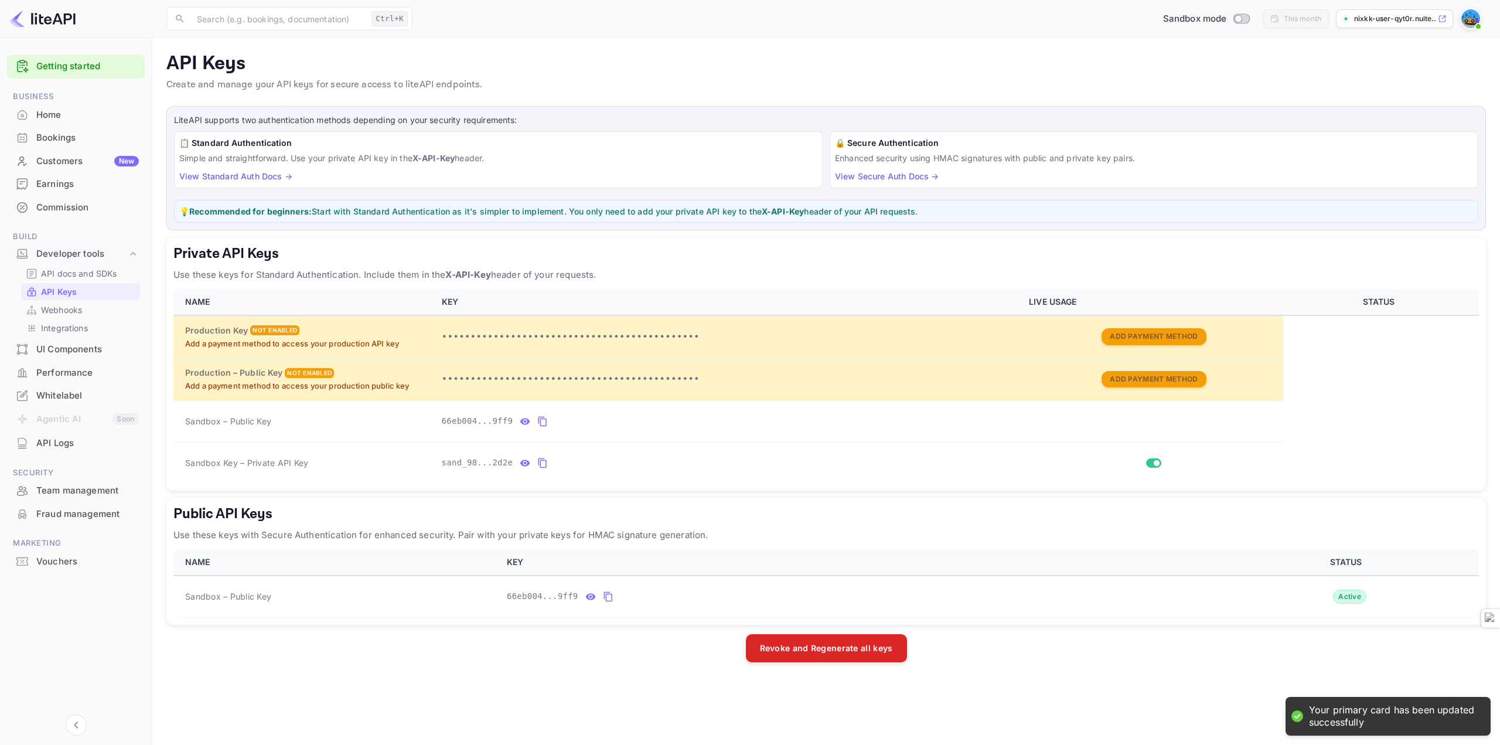
click at [106, 70] on link "Getting started" at bounding box center [87, 66] width 103 height 13
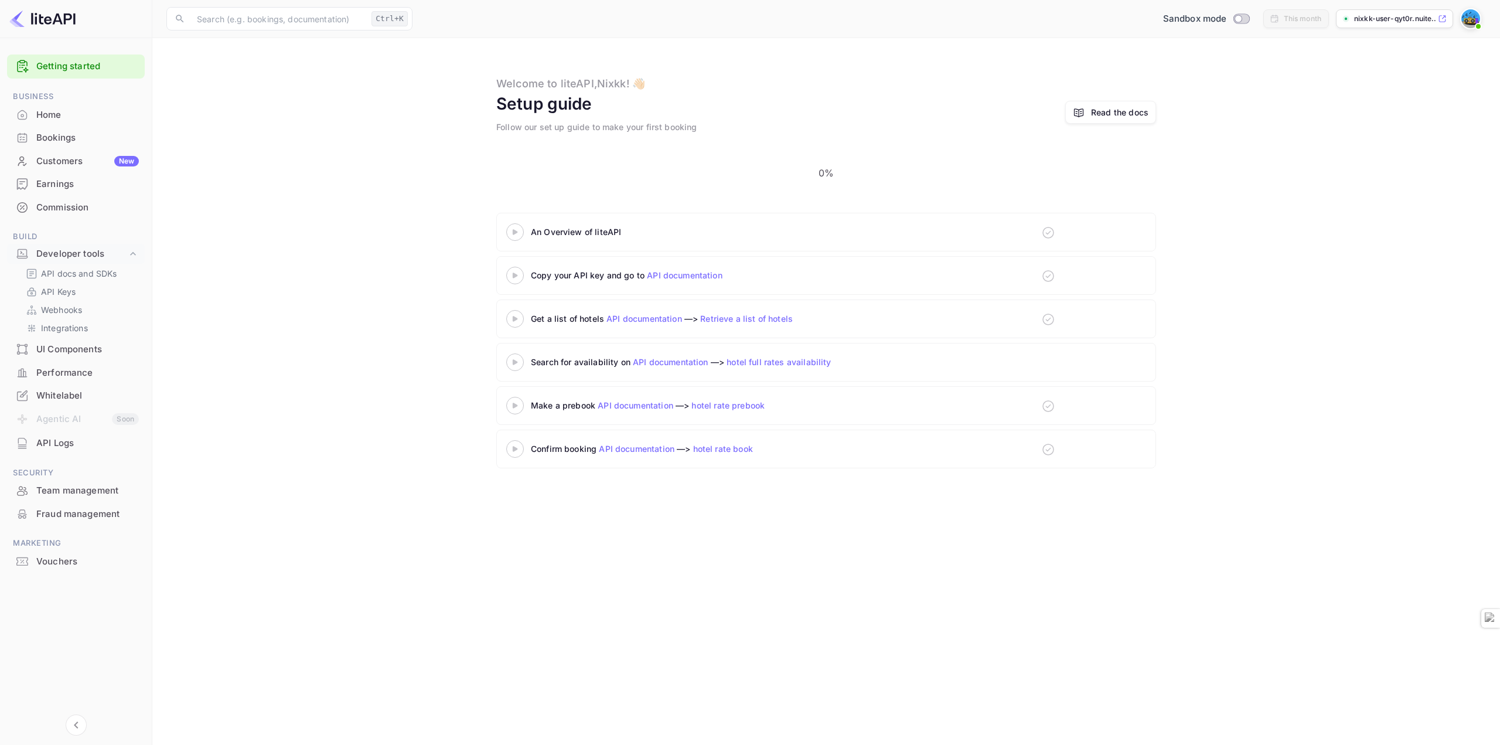
click at [719, 213] on div "An Overview of liteAPI" at bounding box center [826, 232] width 660 height 39
click at [515, 229] on icon at bounding box center [514, 232] width 41 height 6
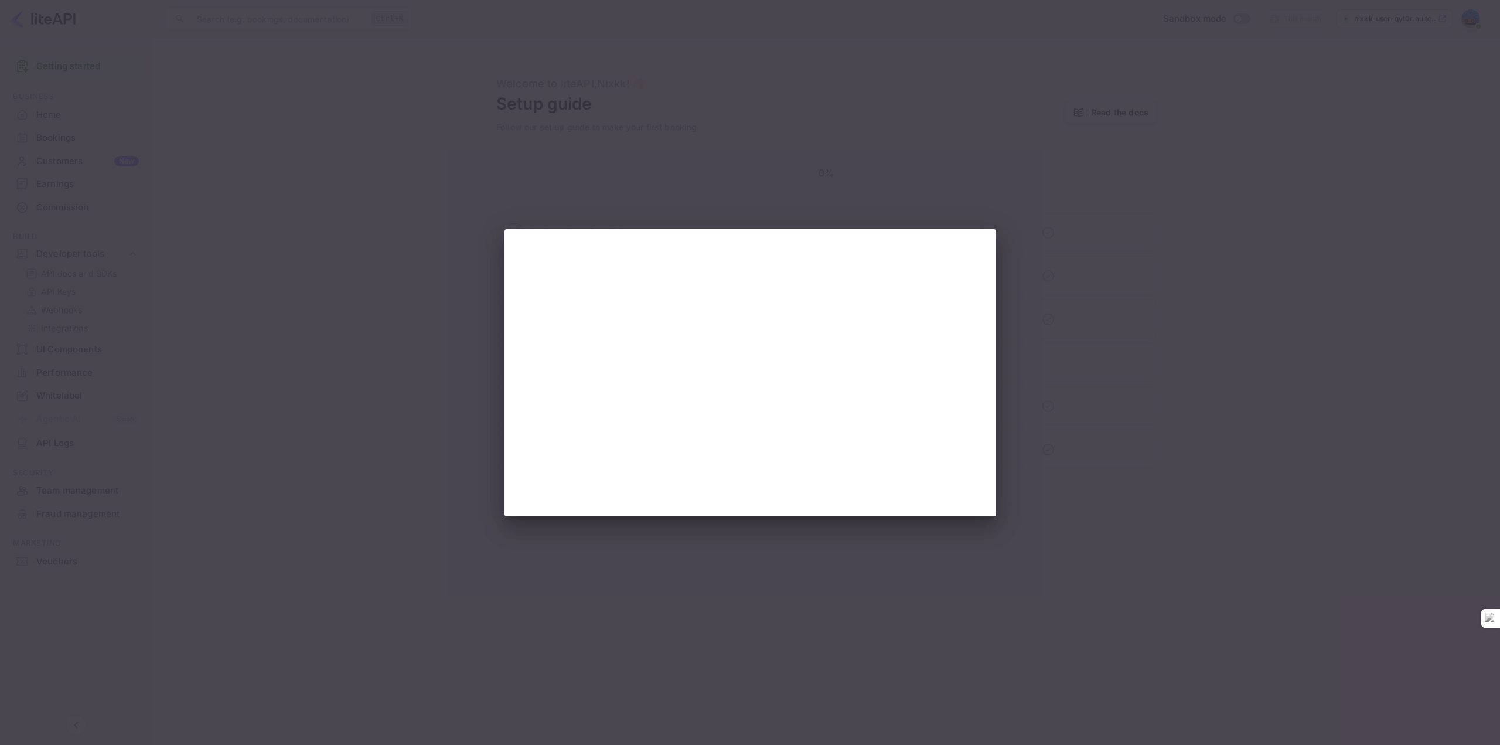
click at [817, 179] on div at bounding box center [750, 372] width 1500 height 745
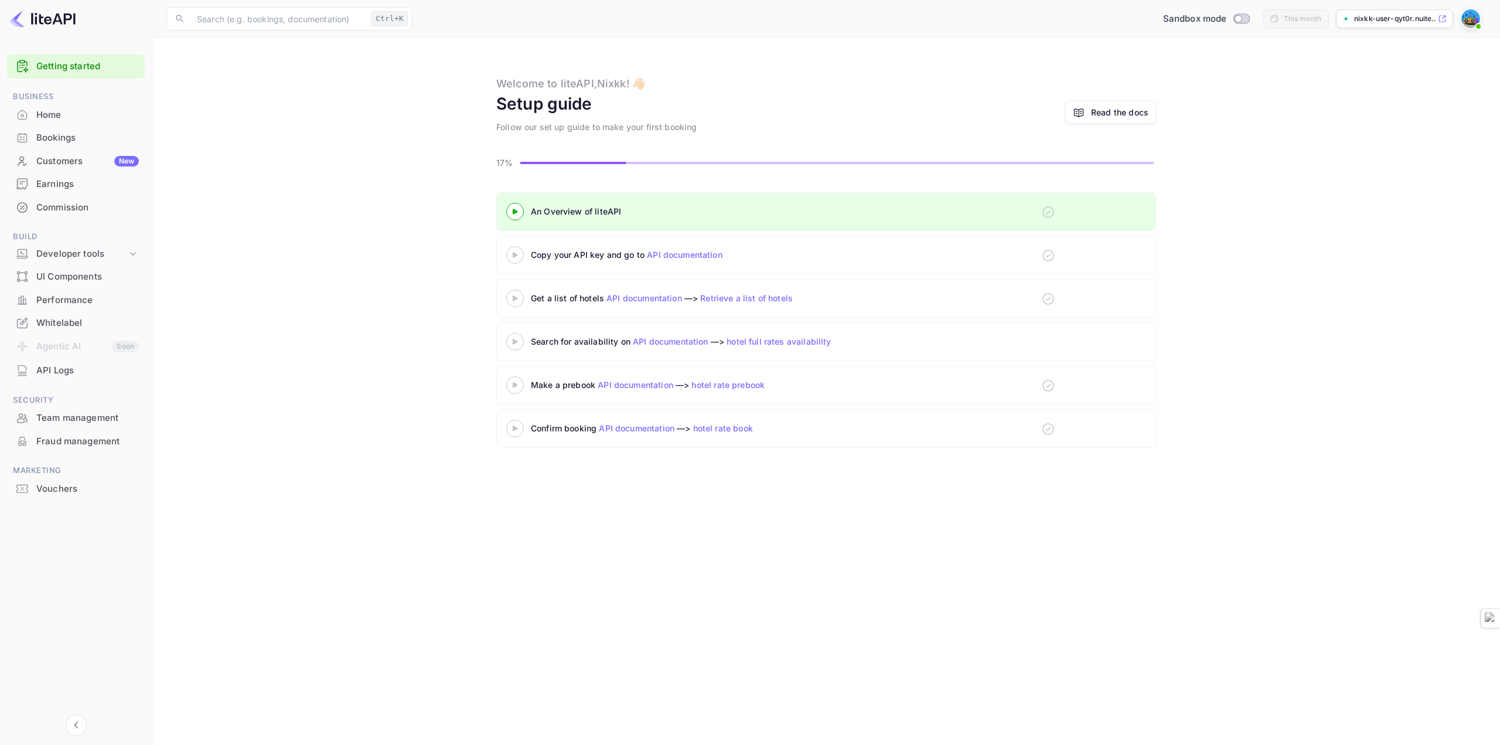
click at [671, 255] on link "API documentation" at bounding box center [685, 255] width 76 height 10
click at [119, 252] on div "Developer tools" at bounding box center [81, 253] width 91 height 13
click at [78, 287] on link "API Keys" at bounding box center [81, 291] width 110 height 12
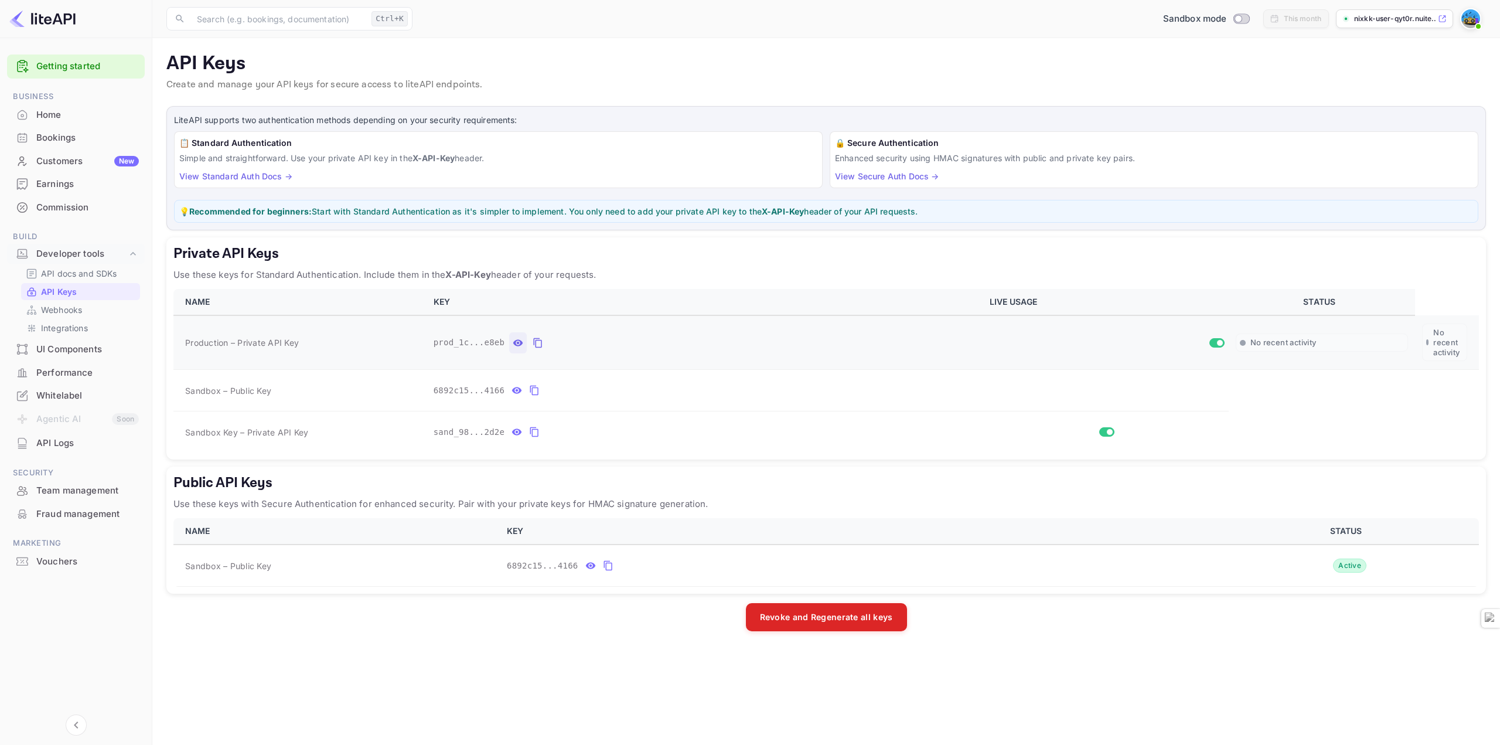
click at [513, 336] on icon "private api keys table" at bounding box center [518, 343] width 11 height 14
click at [670, 345] on icon "private api keys table" at bounding box center [675, 343] width 11 height 14
click at [74, 74] on div "Getting started" at bounding box center [76, 66] width 138 height 24
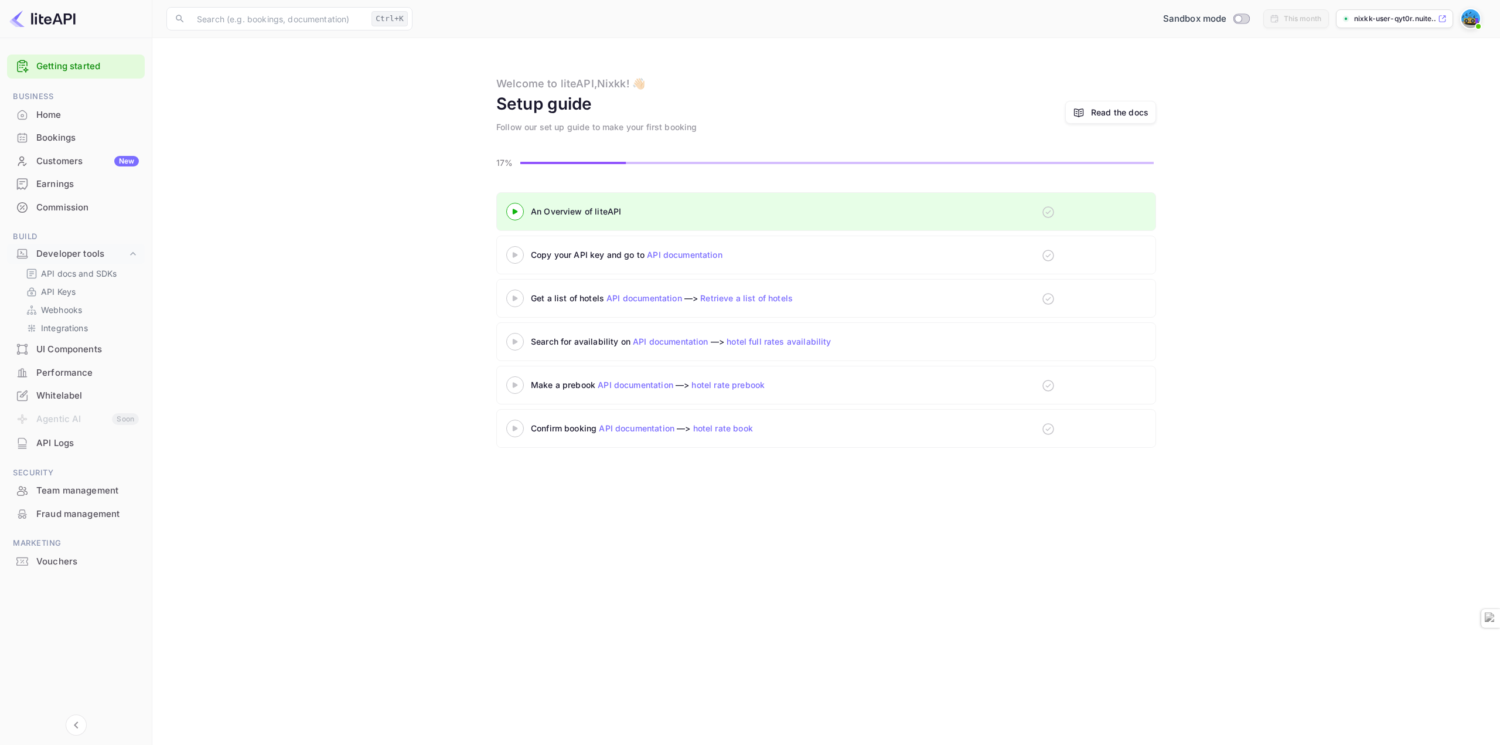
click at [655, 299] on link "API documentation" at bounding box center [644, 298] width 76 height 10
click at [86, 327] on p "Integrations" at bounding box center [64, 328] width 47 height 12
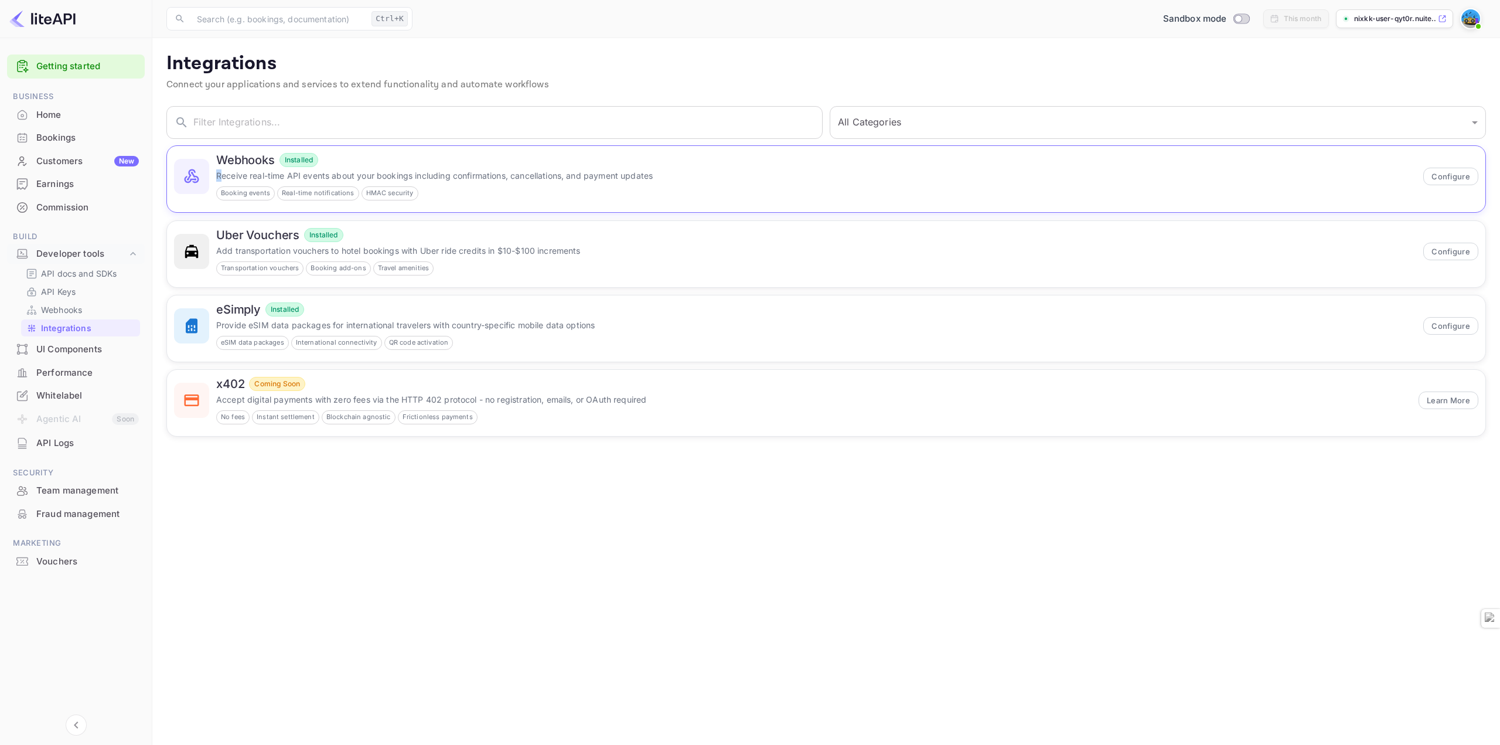
click at [218, 169] on p "Receive real-time API events about your bookings including confirmations, cance…" at bounding box center [816, 175] width 1200 height 12
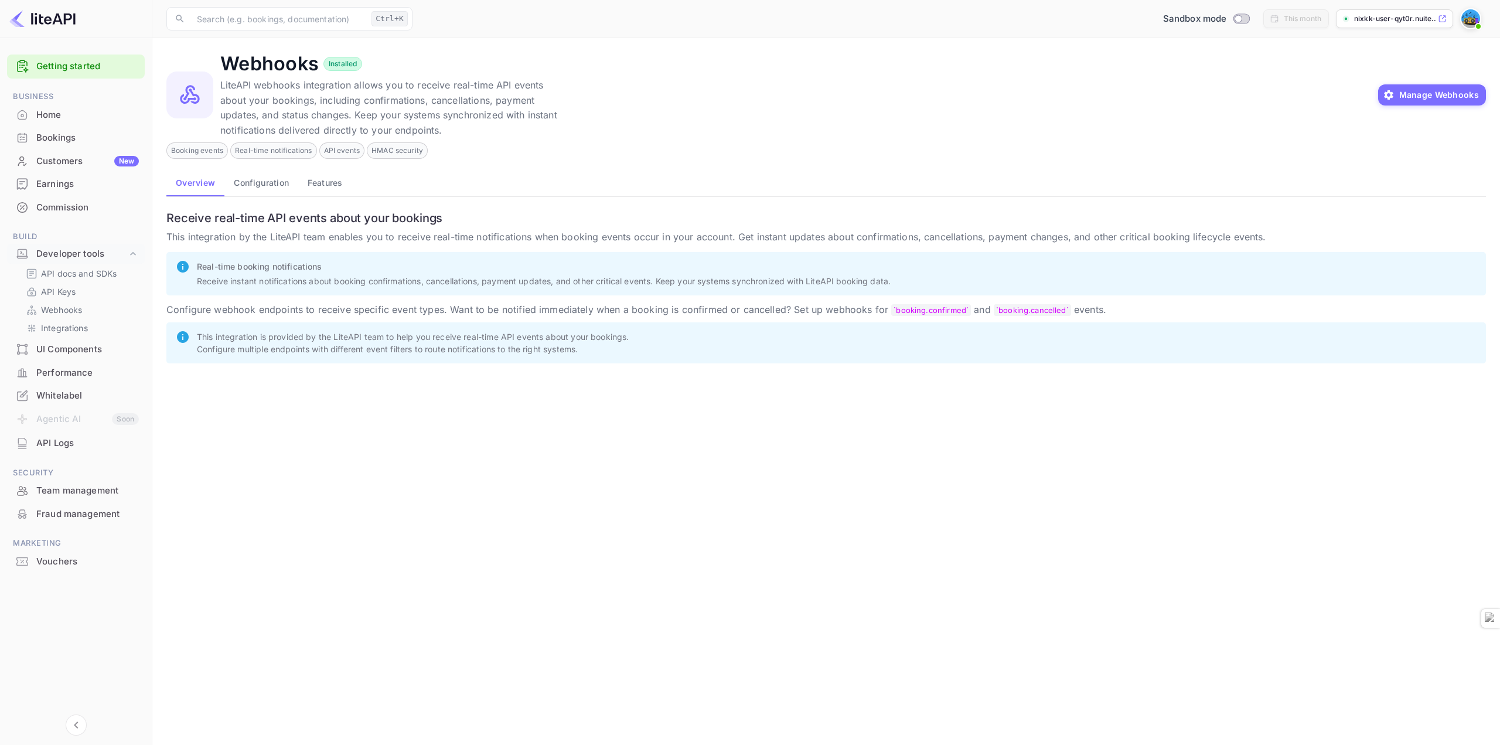
click at [64, 190] on div "Earnings" at bounding box center [87, 183] width 103 height 13
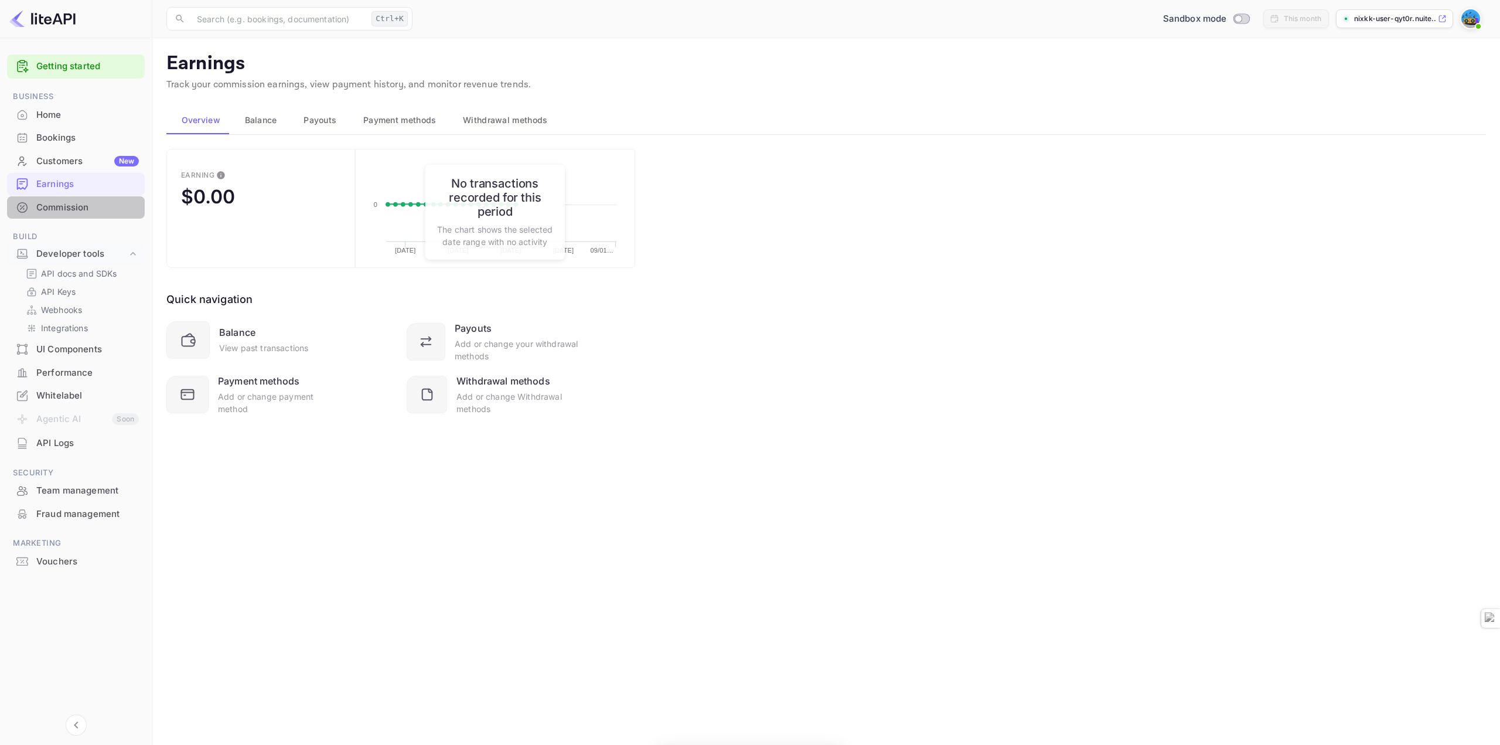
click at [97, 199] on div "Commission" at bounding box center [76, 207] width 138 height 23
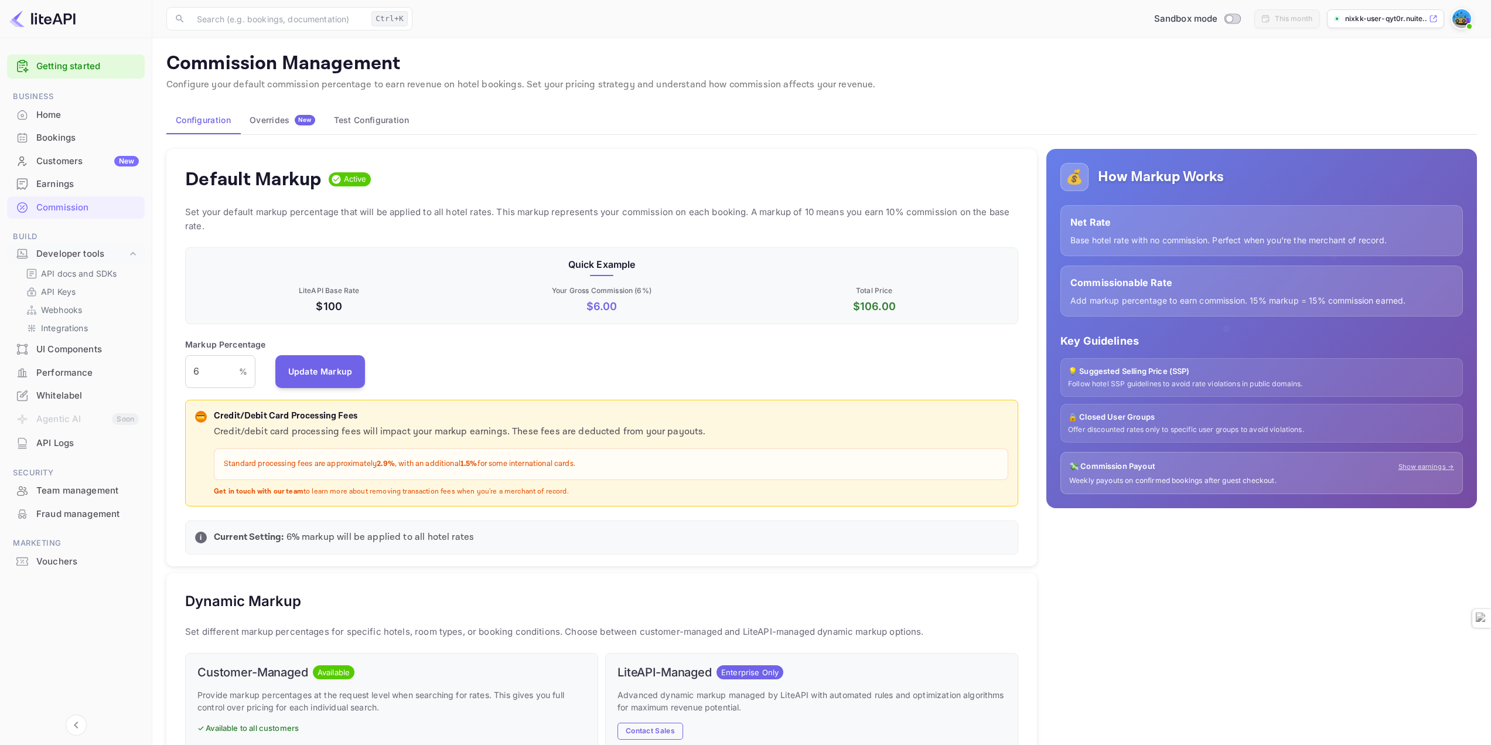
scroll to position [199, 824]
click at [220, 375] on input "6" at bounding box center [212, 371] width 54 height 33
drag, startPoint x: 214, startPoint y: 367, endPoint x: 183, endPoint y: 373, distance: 31.5
click at [183, 373] on div "Default Markup Active Set your default markup percentage that will be applied t…" at bounding box center [601, 358] width 870 height 418
drag, startPoint x: 366, startPoint y: 375, endPoint x: 380, endPoint y: 365, distance: 17.2
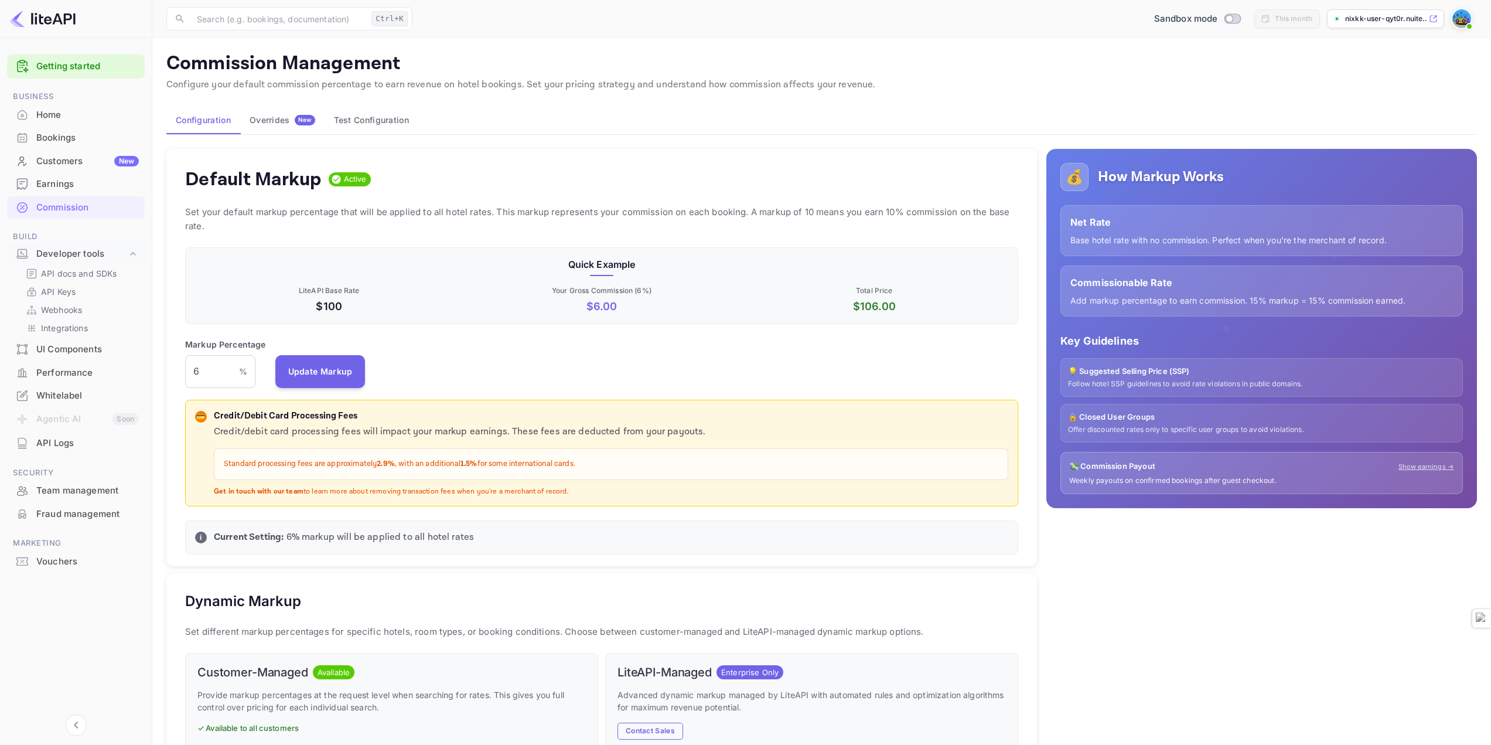
click at [370, 373] on div "Markup Percentage 6 % ​ Update Markup" at bounding box center [601, 363] width 833 height 50
click at [379, 358] on div "Markup Percentage 6 % ​ Update Markup" at bounding box center [601, 363] width 833 height 50
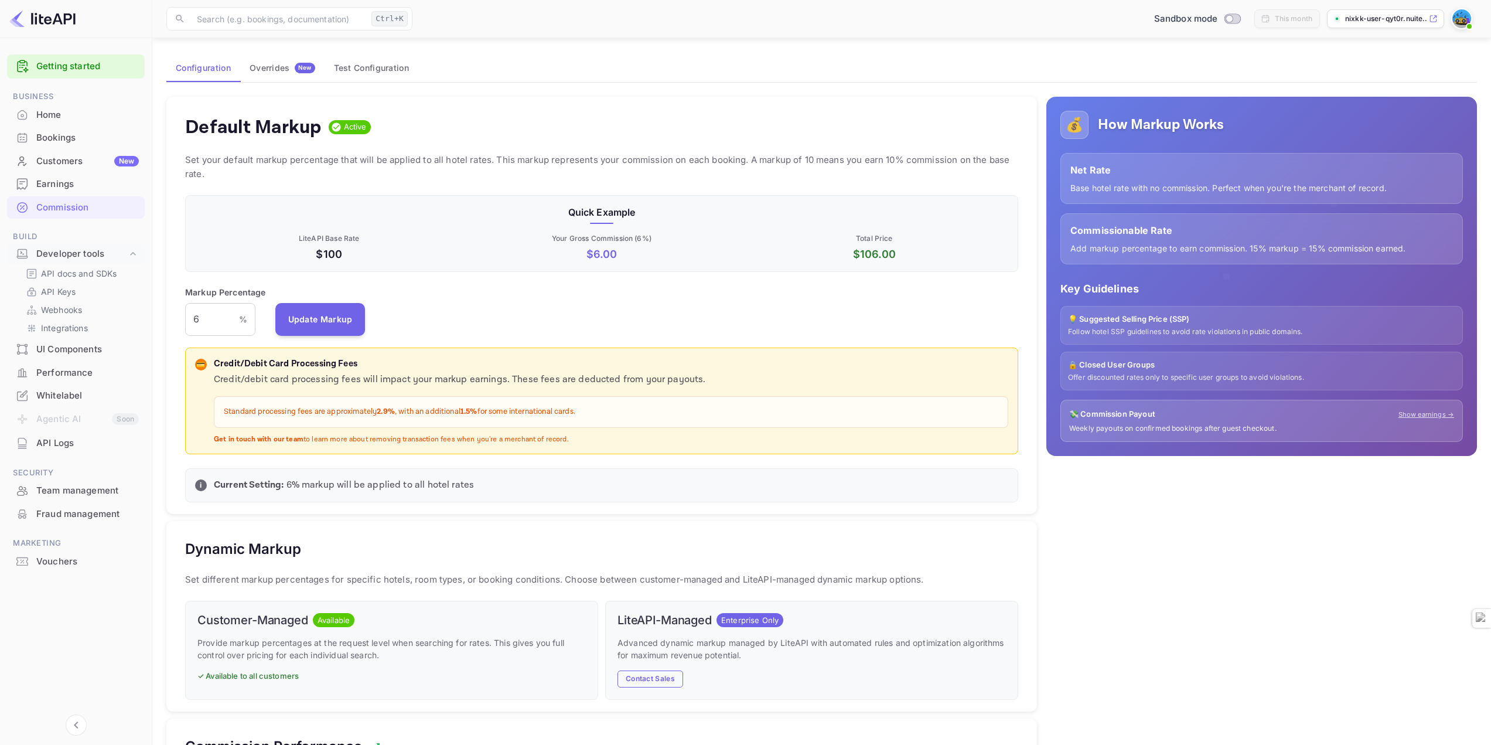
scroll to position [59, 0]
